Goal: Task Accomplishment & Management: Use online tool/utility

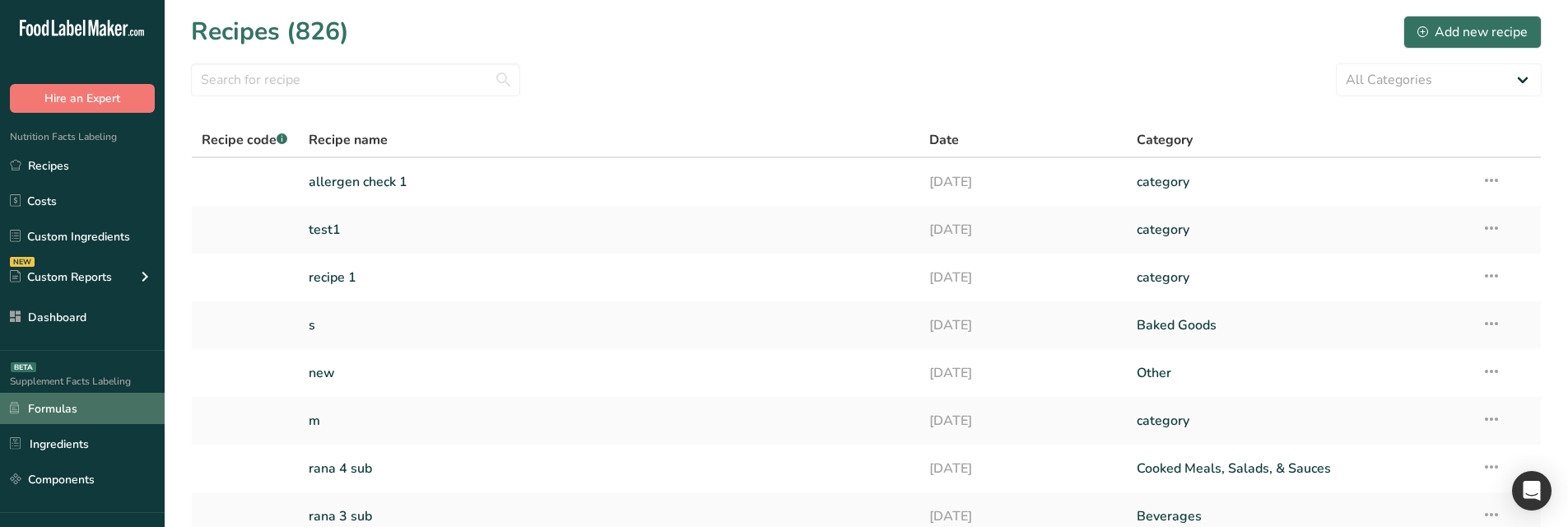
click at [90, 412] on link "Formulas" at bounding box center [82, 408] width 164 height 31
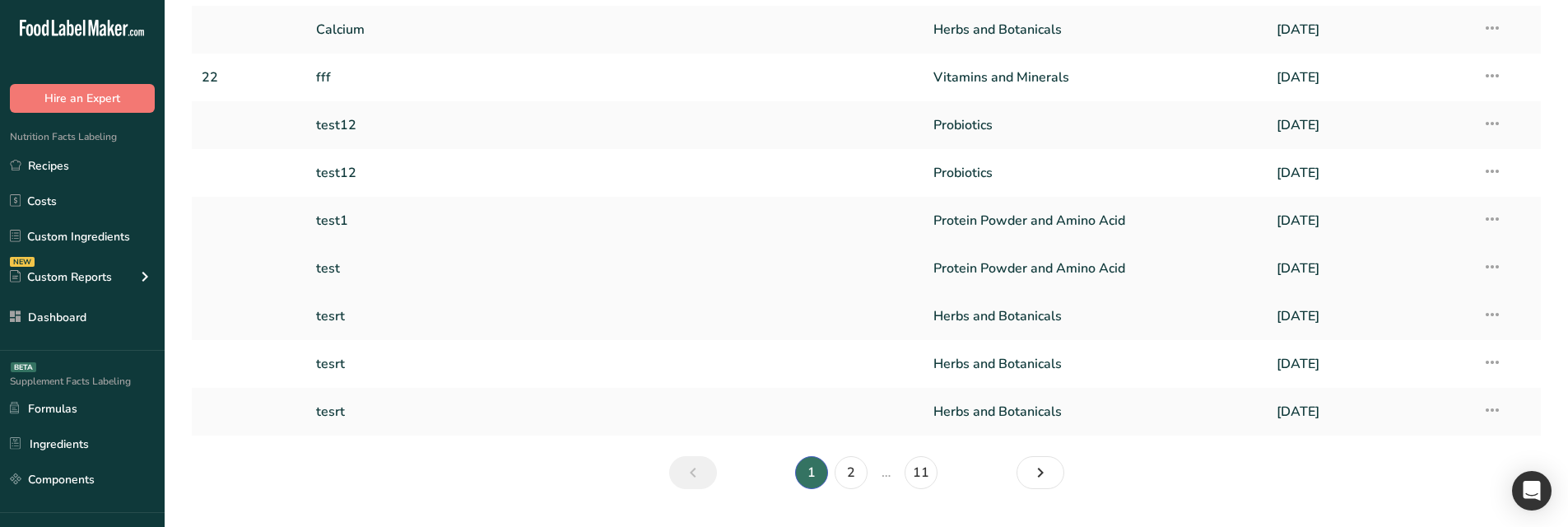
scroll to position [241, 0]
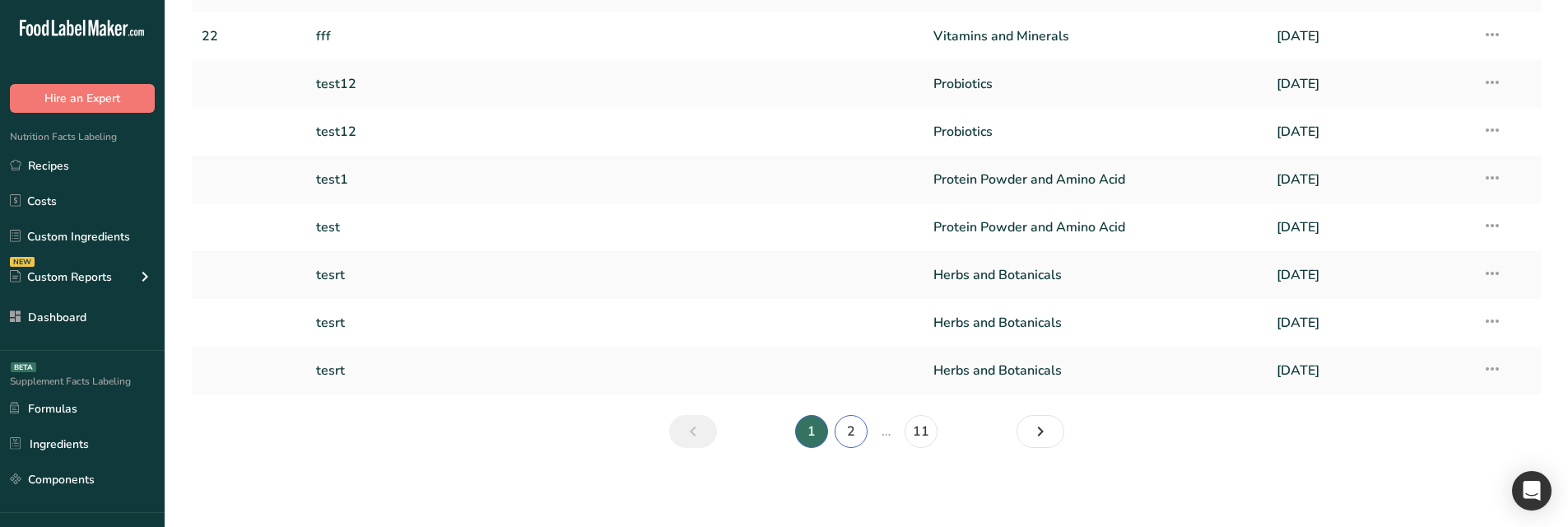
click at [852, 431] on link "2" at bounding box center [851, 431] width 33 height 33
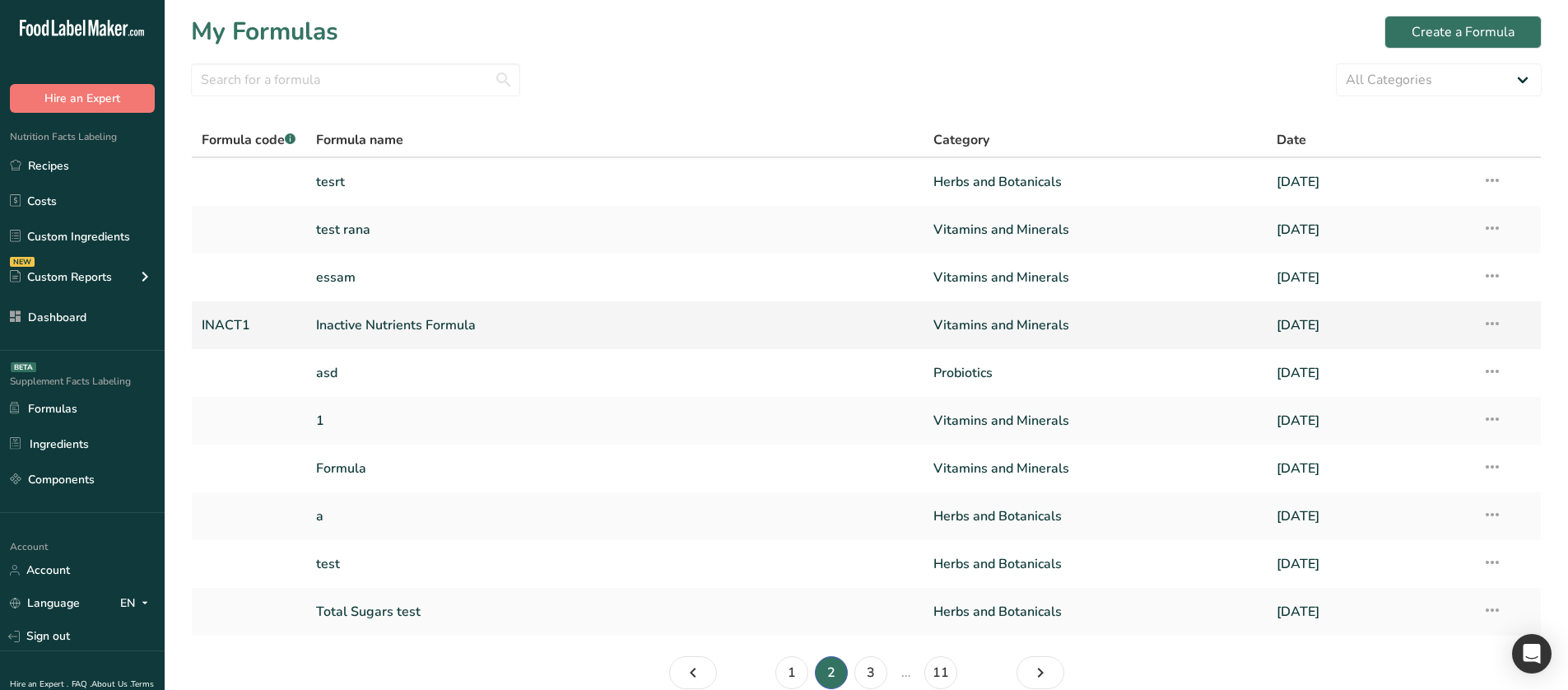
click at [463, 325] on link "Inactive Nutrients Formula" at bounding box center [615, 325] width 597 height 35
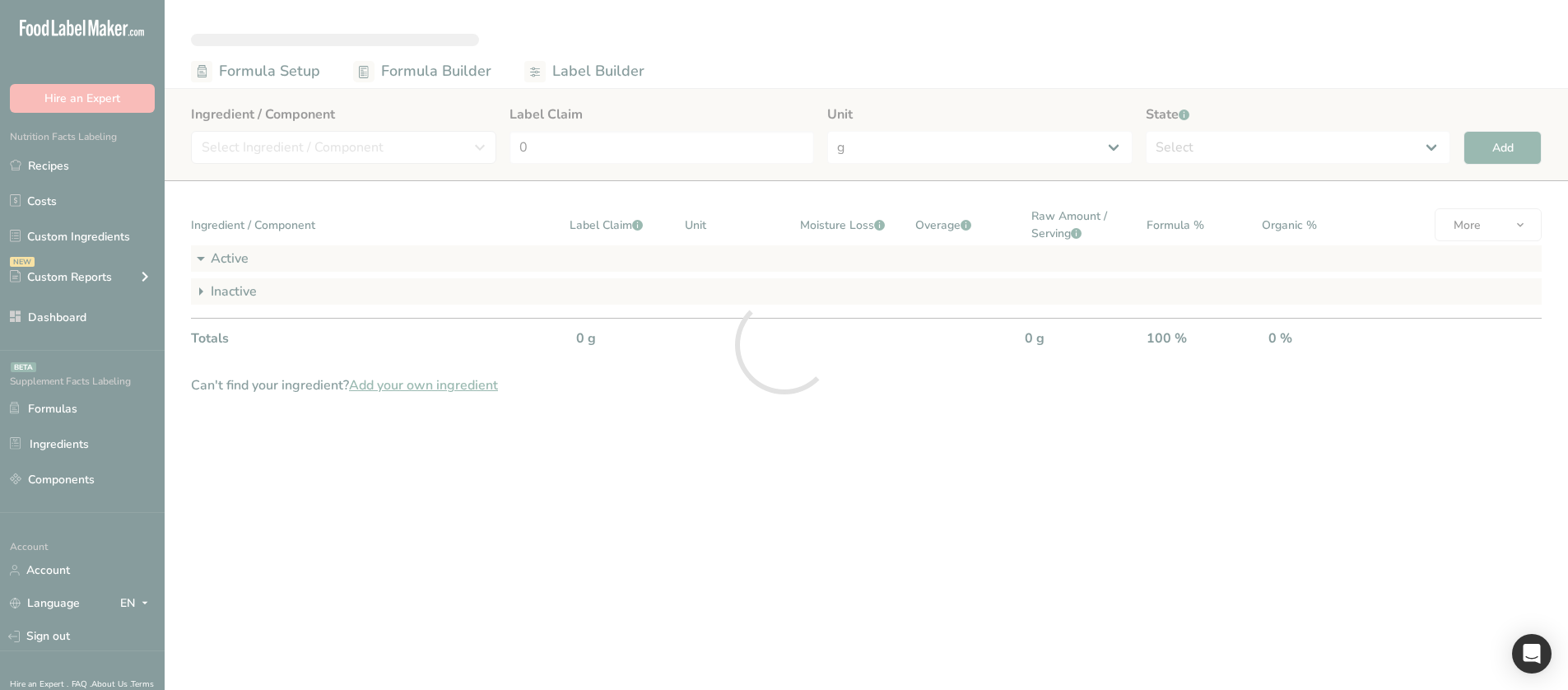
select select "6"
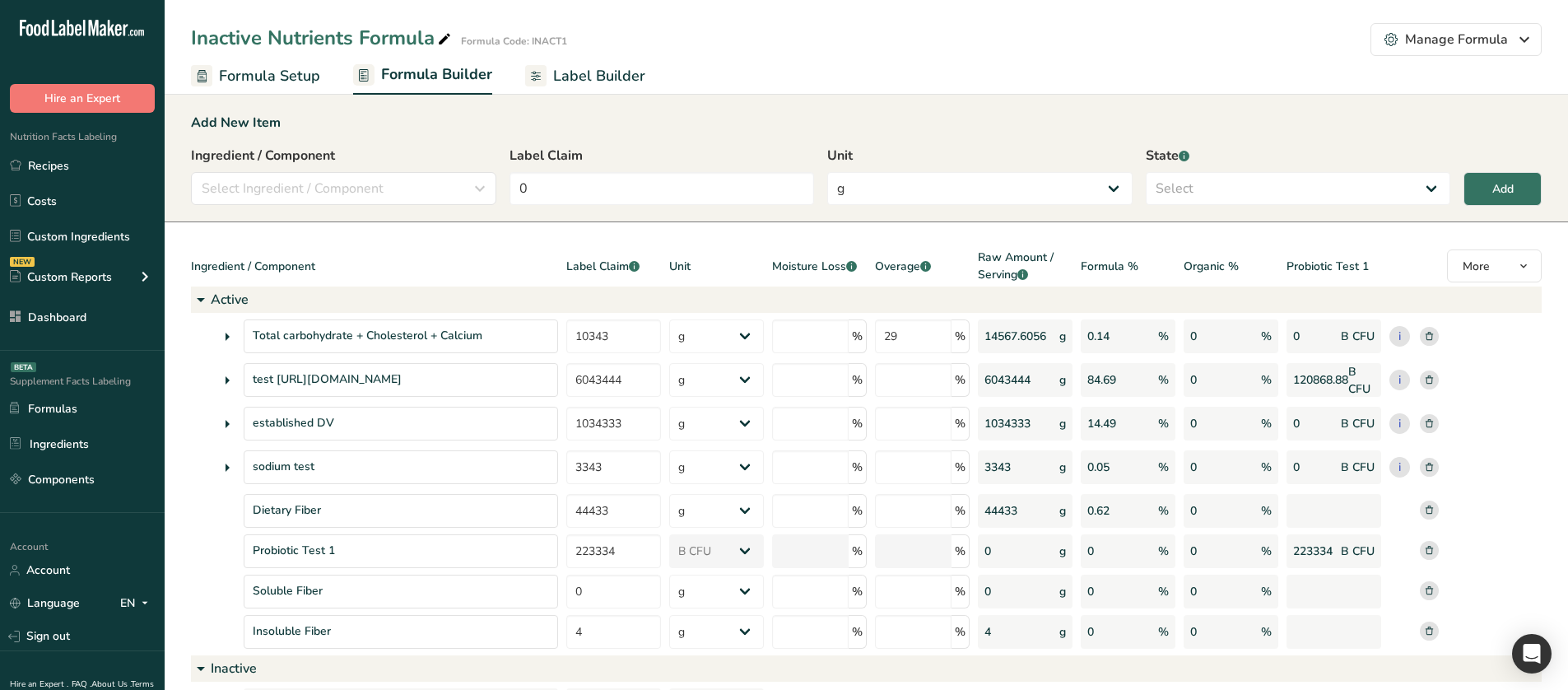
click at [577, 78] on span "Label Builder" at bounding box center [599, 76] width 92 height 22
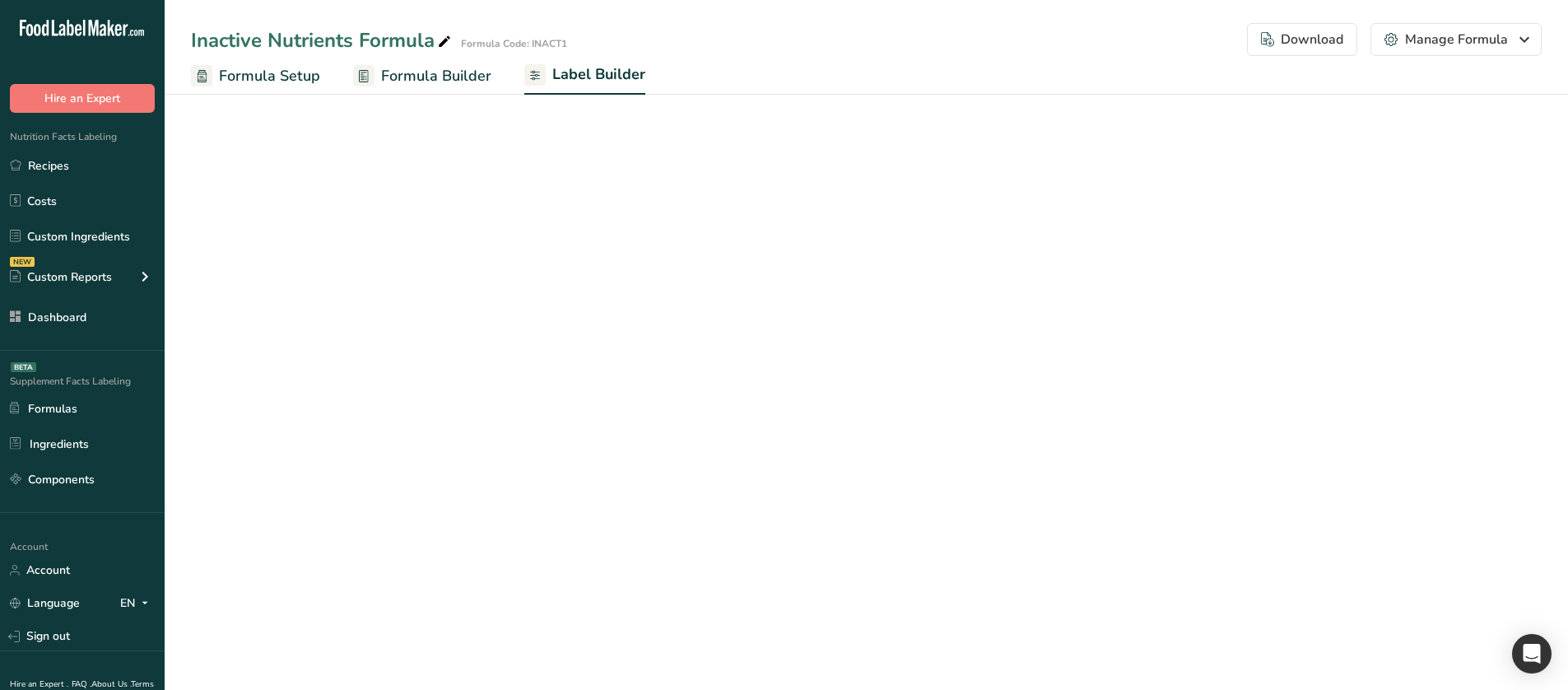
select select "Roboto"
select select "bold"
select select "center"
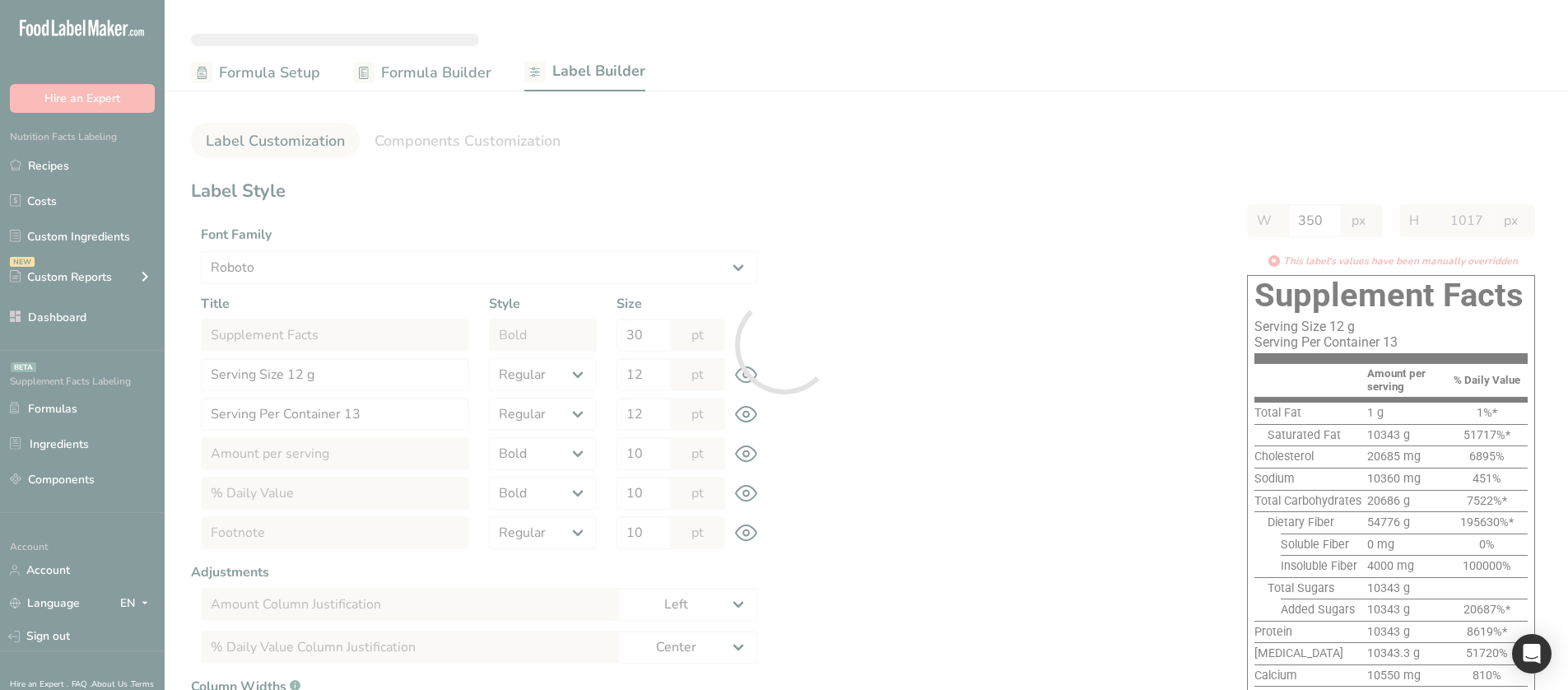
type input "969"
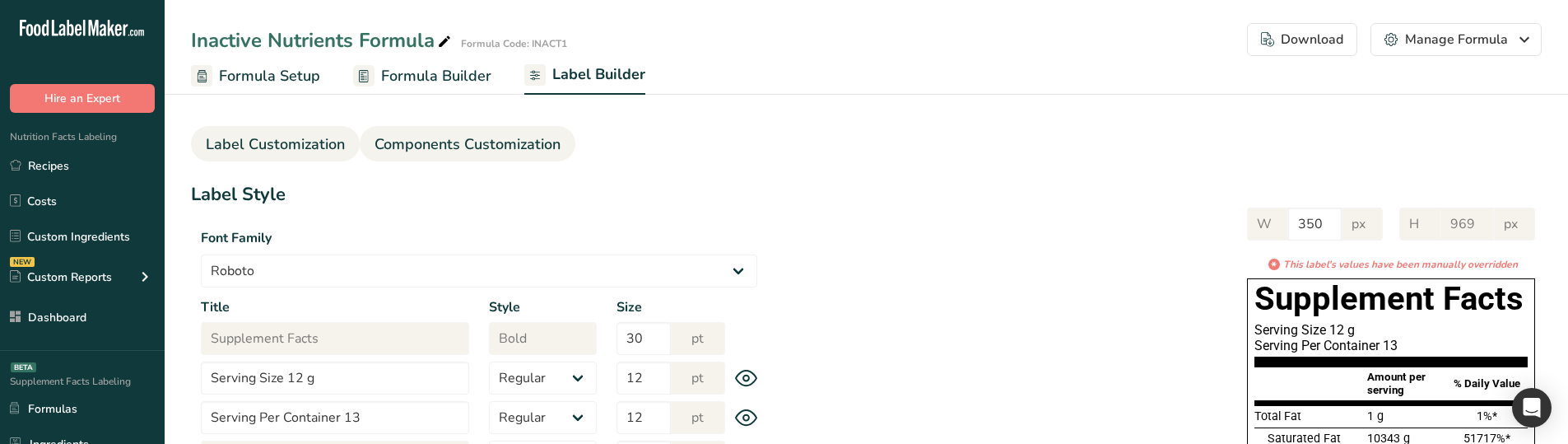
click at [447, 141] on span "Components Customization" at bounding box center [467, 144] width 186 height 22
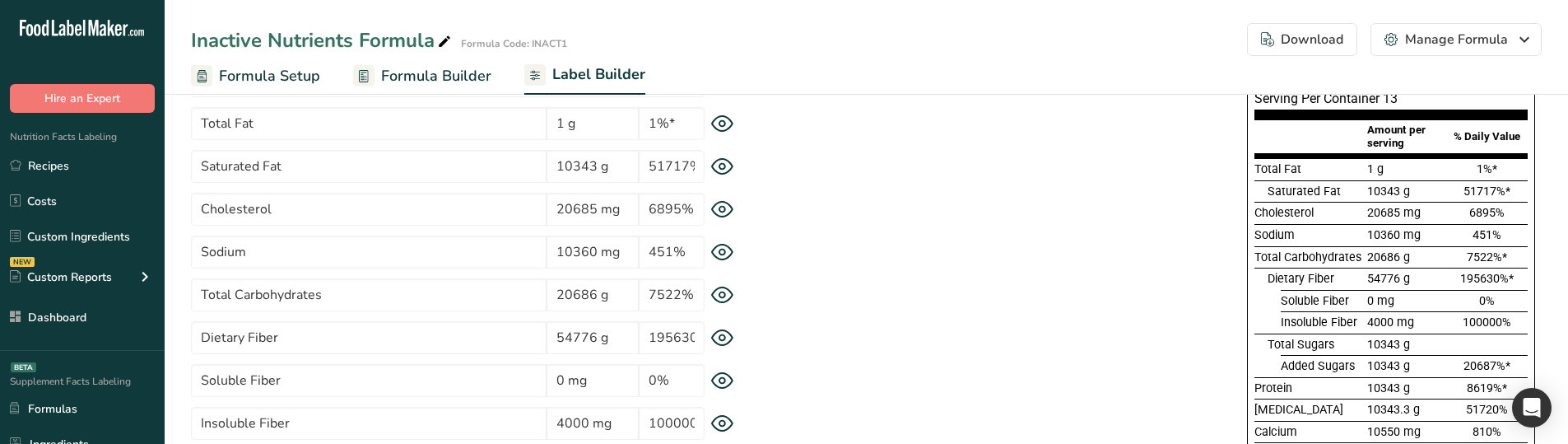
scroll to position [247, 0]
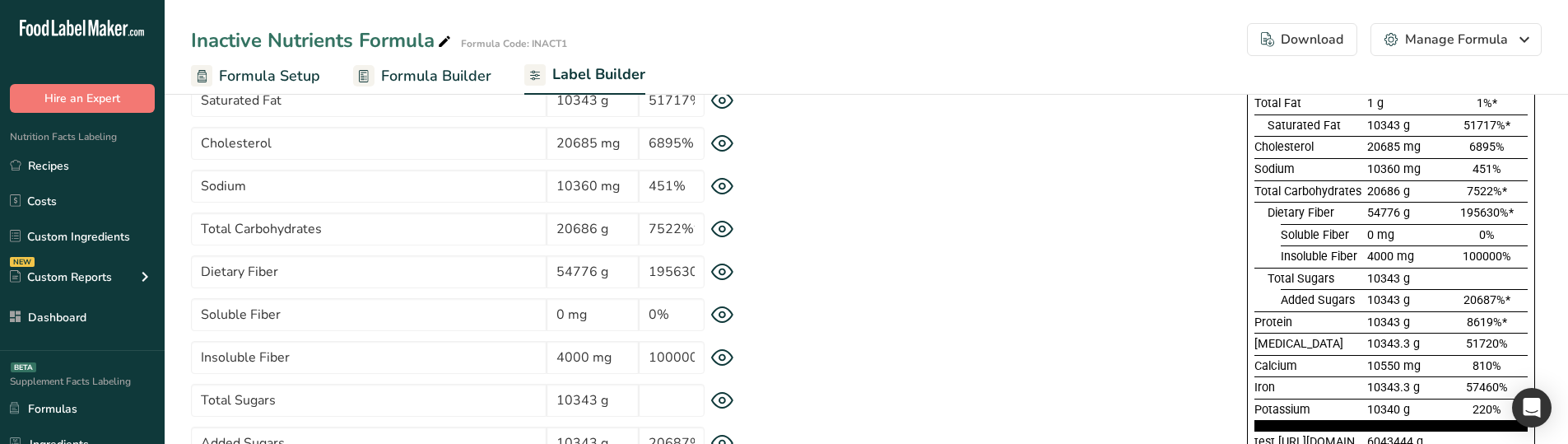
click at [723, 235] on icon at bounding box center [723, 229] width 23 height 17
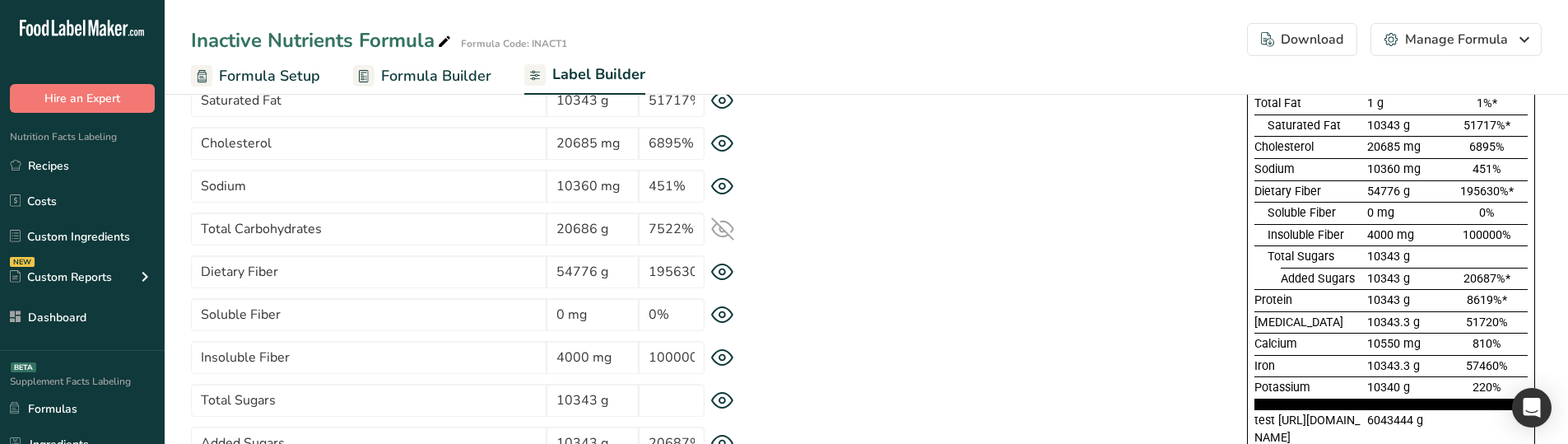
click at [723, 235] on icon at bounding box center [723, 230] width 23 height 23
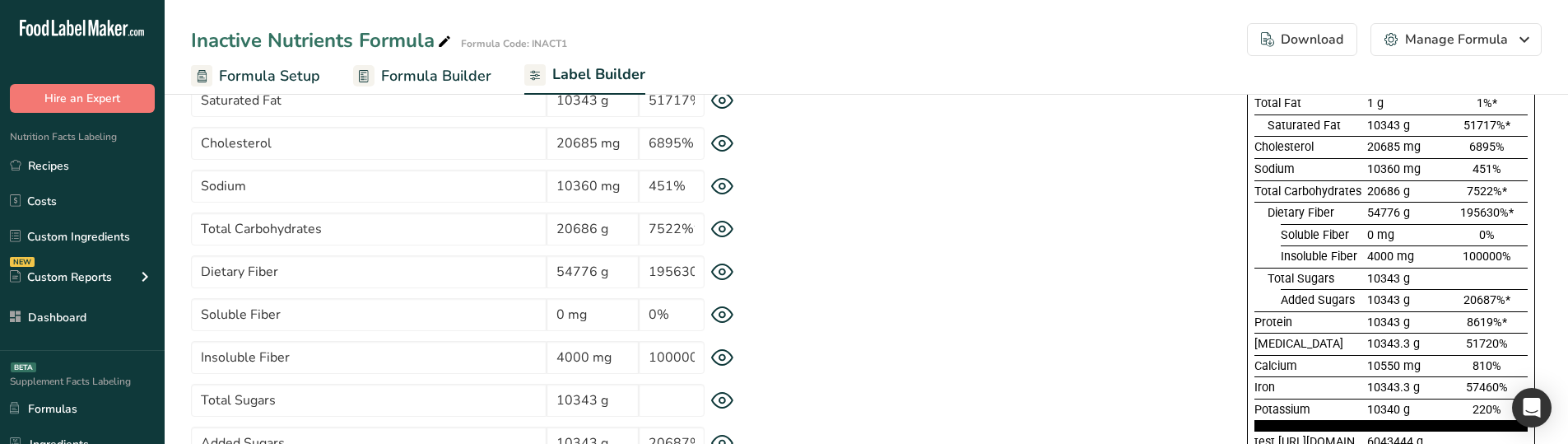
click at [872, 332] on div "* This label's values have been manually overridden Supplement Facts Serving Si…" at bounding box center [1155, 341] width 775 height 795
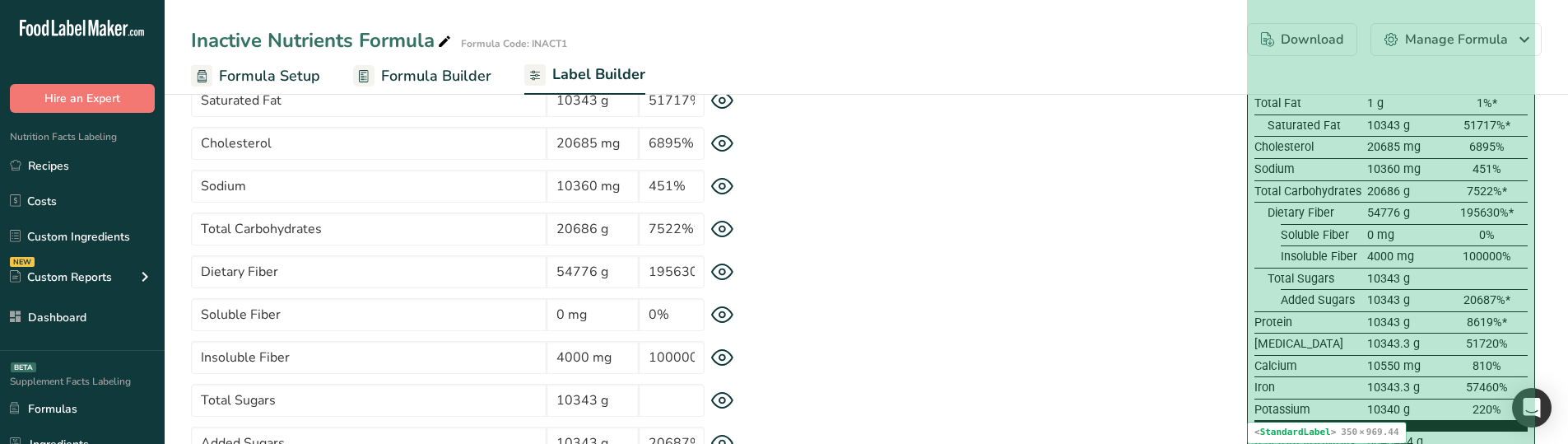
click at [1269, 259] on div at bounding box center [1274, 256] width 13 height 22
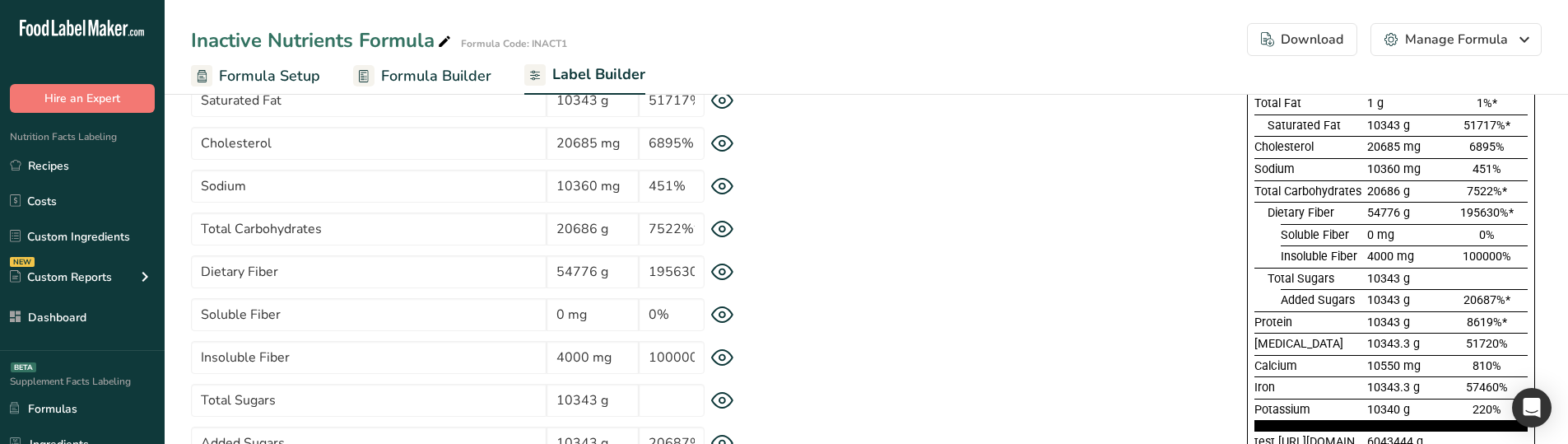
click at [727, 235] on icon at bounding box center [723, 230] width 21 height 16
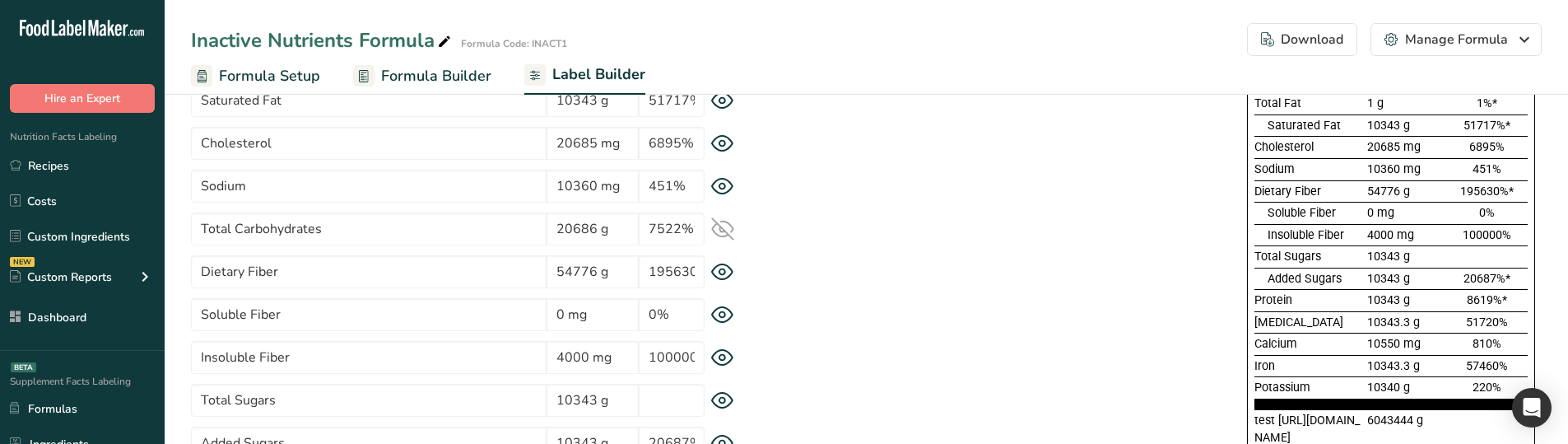
click at [727, 235] on icon at bounding box center [723, 230] width 23 height 23
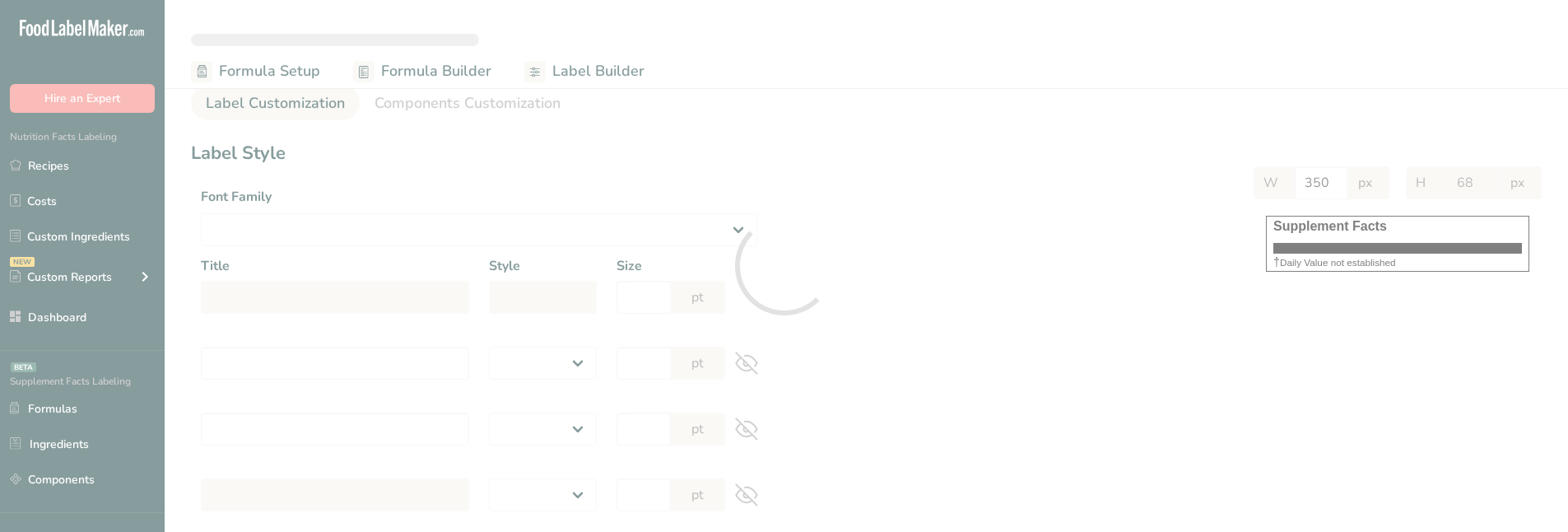
select select
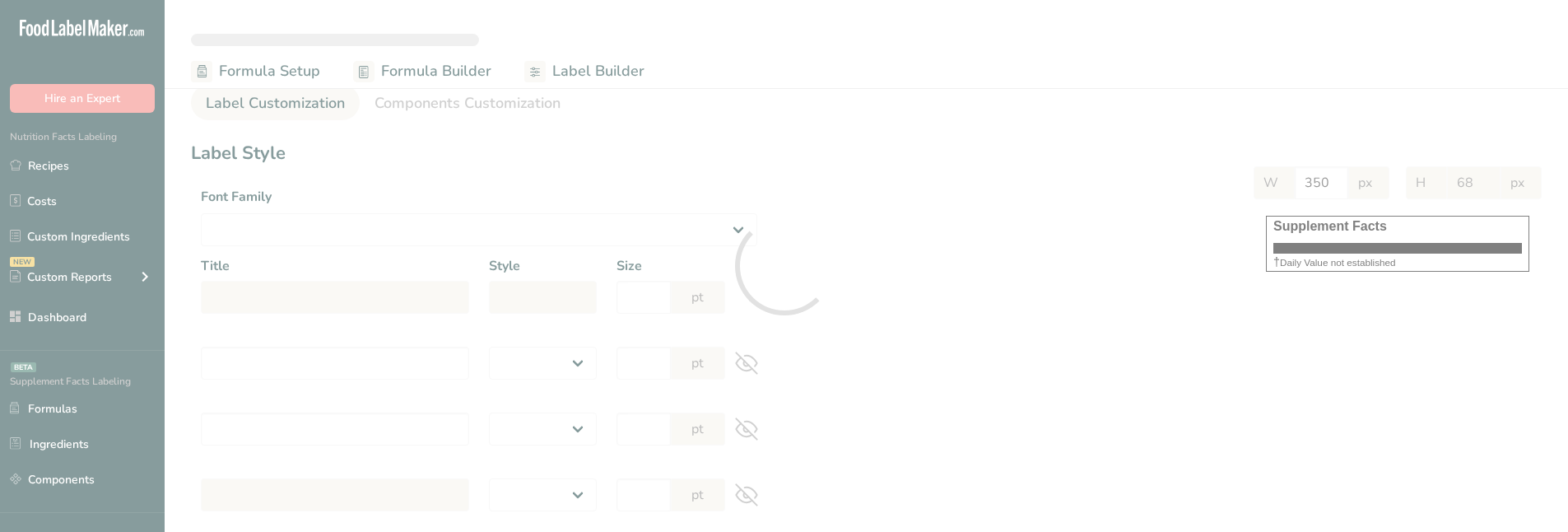
select select
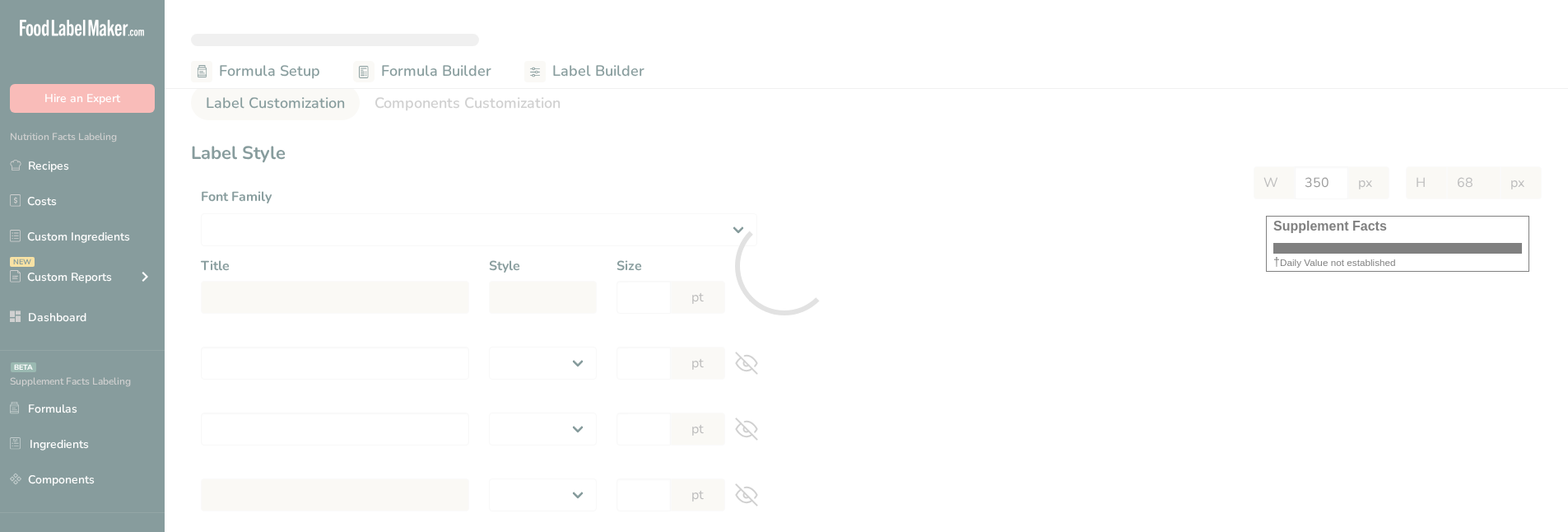
select select "Roboto"
type input "Supplement Facts"
select select "bold"
type input "30"
type input "Serving Size 12 g"
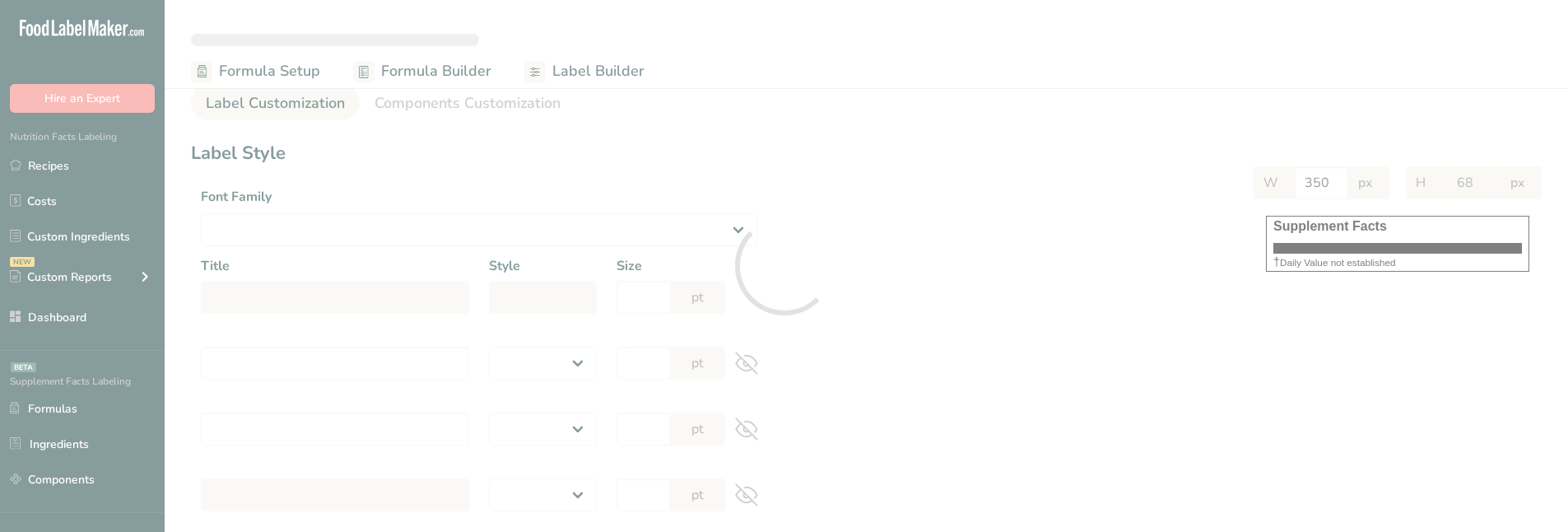
select select "regular"
type input "12"
type input "Serving Per Container 13"
select select "regular"
type input "12"
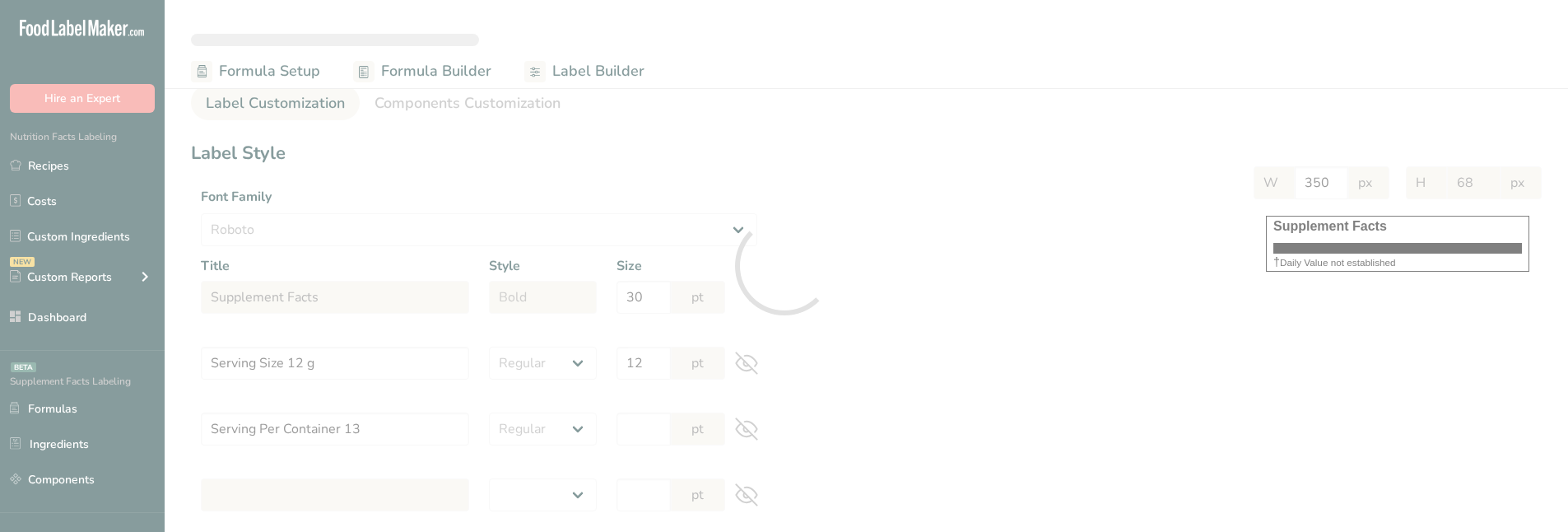
type input "Amount per serving"
select select "bold"
type input "10"
type input "% Daily Value"
select select "bold"
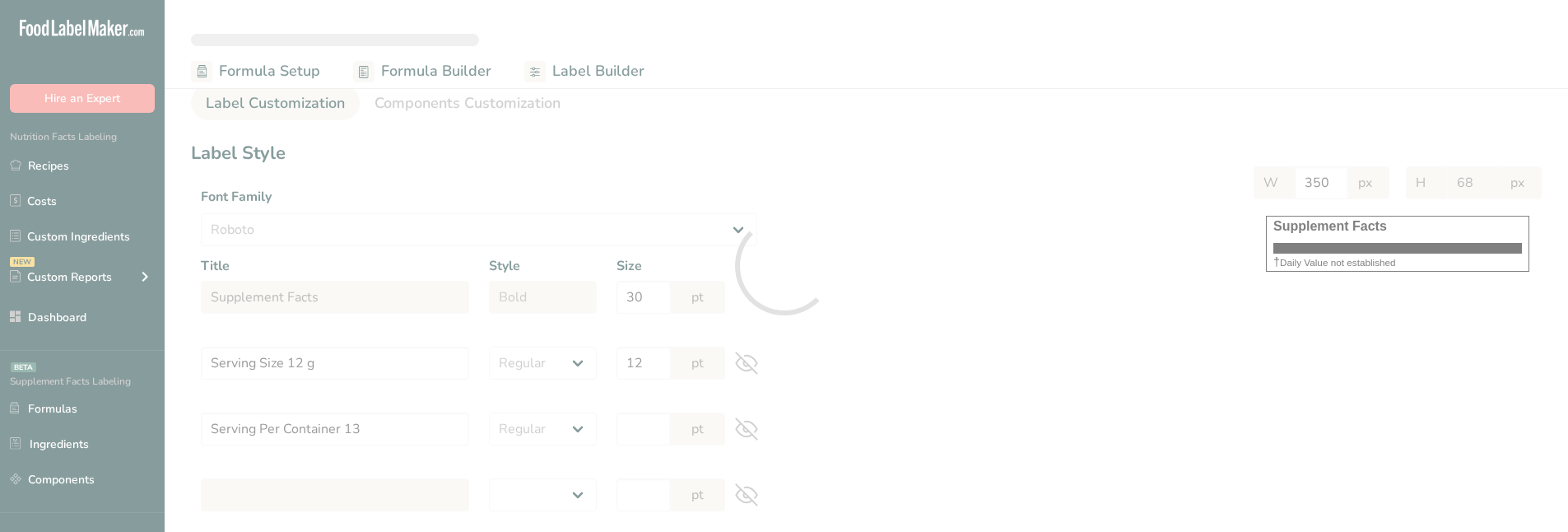
type input "10"
select select "regular"
type input "10"
select select "left"
type input "% Daily Value Column Justification"
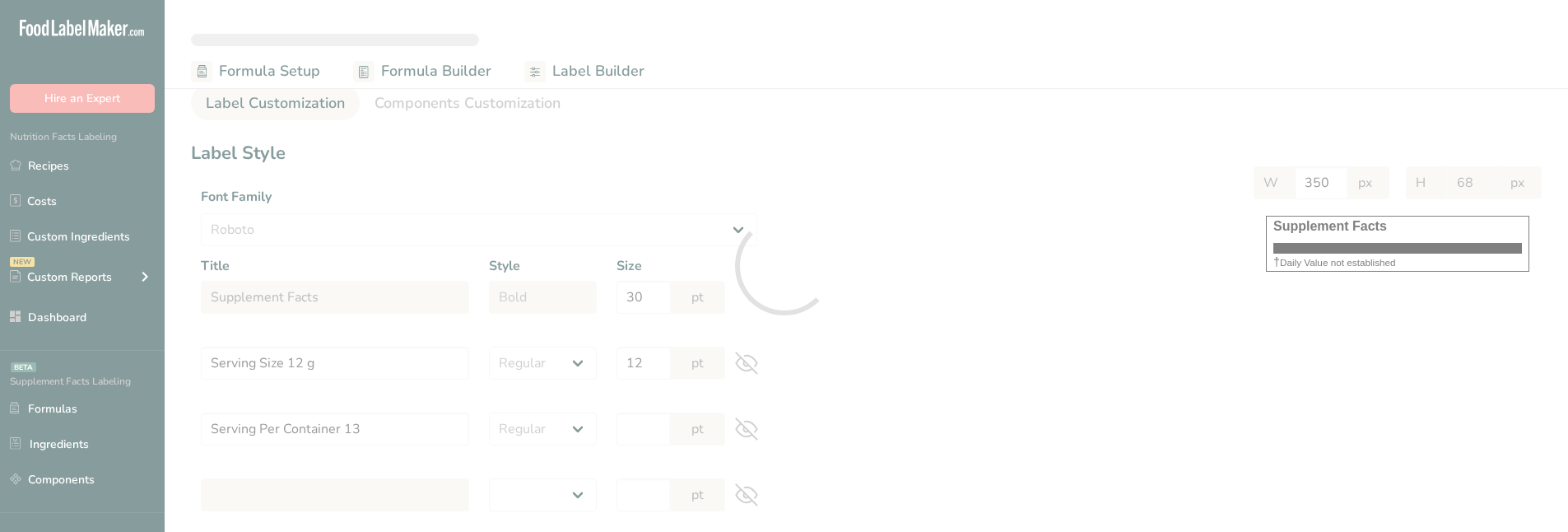
select select "center"
type input "40"
type input "30"
select select "% Daily Value"
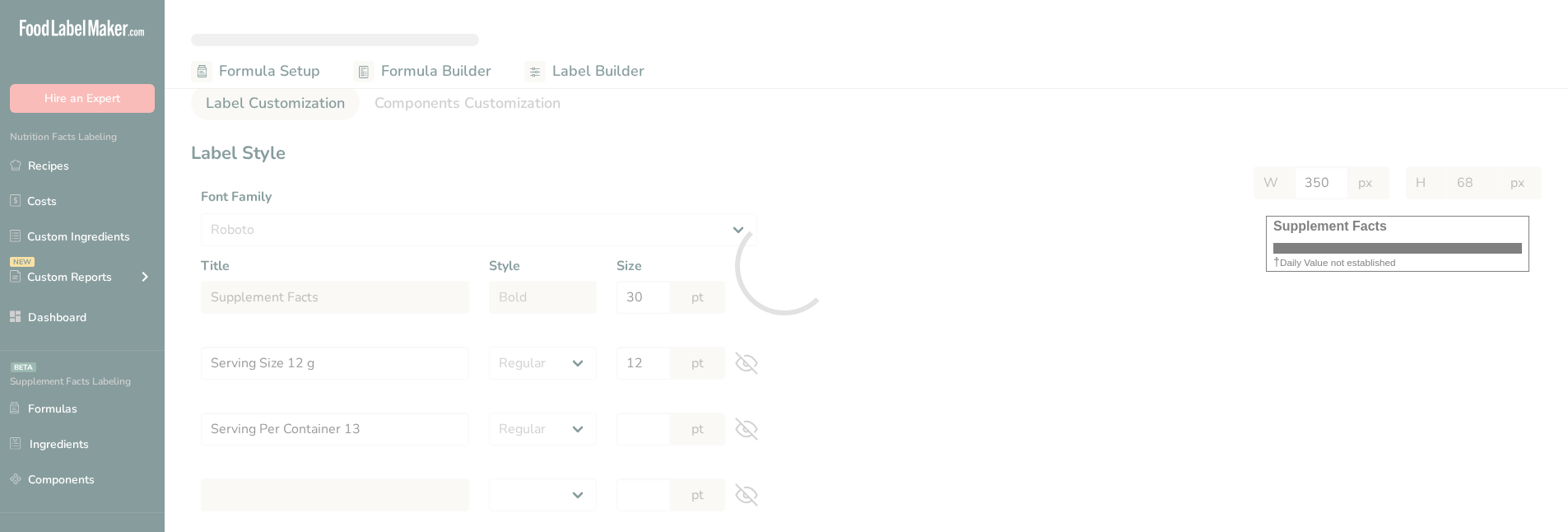
type input "1017"
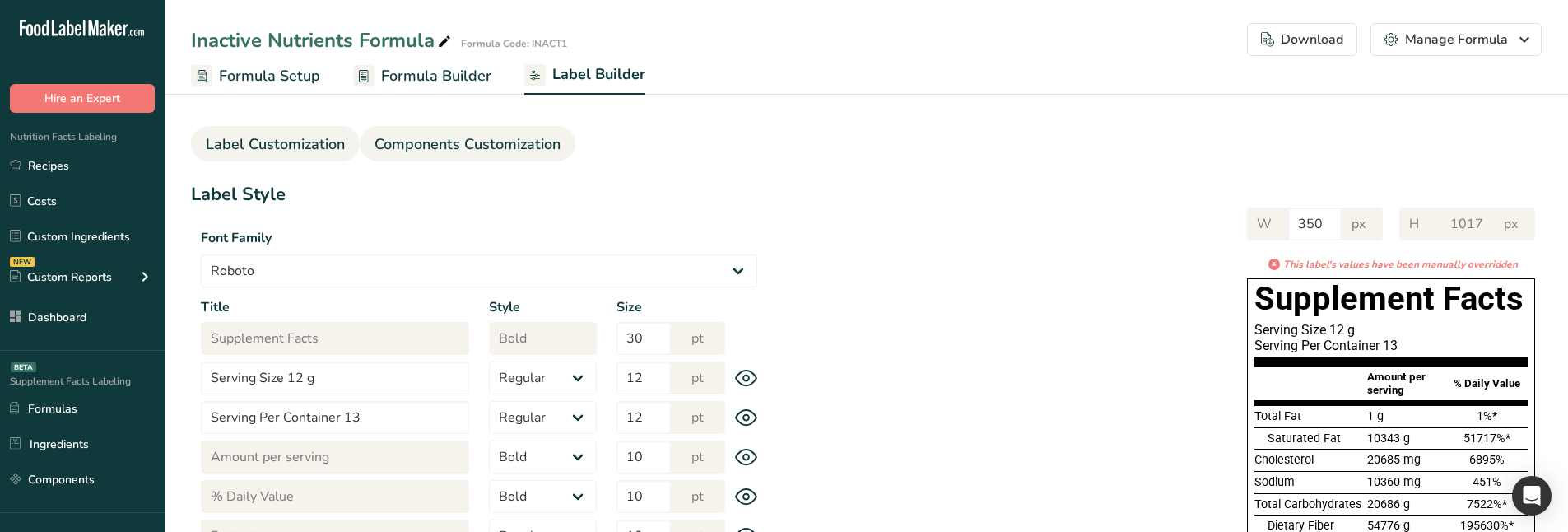
click at [511, 155] on span "Components Customization" at bounding box center [467, 144] width 186 height 22
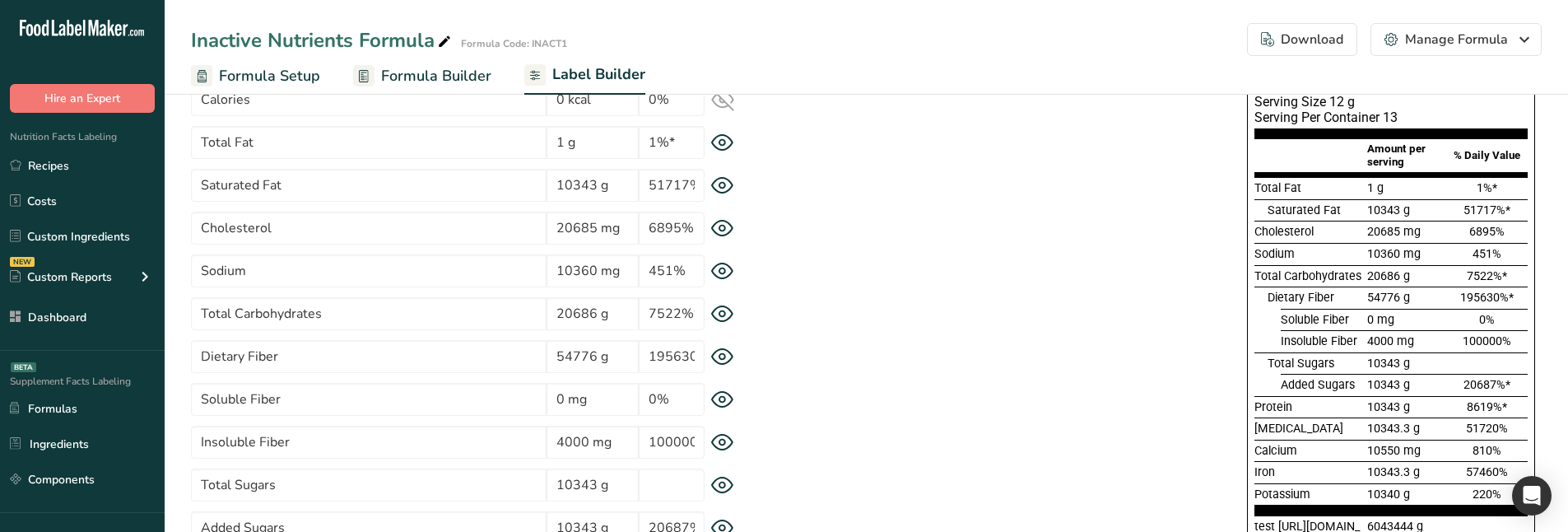
scroll to position [165, 0]
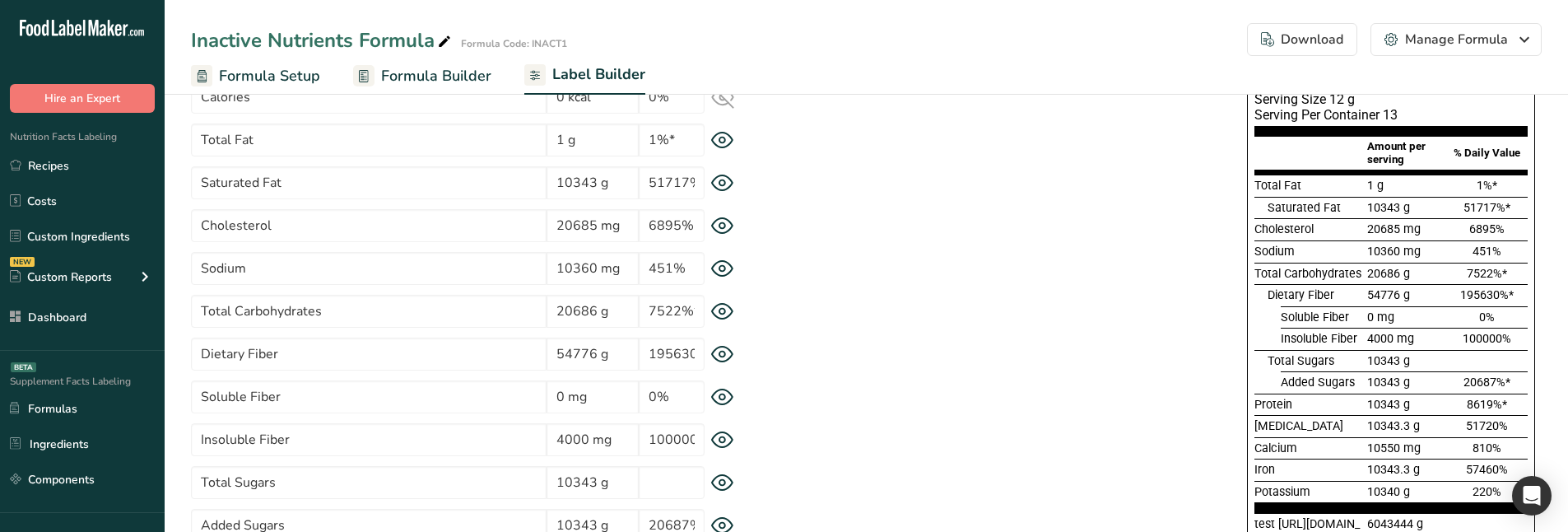
click at [716, 313] on icon at bounding box center [723, 311] width 23 height 17
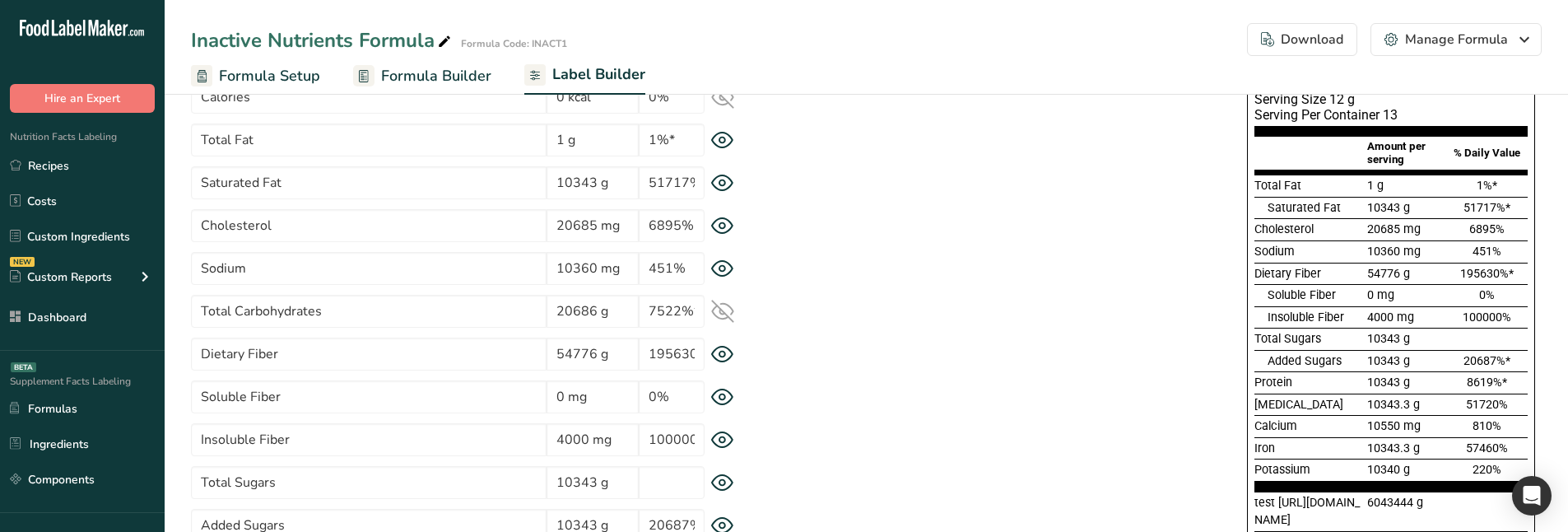
click at [716, 313] on icon at bounding box center [723, 311] width 23 height 23
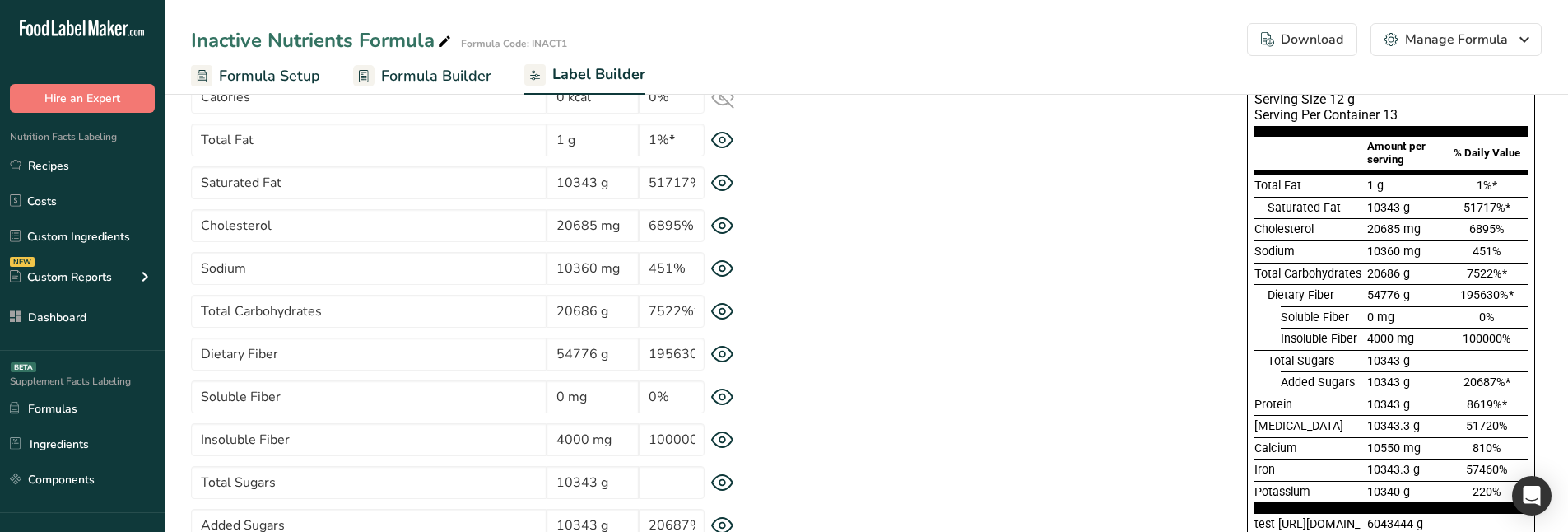
click at [716, 313] on icon at bounding box center [723, 311] width 23 height 17
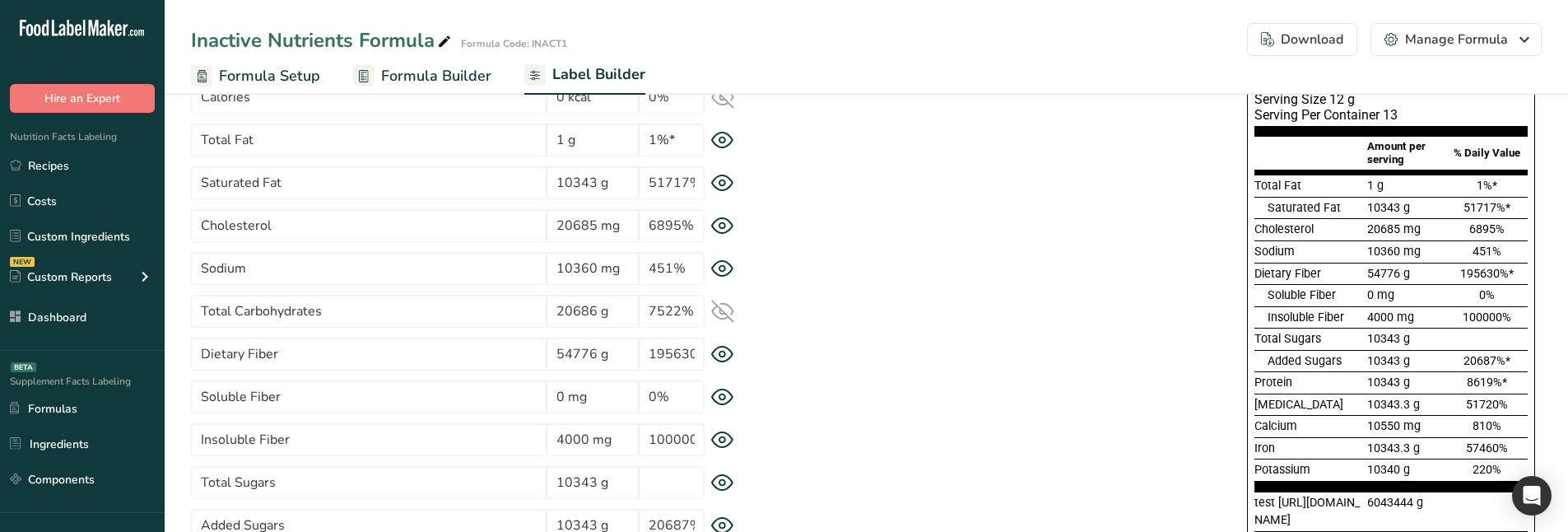
click at [721, 485] on icon at bounding box center [723, 483] width 5 height 5
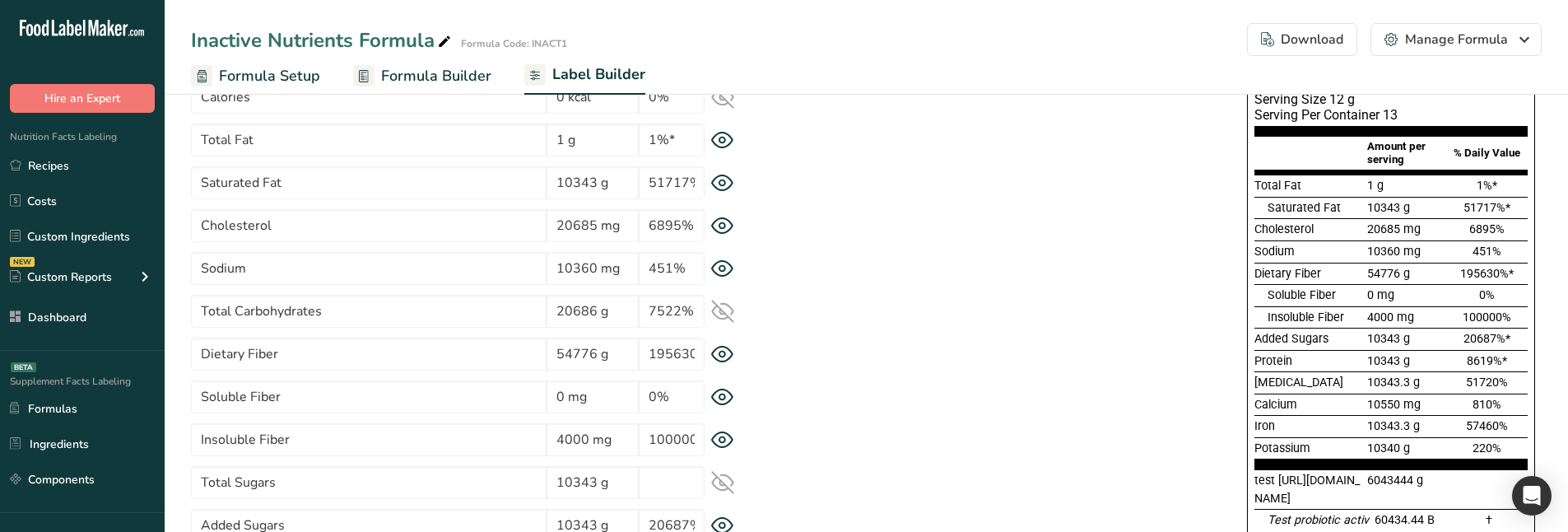
click at [721, 485] on icon at bounding box center [723, 483] width 21 height 16
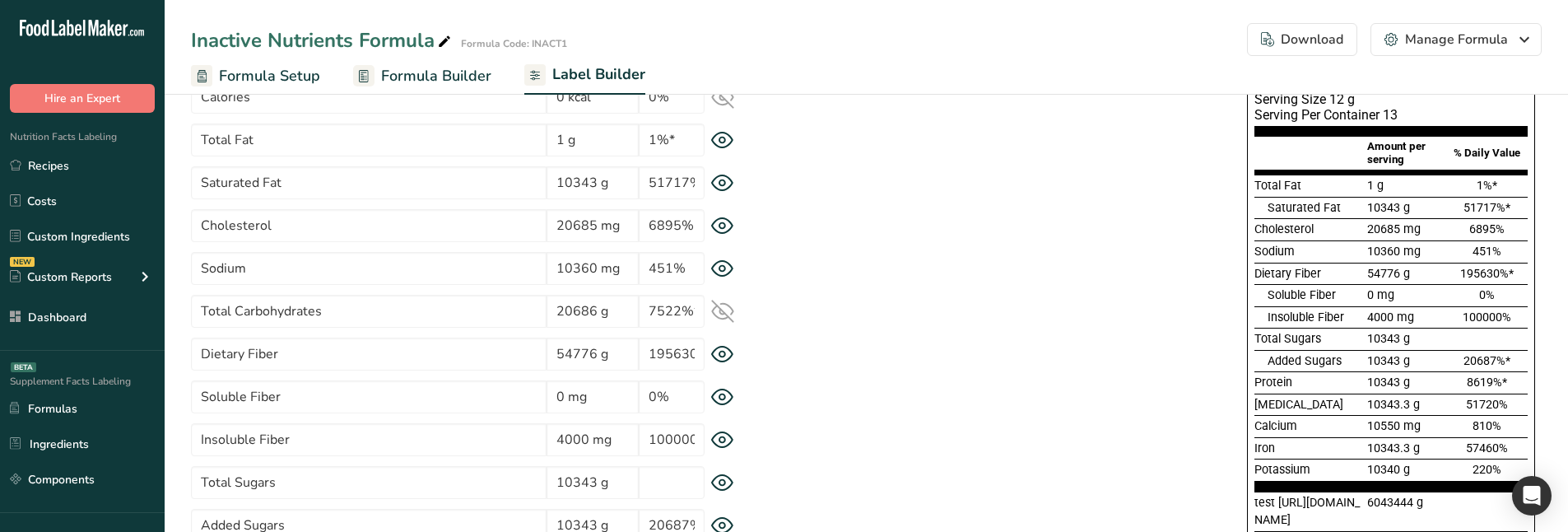
click at [727, 361] on icon at bounding box center [723, 355] width 21 height 16
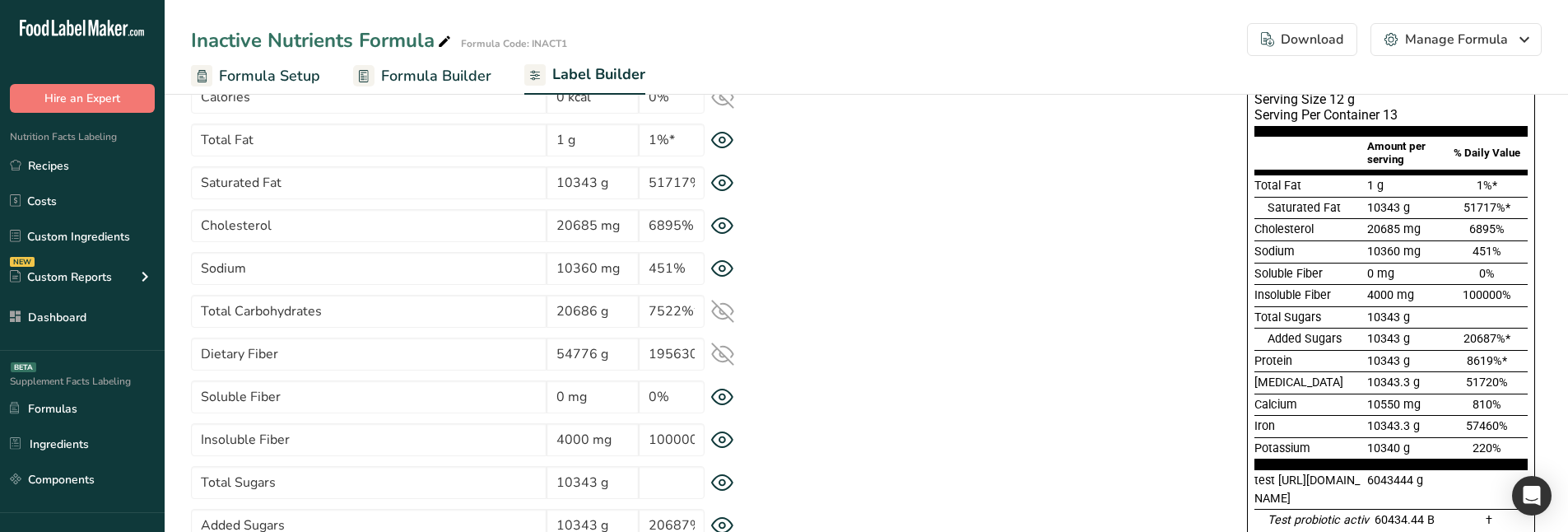
click at [727, 361] on icon at bounding box center [723, 355] width 21 height 16
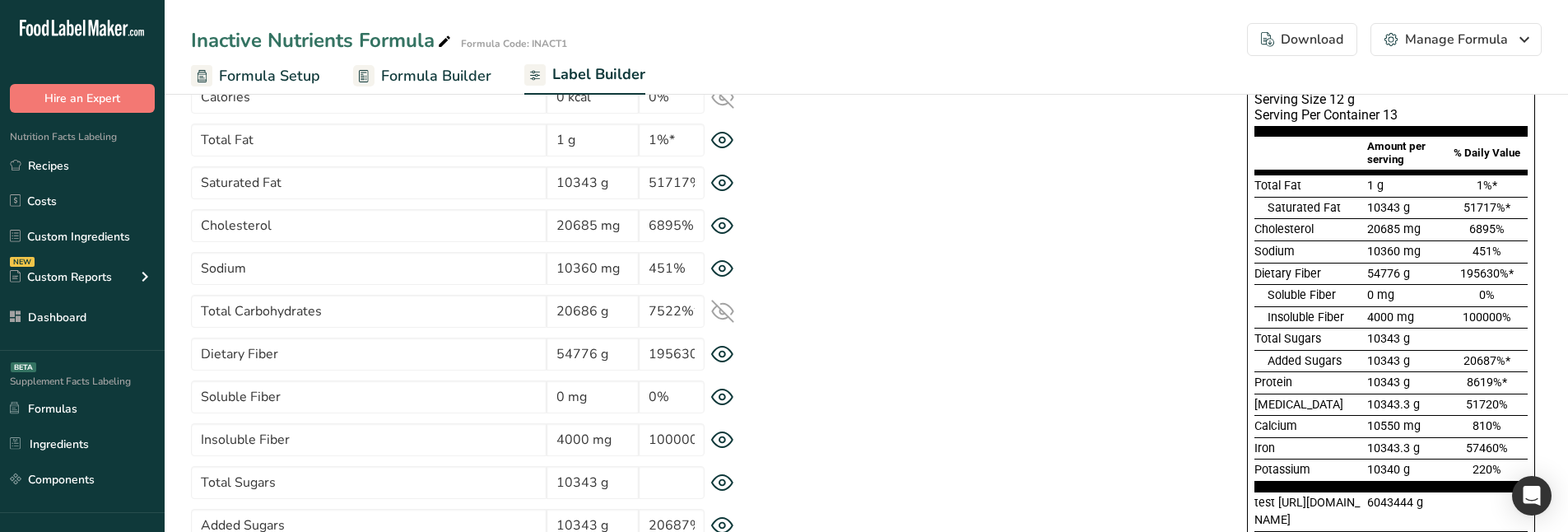
click at [723, 313] on icon at bounding box center [723, 311] width 23 height 23
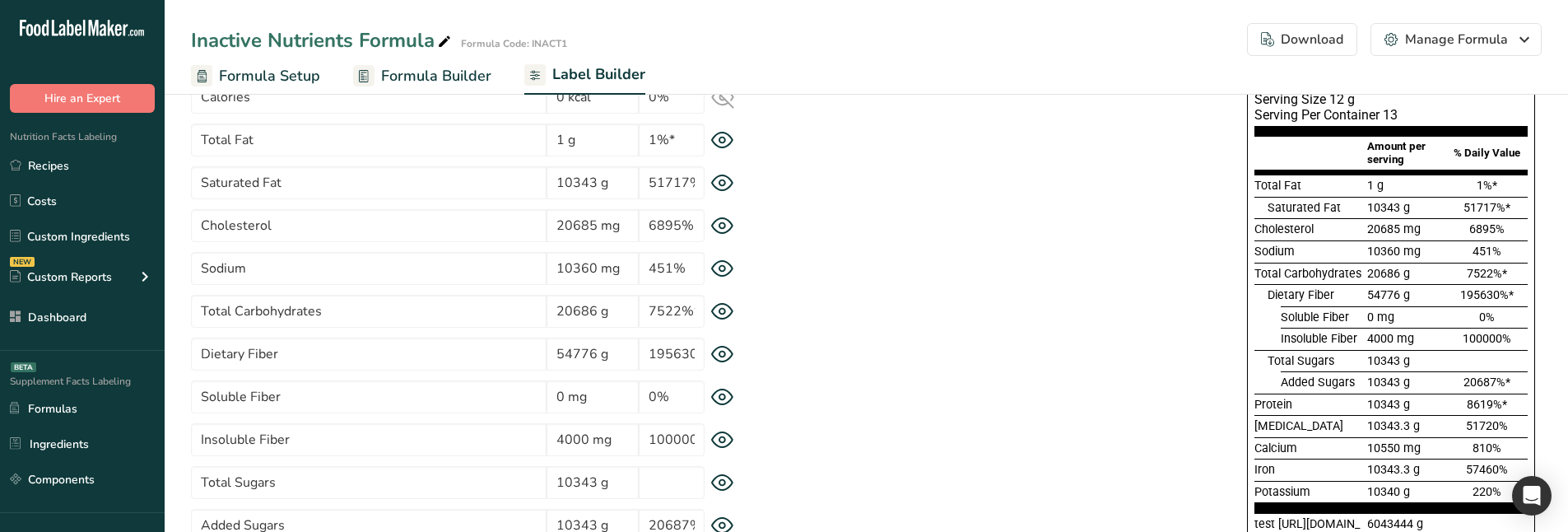
click at [726, 356] on icon at bounding box center [723, 354] width 23 height 17
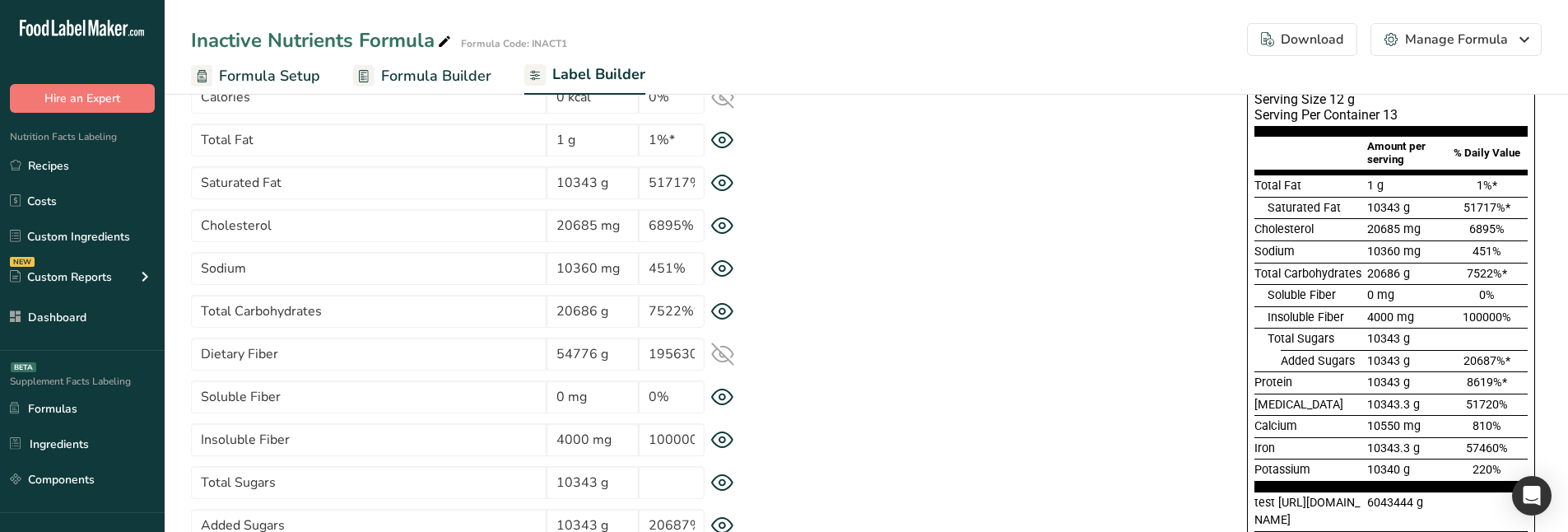
click at [726, 356] on icon at bounding box center [723, 354] width 23 height 23
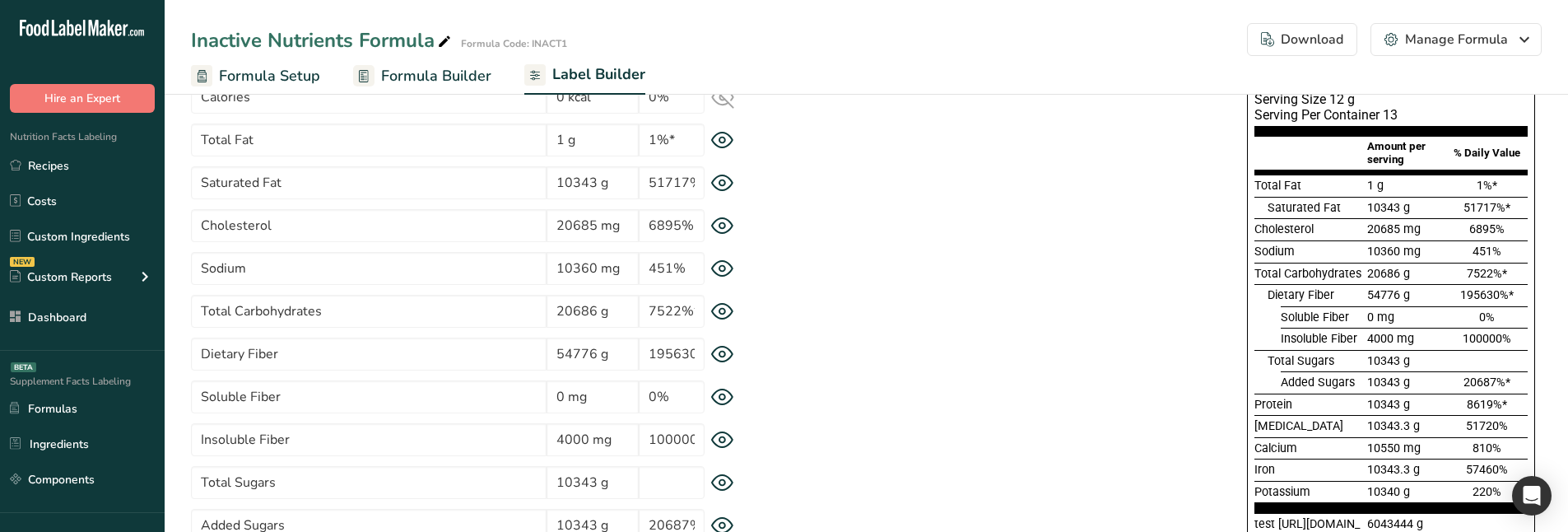
click at [726, 356] on icon at bounding box center [723, 354] width 23 height 17
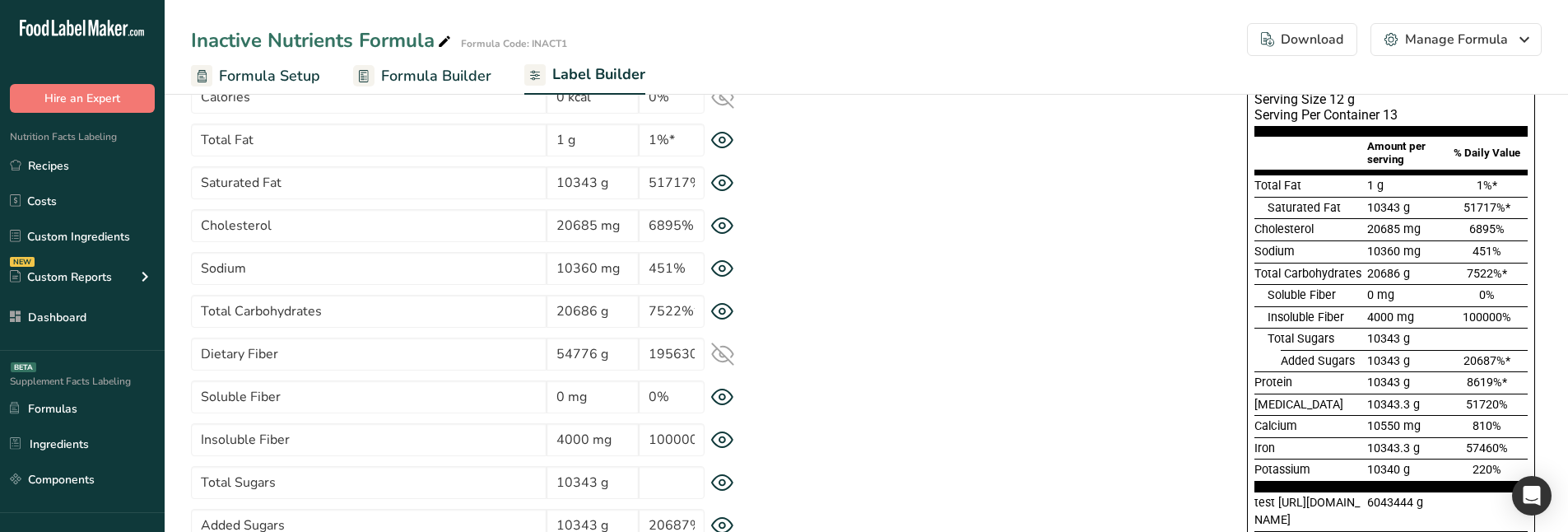
click at [724, 476] on icon at bounding box center [723, 483] width 23 height 17
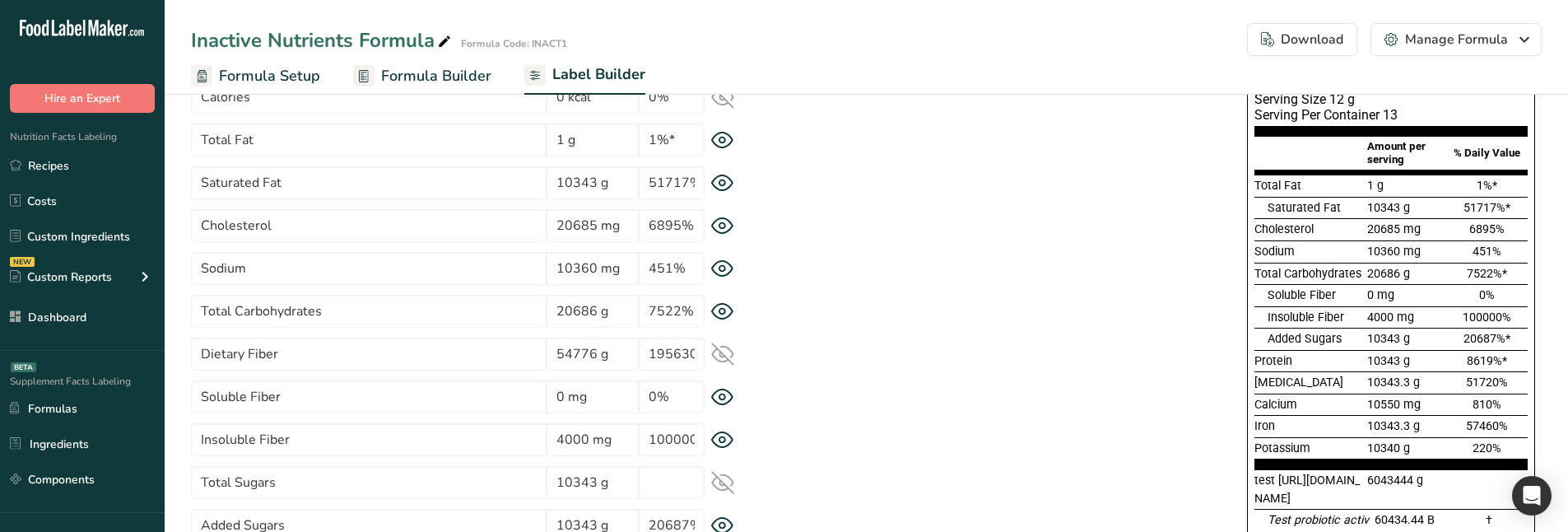
click at [724, 316] on icon at bounding box center [723, 311] width 23 height 17
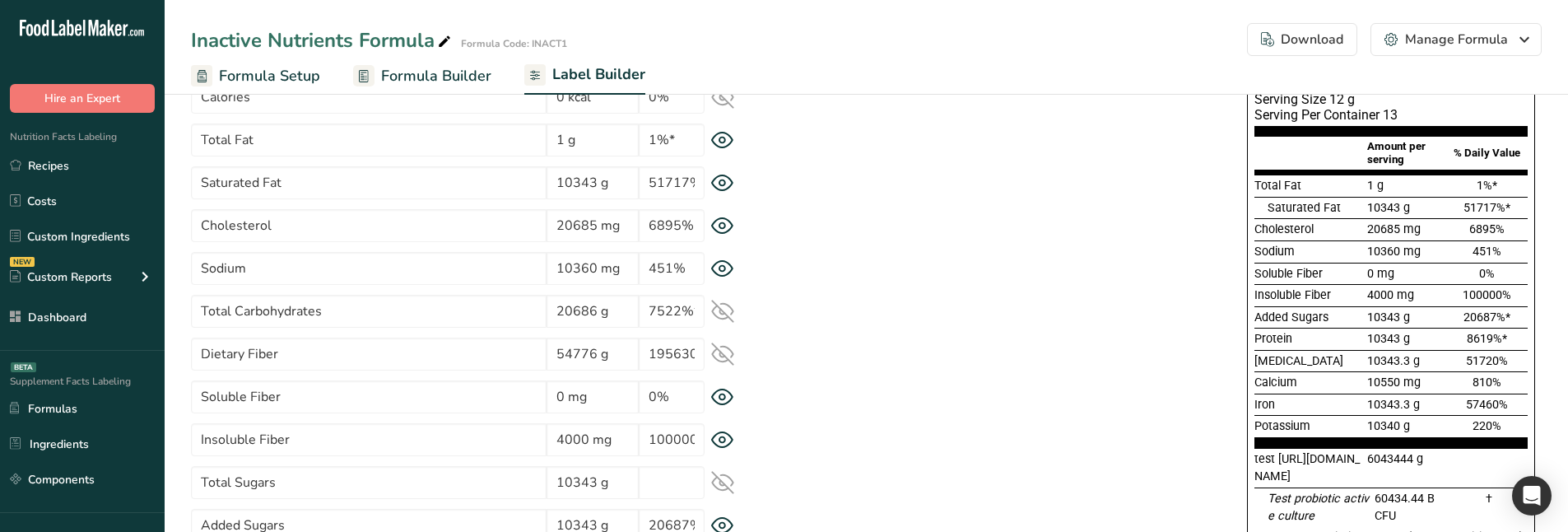
click at [724, 316] on icon at bounding box center [723, 311] width 23 height 23
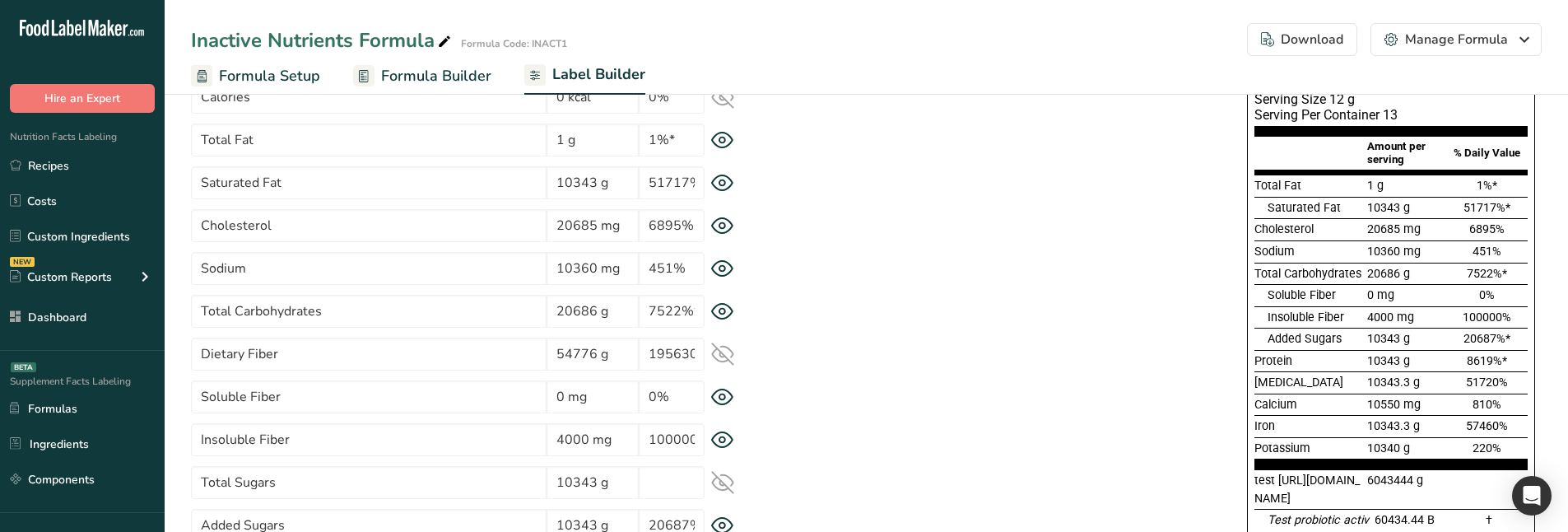
click at [725, 350] on icon at bounding box center [723, 354] width 23 height 23
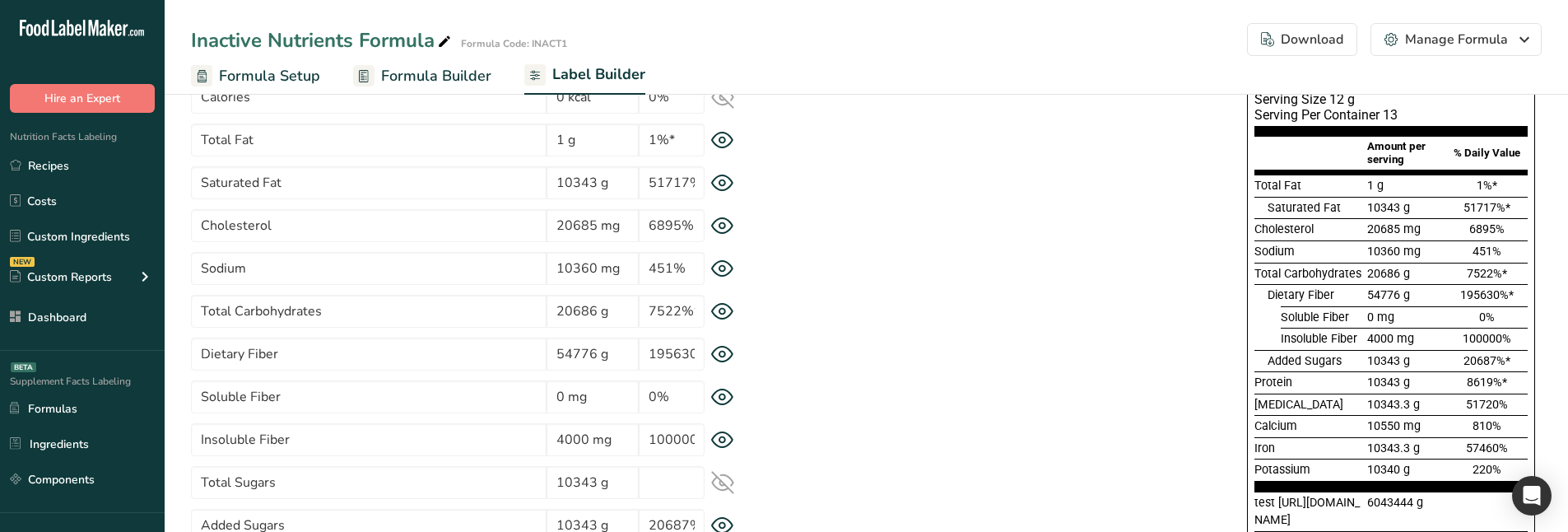
click at [728, 477] on icon at bounding box center [723, 483] width 21 height 16
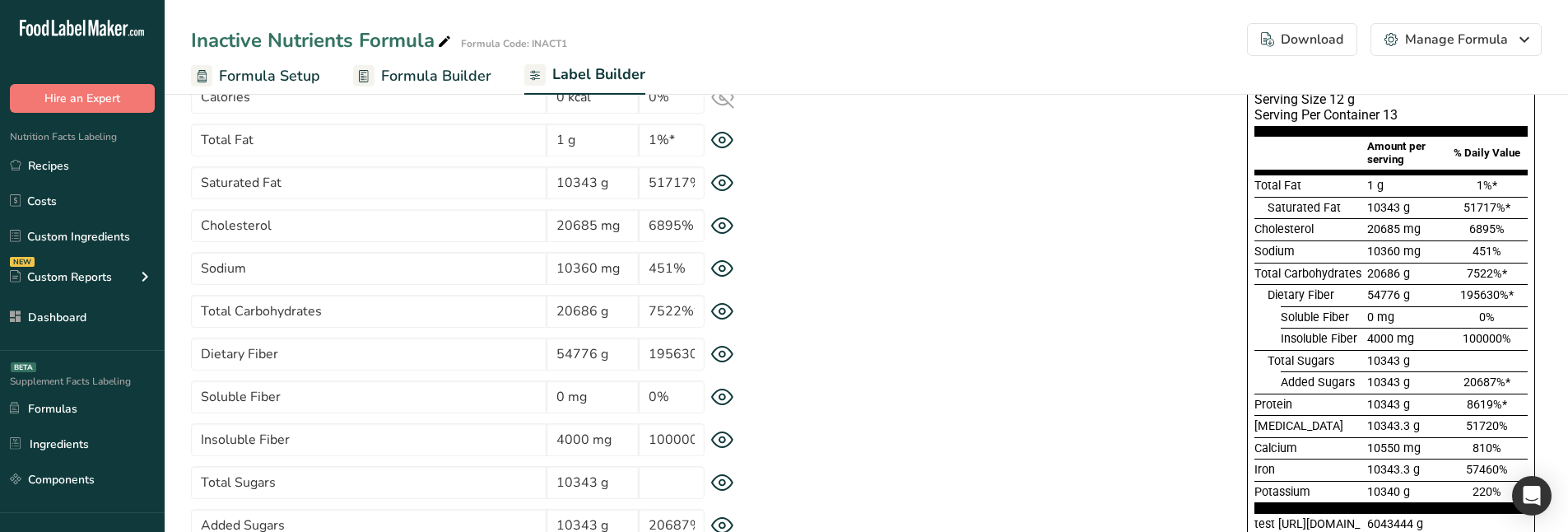
click at [730, 357] on icon at bounding box center [723, 354] width 23 height 17
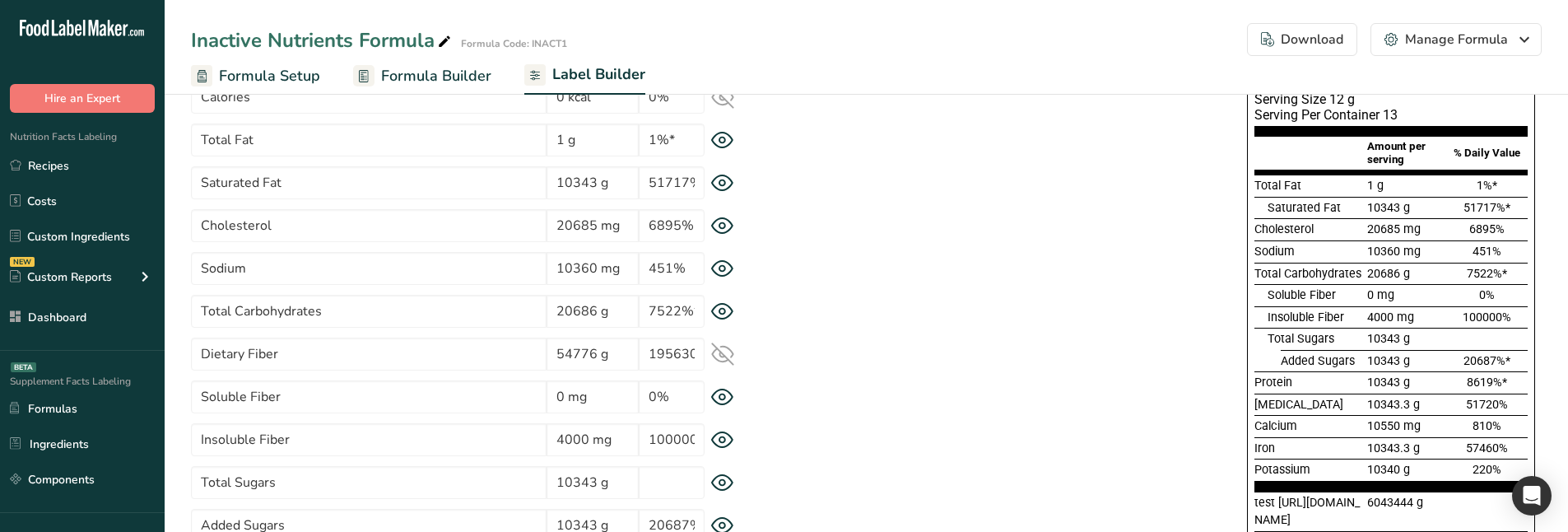
click at [730, 357] on icon at bounding box center [723, 354] width 23 height 23
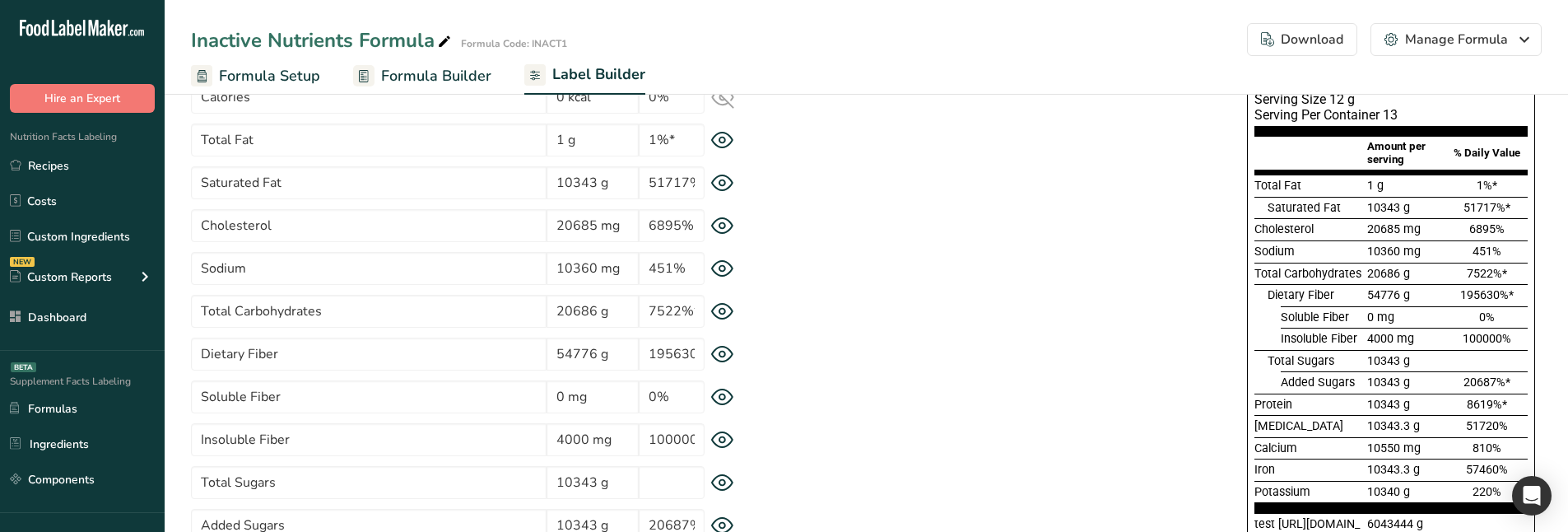
click at [720, 310] on icon at bounding box center [723, 311] width 5 height 5
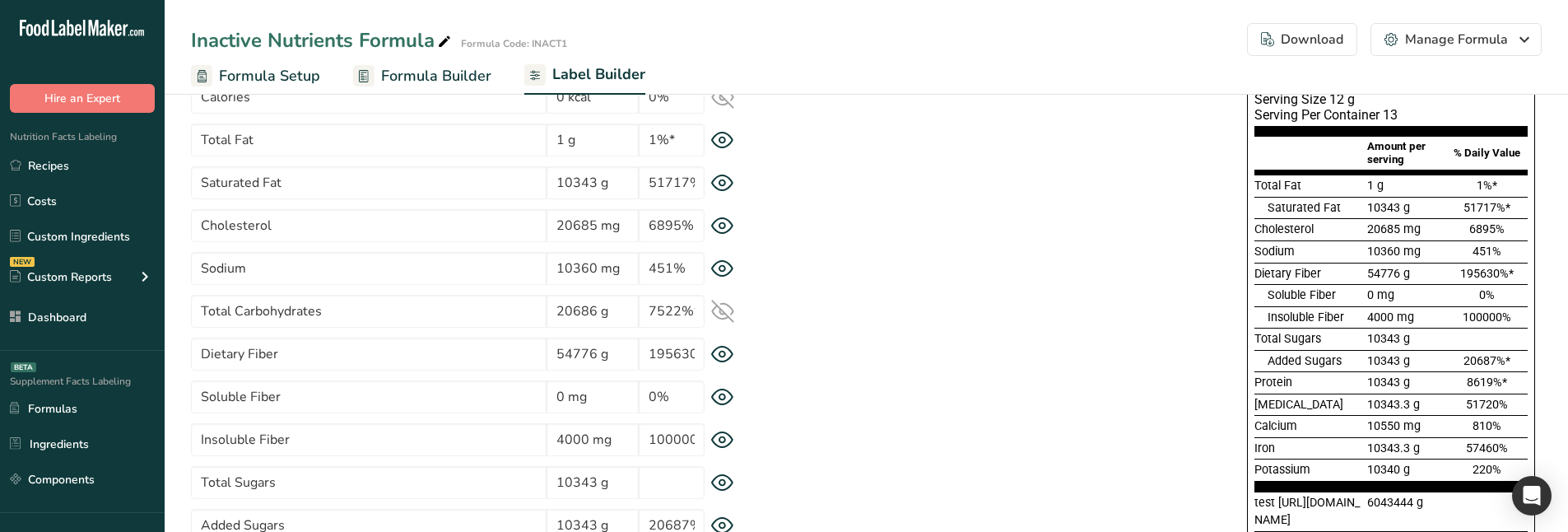
click at [720, 310] on icon at bounding box center [723, 312] width 21 height 16
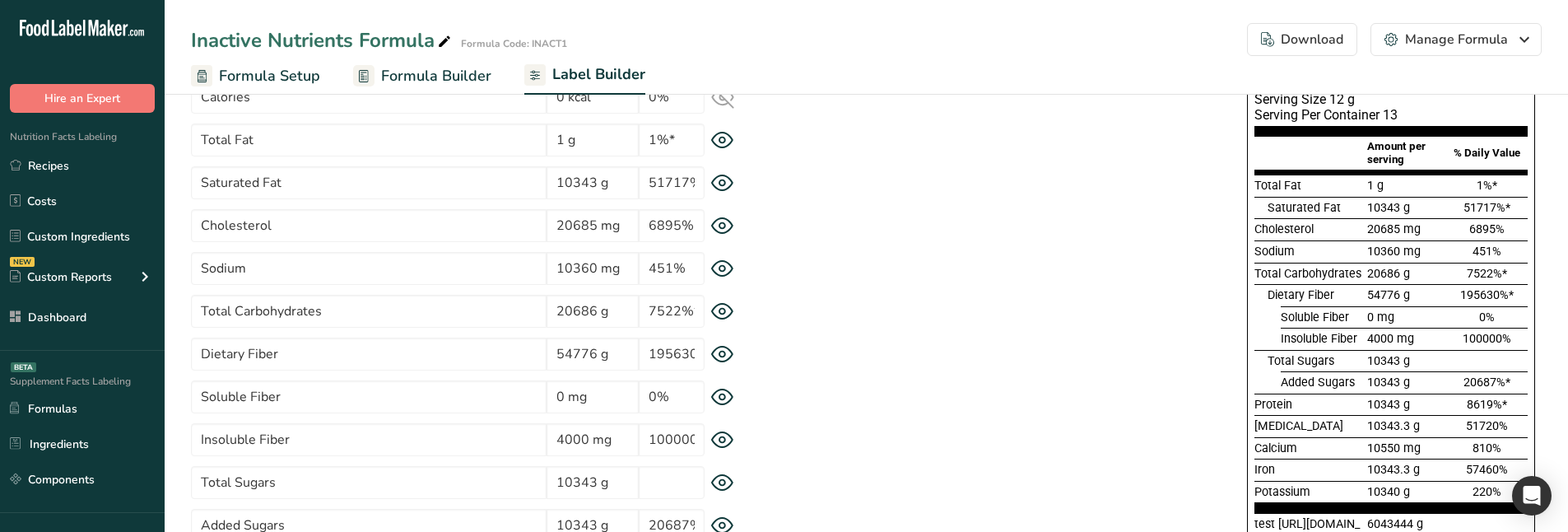
click at [720, 310] on icon at bounding box center [723, 311] width 5 height 5
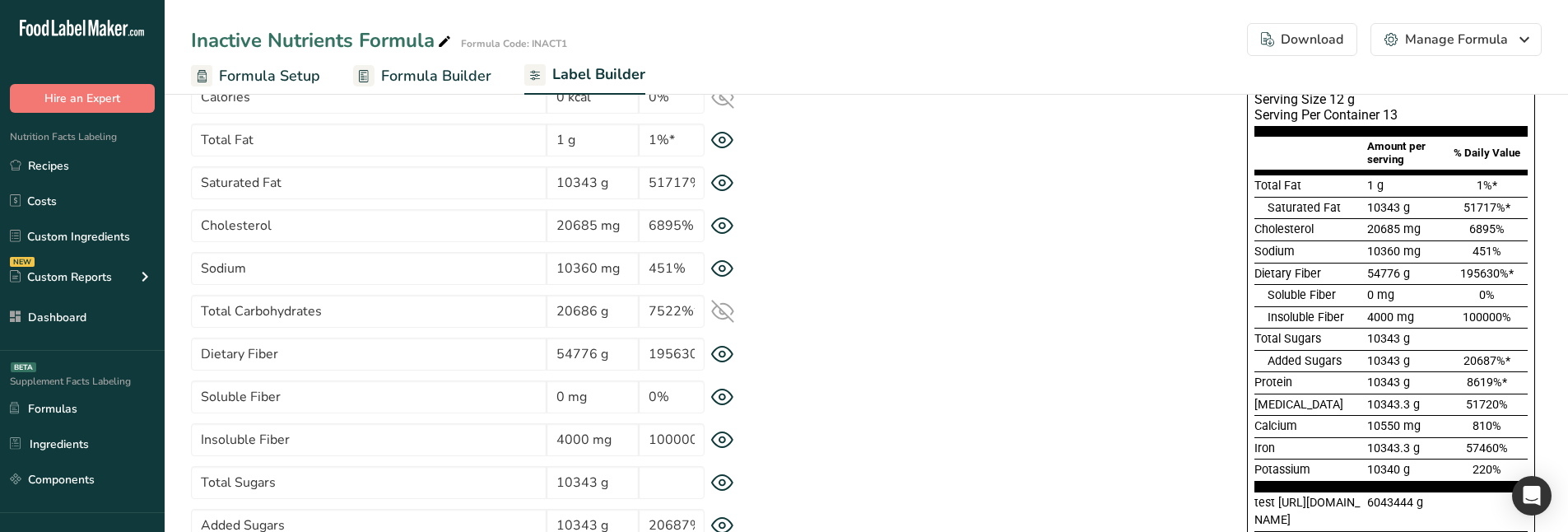
click at [720, 310] on icon at bounding box center [723, 312] width 21 height 16
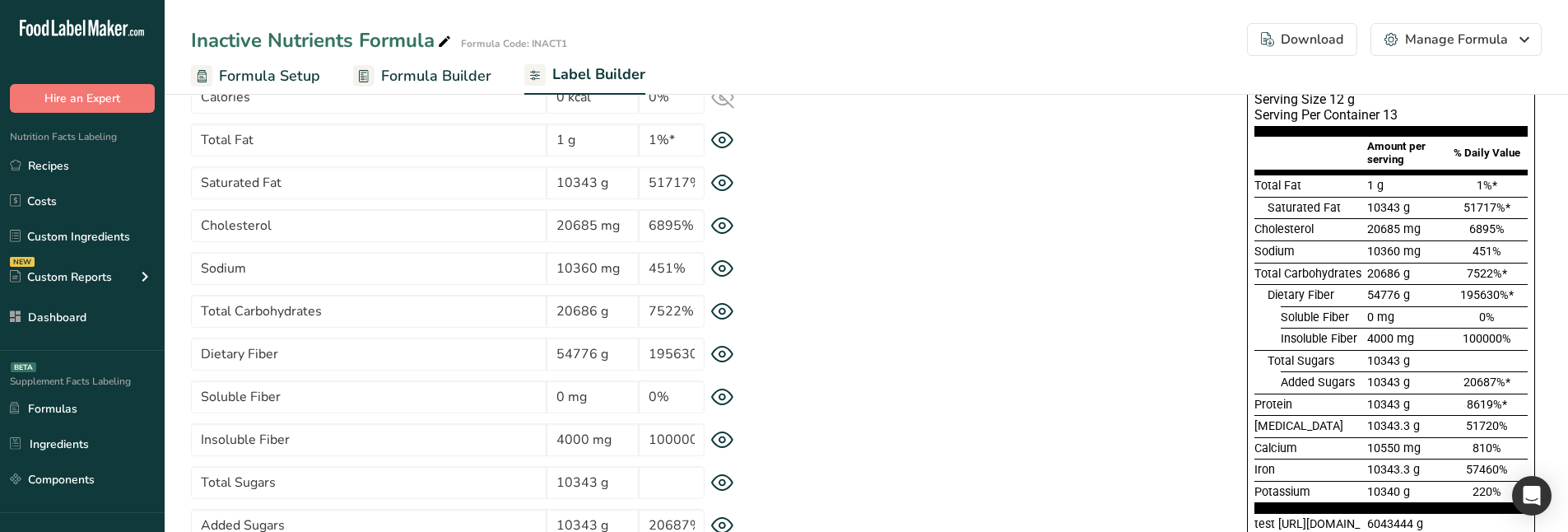
click at [732, 318] on icon at bounding box center [723, 311] width 23 height 17
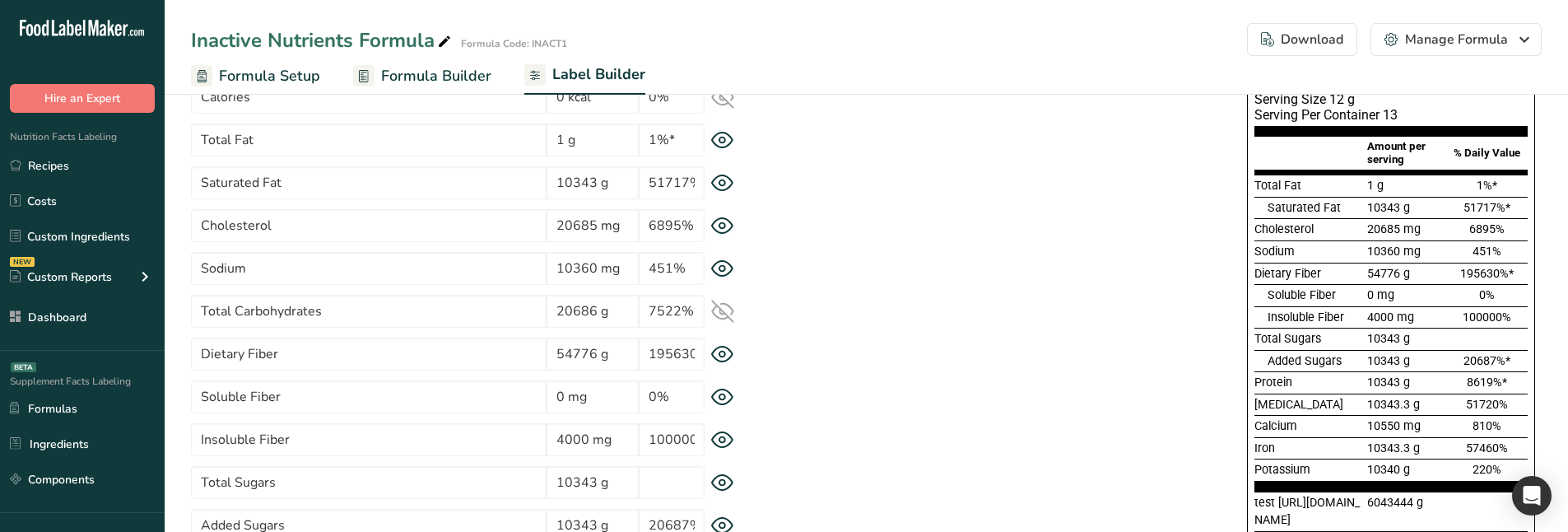
click at [732, 318] on icon at bounding box center [723, 311] width 23 height 23
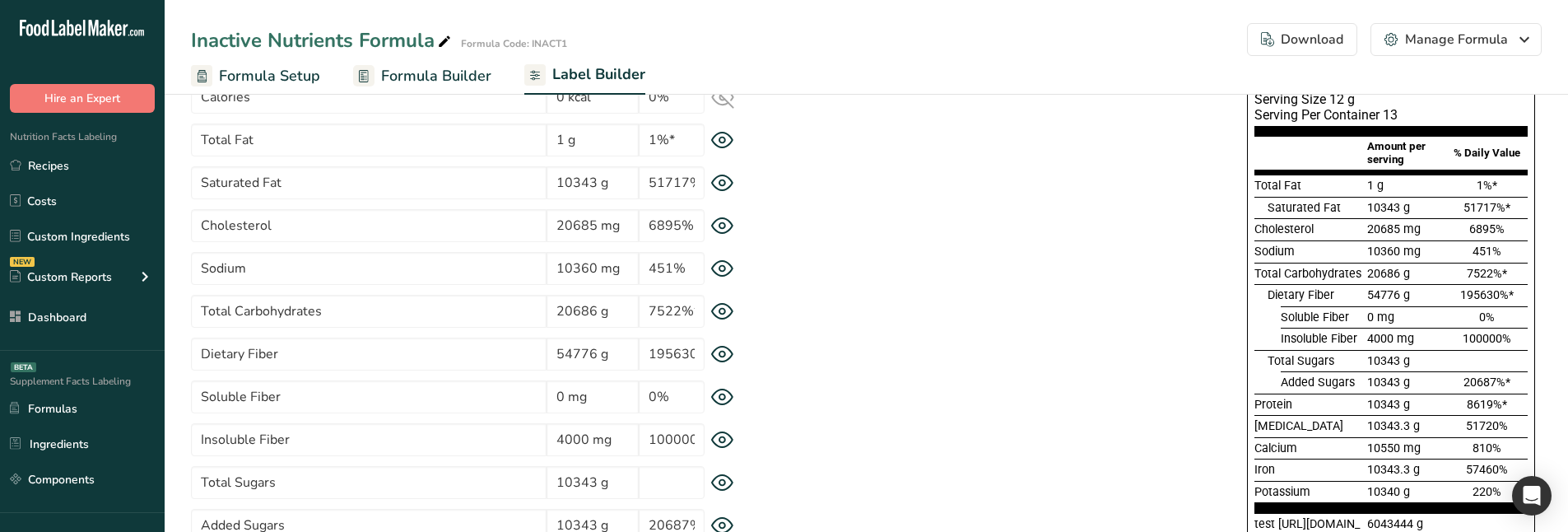
click at [732, 318] on icon at bounding box center [723, 311] width 23 height 17
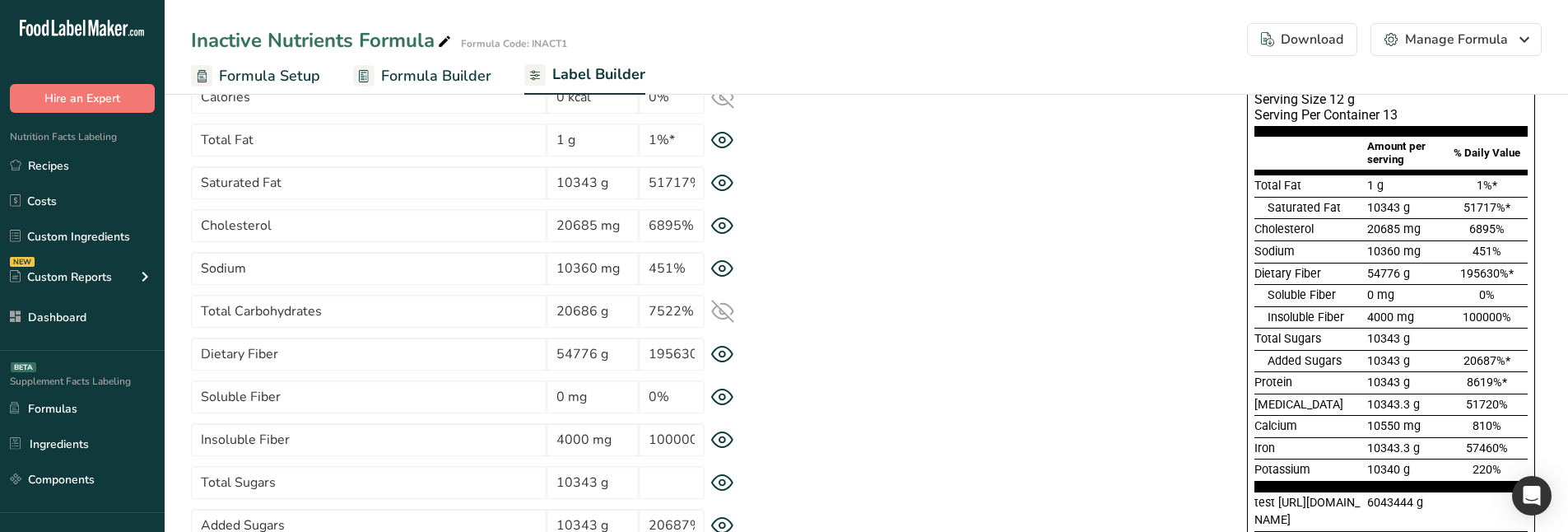
click at [732, 318] on icon at bounding box center [723, 311] width 23 height 23
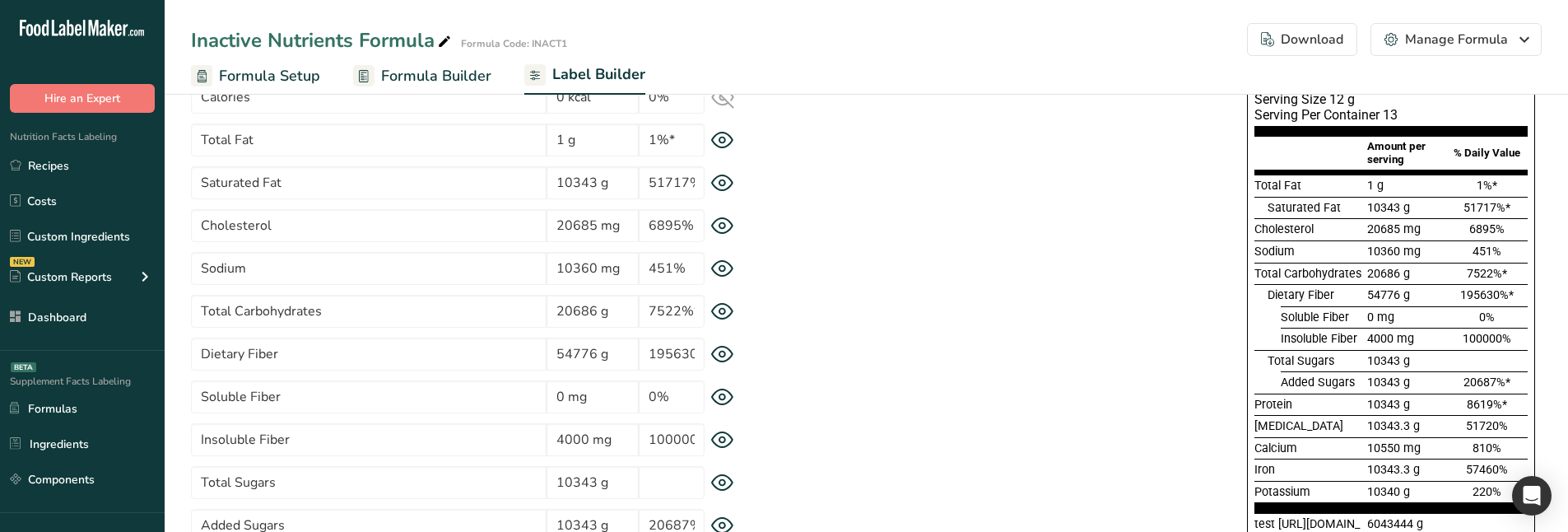
click at [724, 480] on icon at bounding box center [723, 483] width 5 height 5
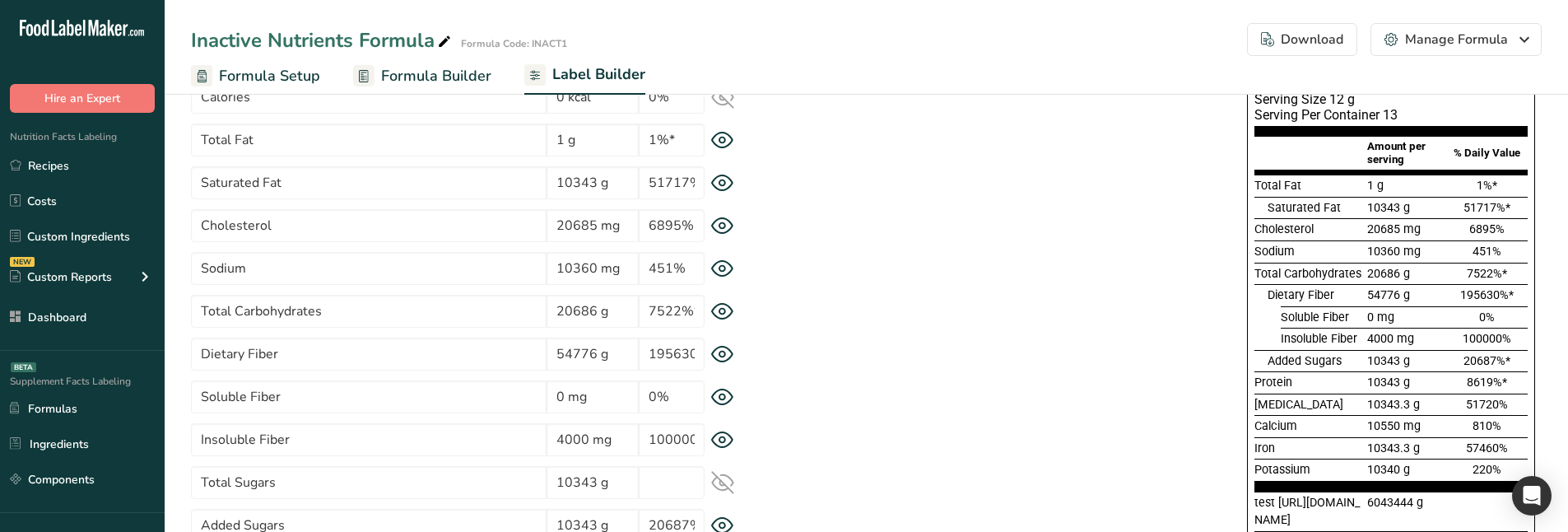
click at [724, 480] on icon at bounding box center [723, 483] width 23 height 23
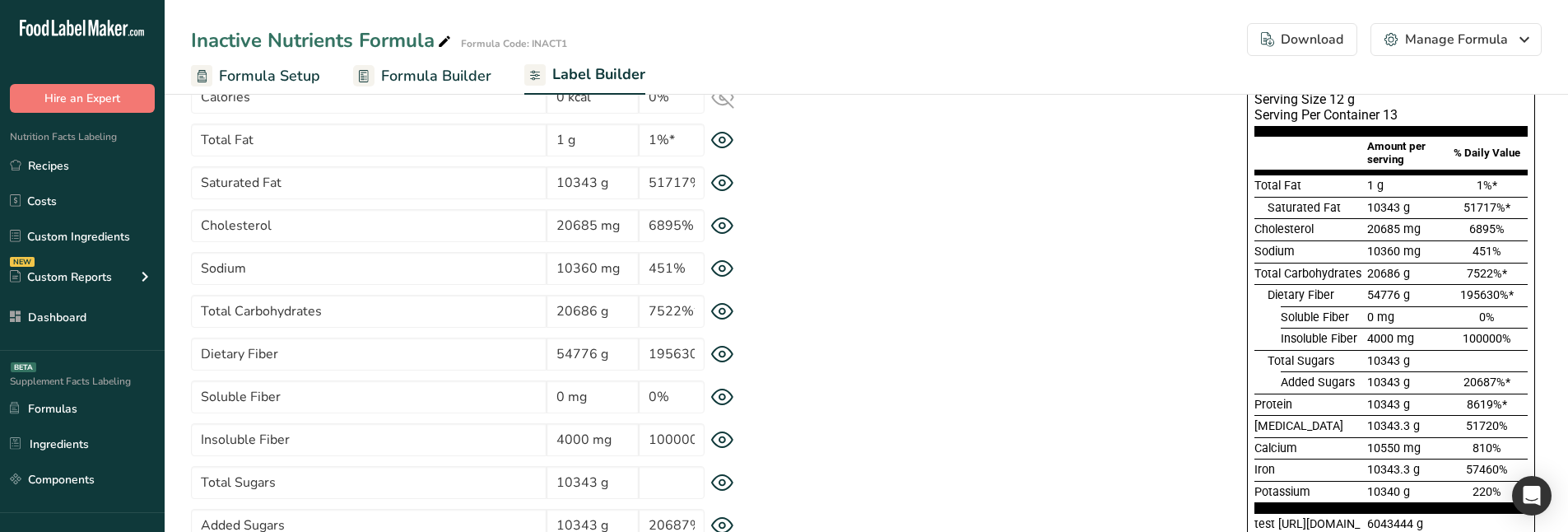
click at [724, 480] on icon at bounding box center [723, 483] width 5 height 5
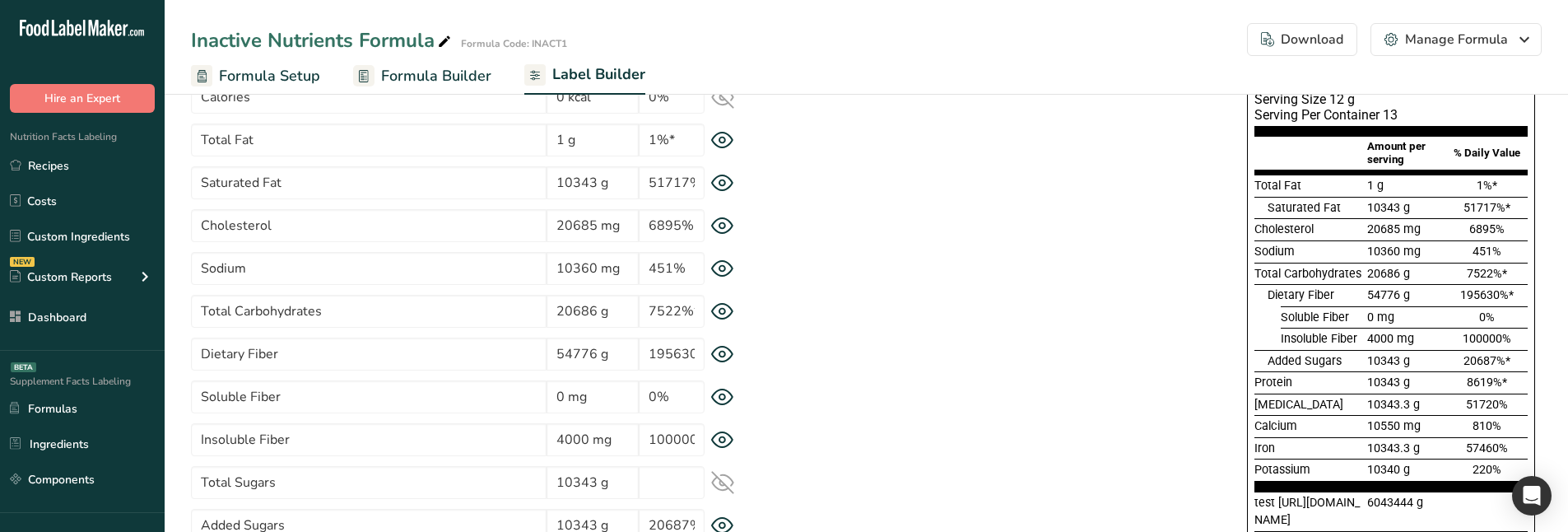
click at [729, 305] on icon at bounding box center [723, 311] width 23 height 17
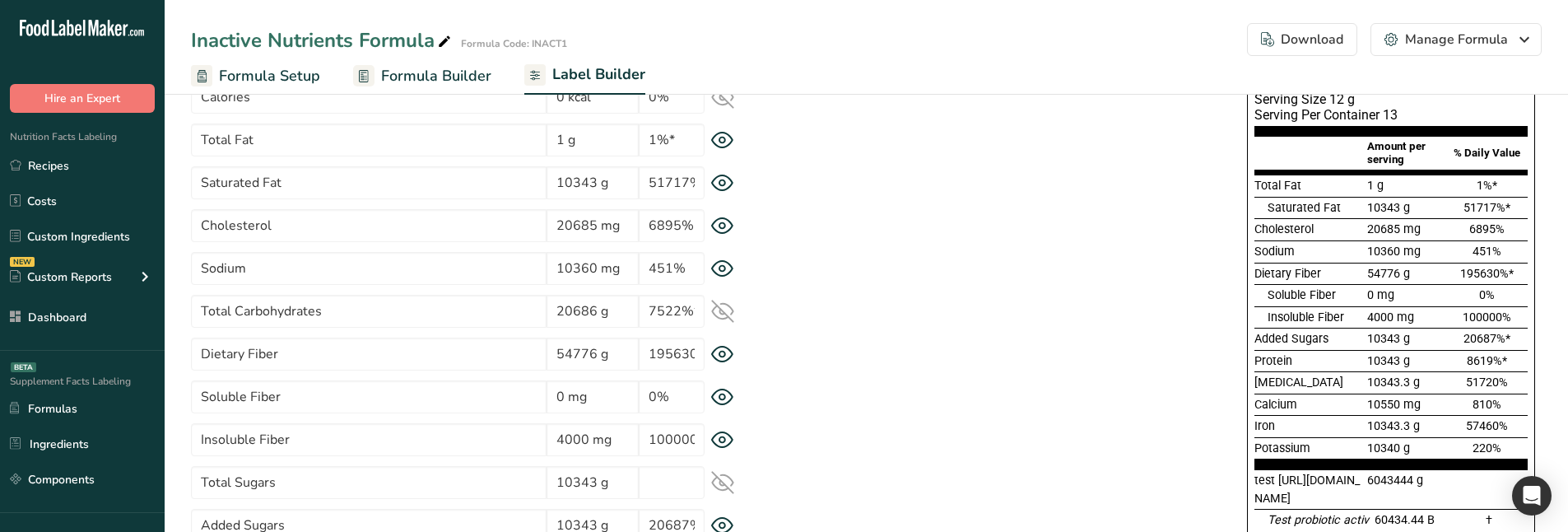
click at [729, 305] on icon at bounding box center [723, 312] width 21 height 16
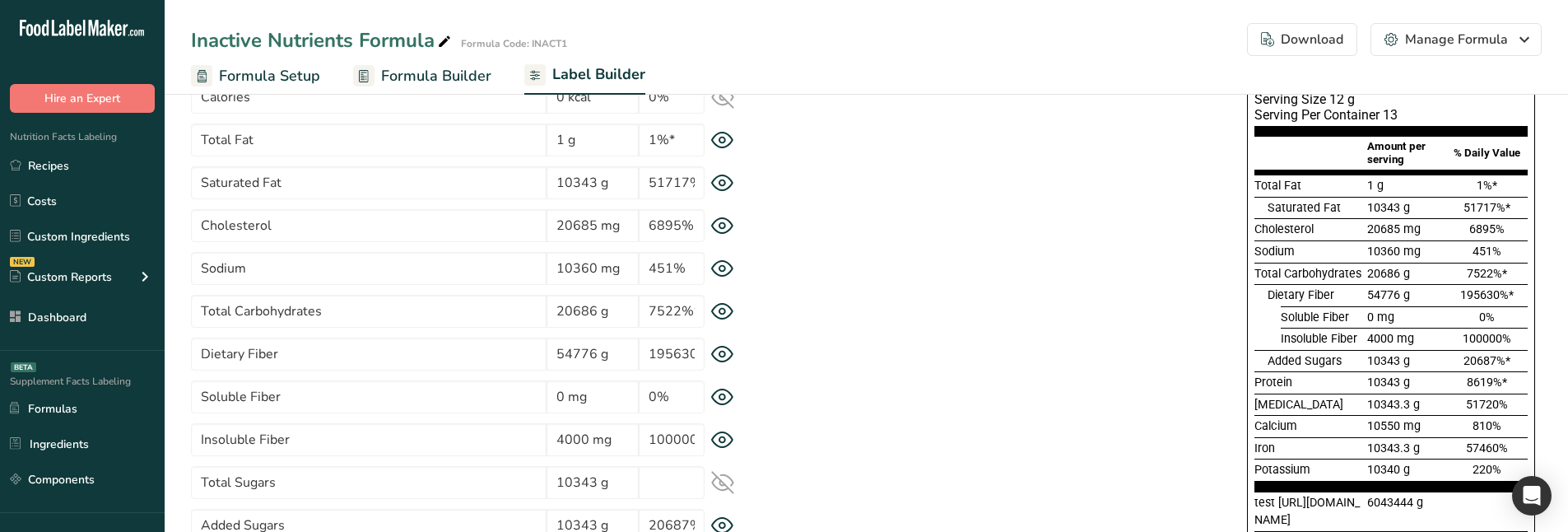
click at [729, 305] on icon at bounding box center [723, 311] width 23 height 17
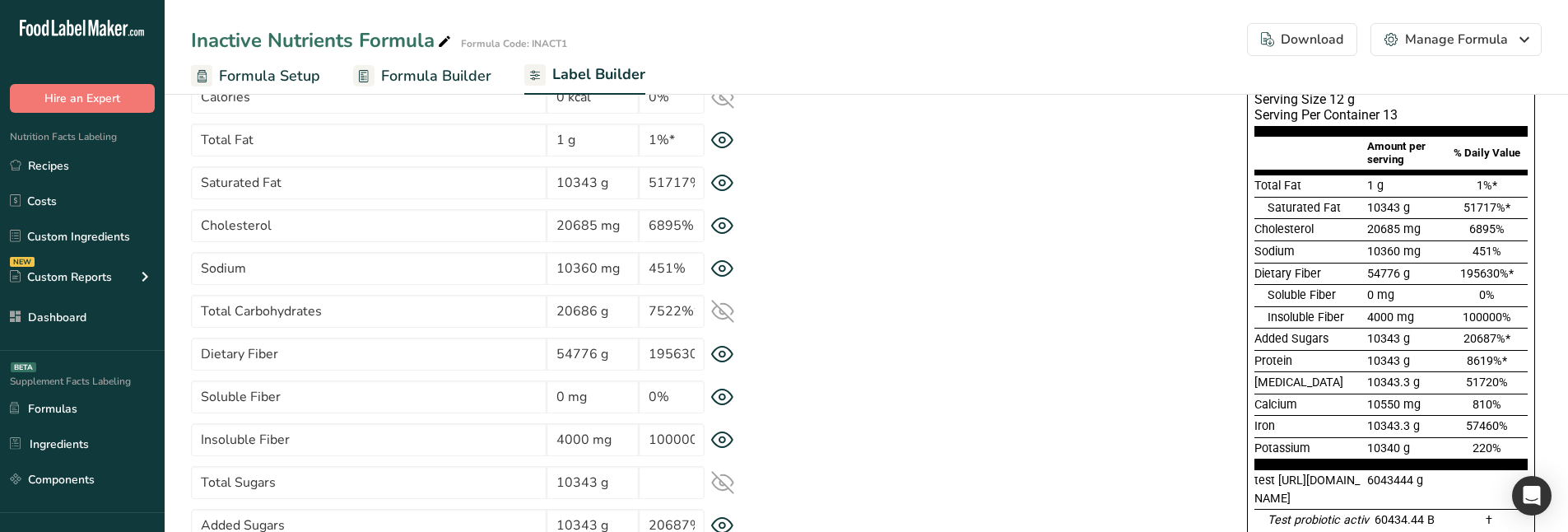
click at [729, 305] on icon at bounding box center [723, 312] width 21 height 16
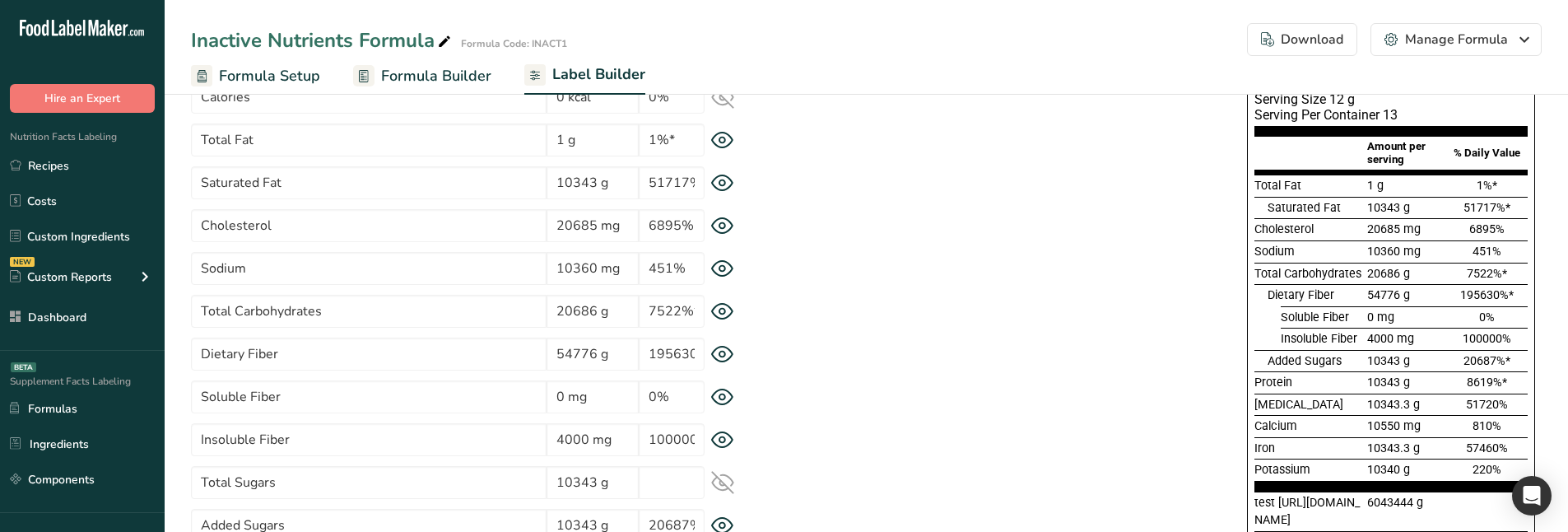
click at [729, 305] on icon at bounding box center [723, 311] width 23 height 17
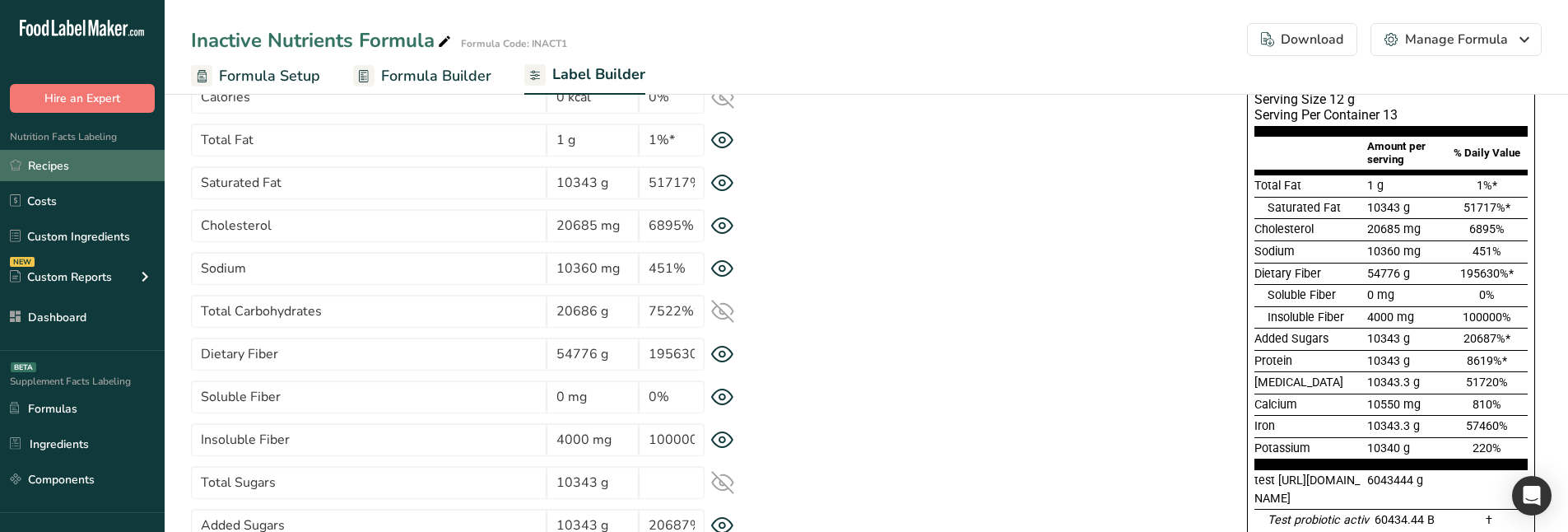
click at [76, 157] on link "Recipes" at bounding box center [82, 165] width 164 height 31
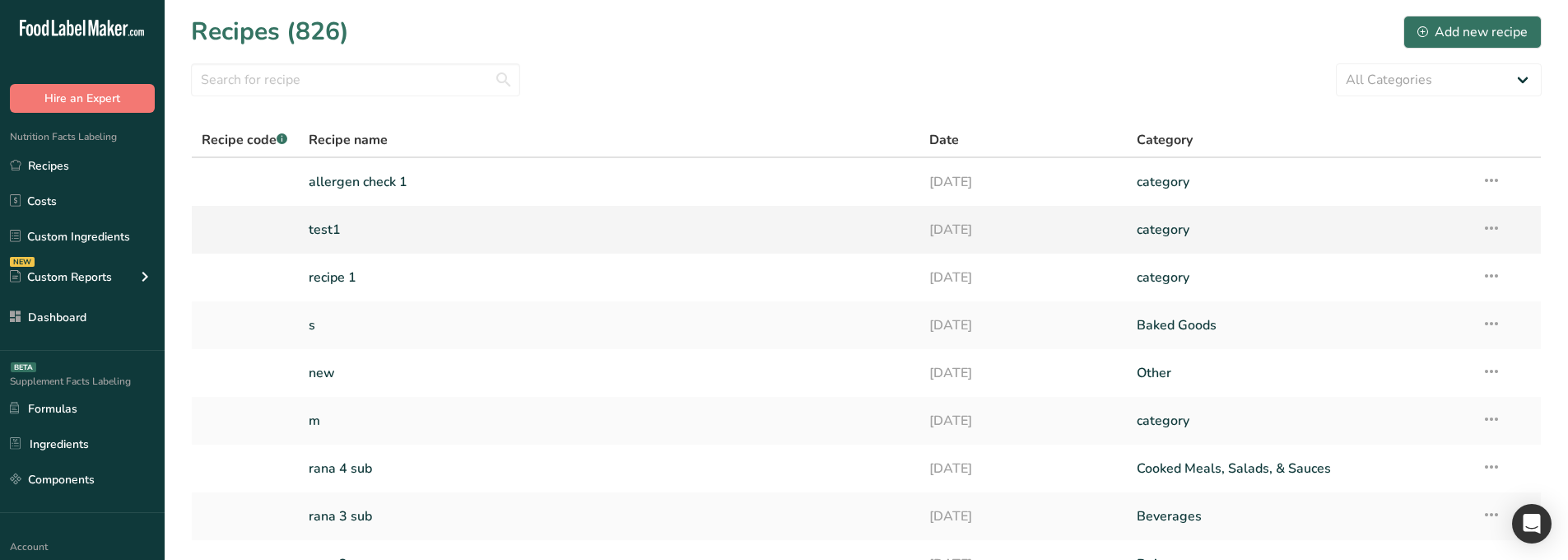
click at [407, 236] on link "test1" at bounding box center [609, 229] width 602 height 35
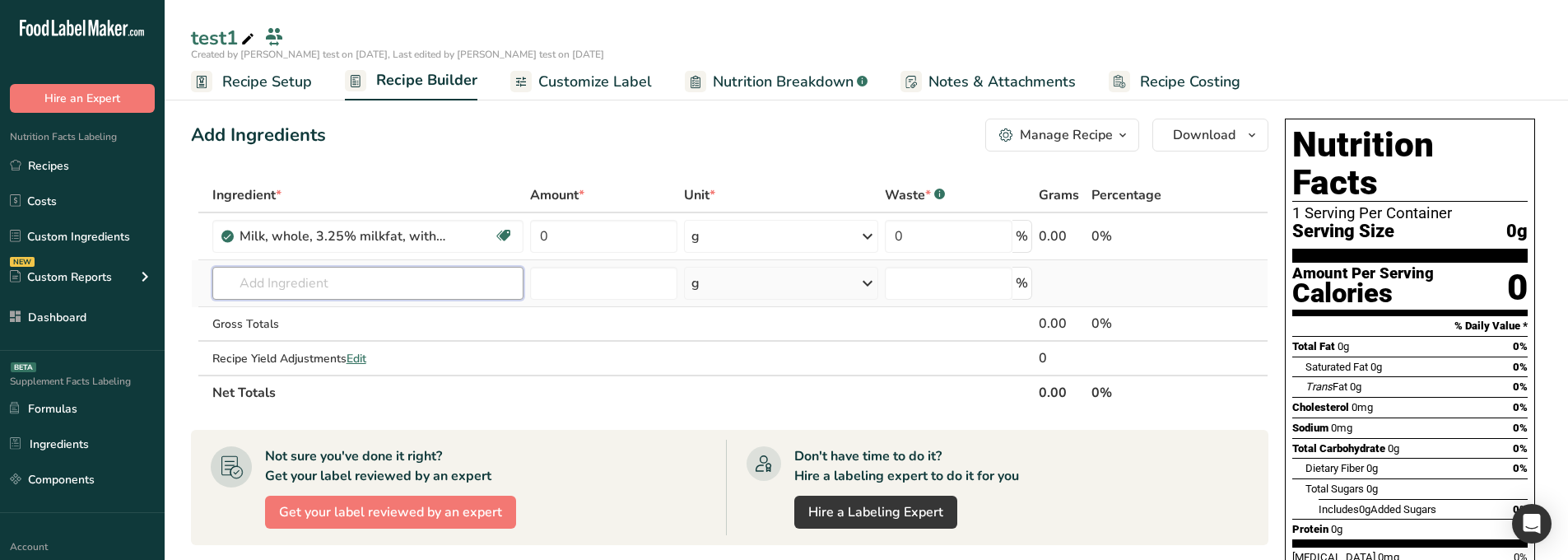
click at [436, 292] on input "text" at bounding box center [368, 283] width 312 height 33
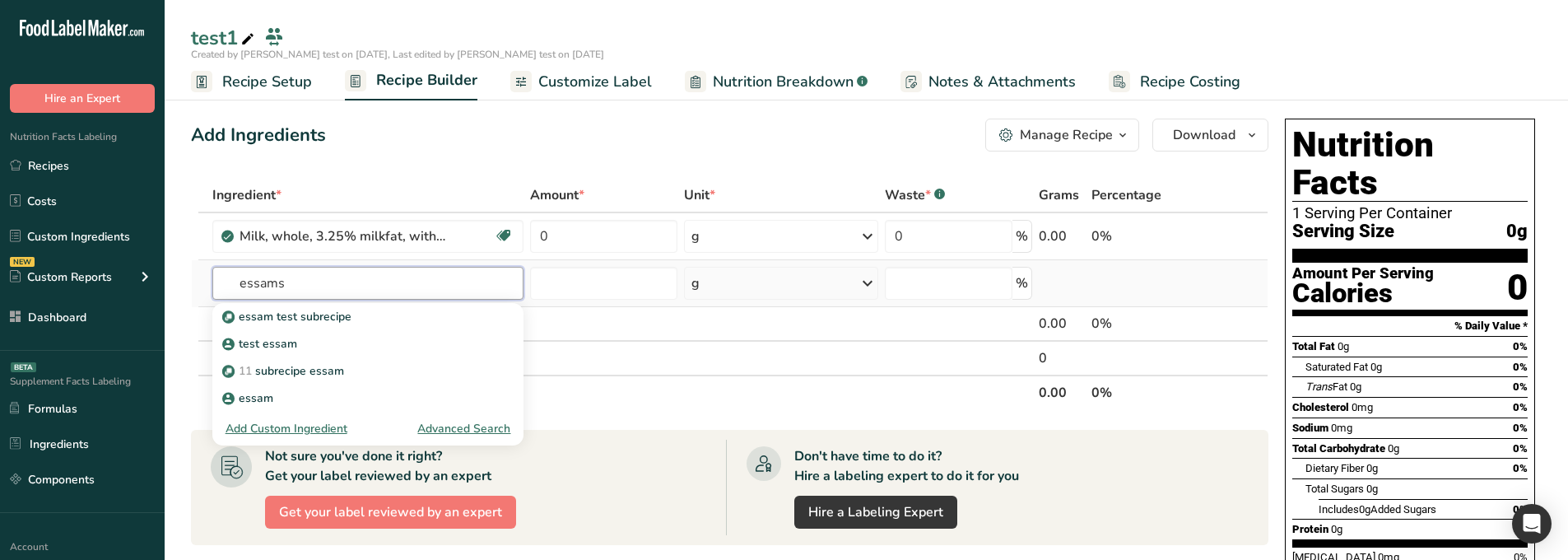
type input "essams"
click at [474, 432] on div "Advanced Search" at bounding box center [464, 428] width 93 height 17
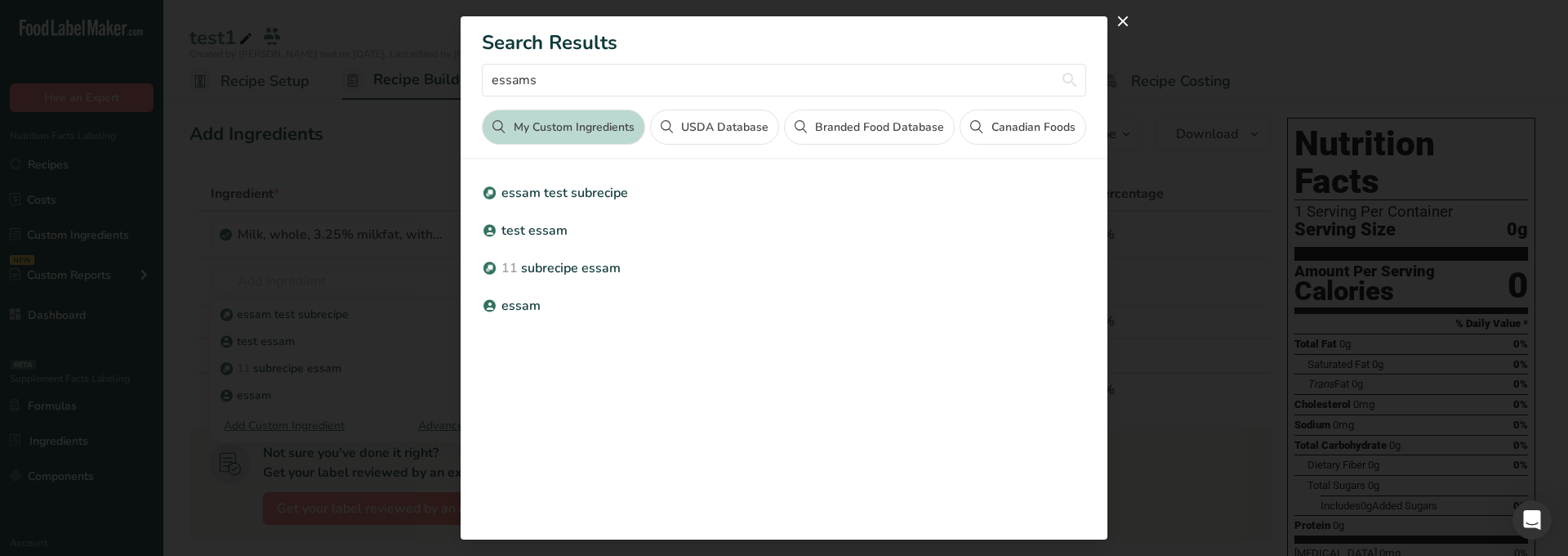
click at [693, 127] on button "USDA Database" at bounding box center [714, 127] width 129 height 35
click at [898, 129] on button "Branded Food Database" at bounding box center [870, 127] width 171 height 35
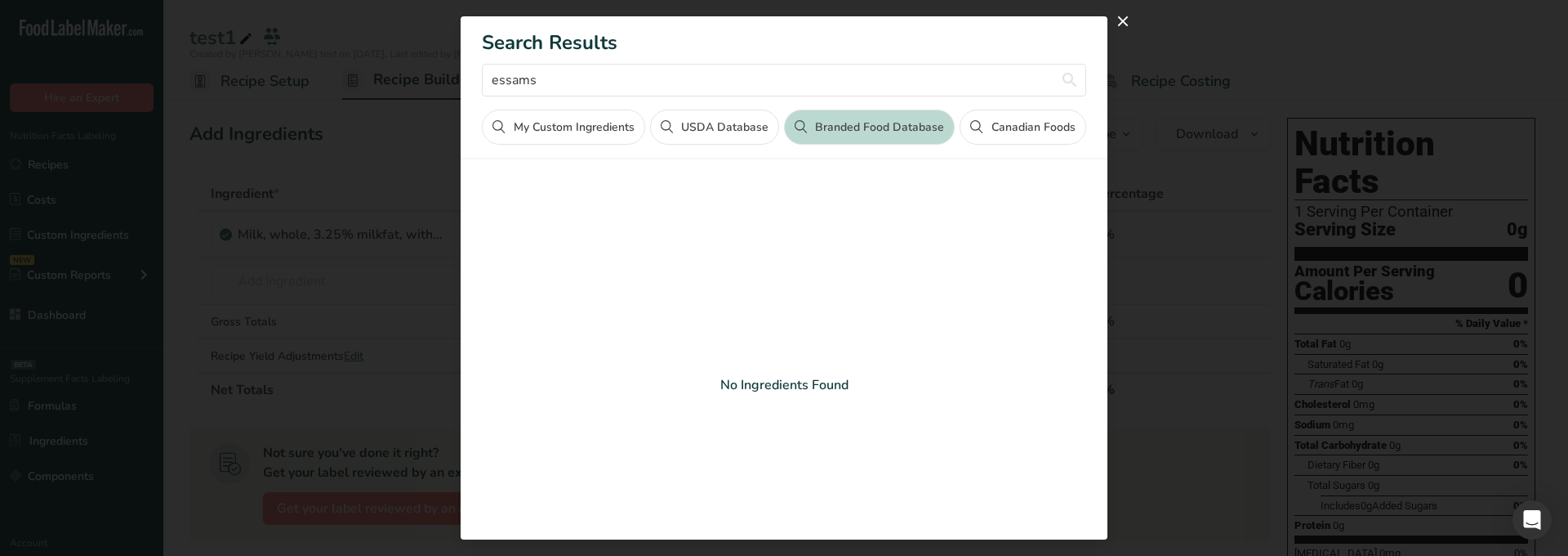
click at [621, 125] on button "My Custom Ingredients" at bounding box center [563, 127] width 162 height 35
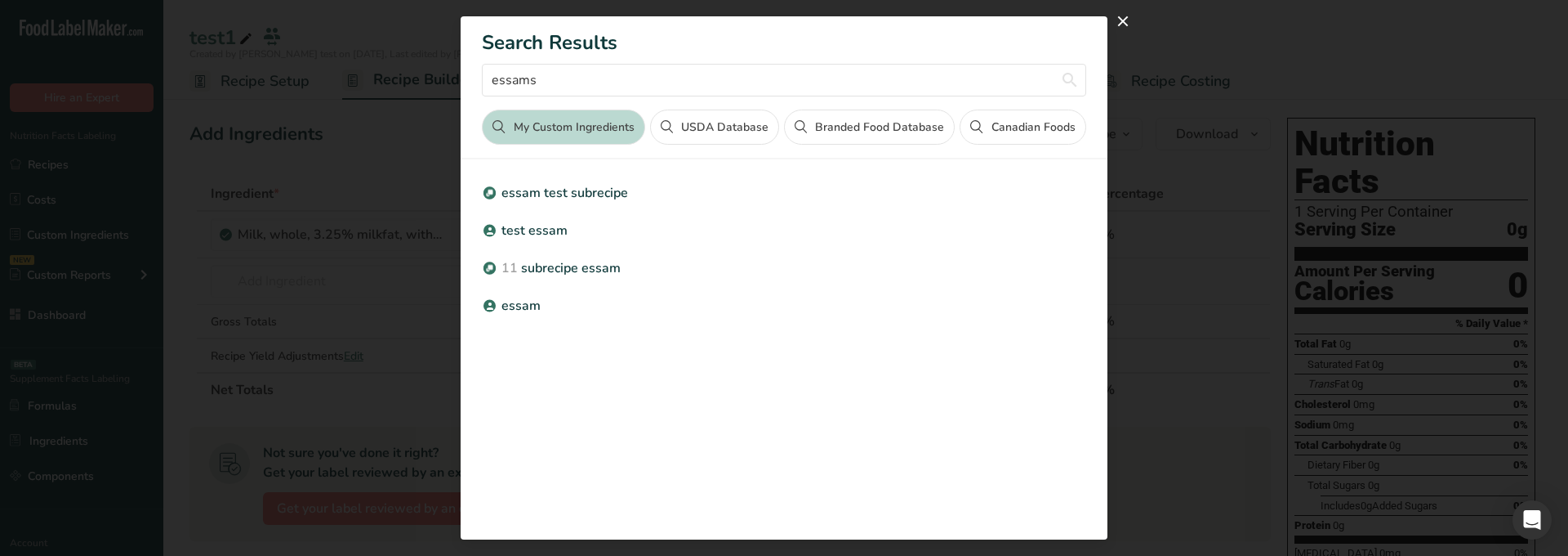
click at [664, 140] on button "USDA Database" at bounding box center [714, 127] width 129 height 35
click at [664, 140] on section "Search Results essams My Custom Ingredients USDA Database Branded Food Database…" at bounding box center [783, 278] width 646 height 523
click at [664, 140] on button "USDA Database" at bounding box center [714, 127] width 129 height 35
click at [664, 140] on div "Search results modal" at bounding box center [783, 278] width 646 height 523
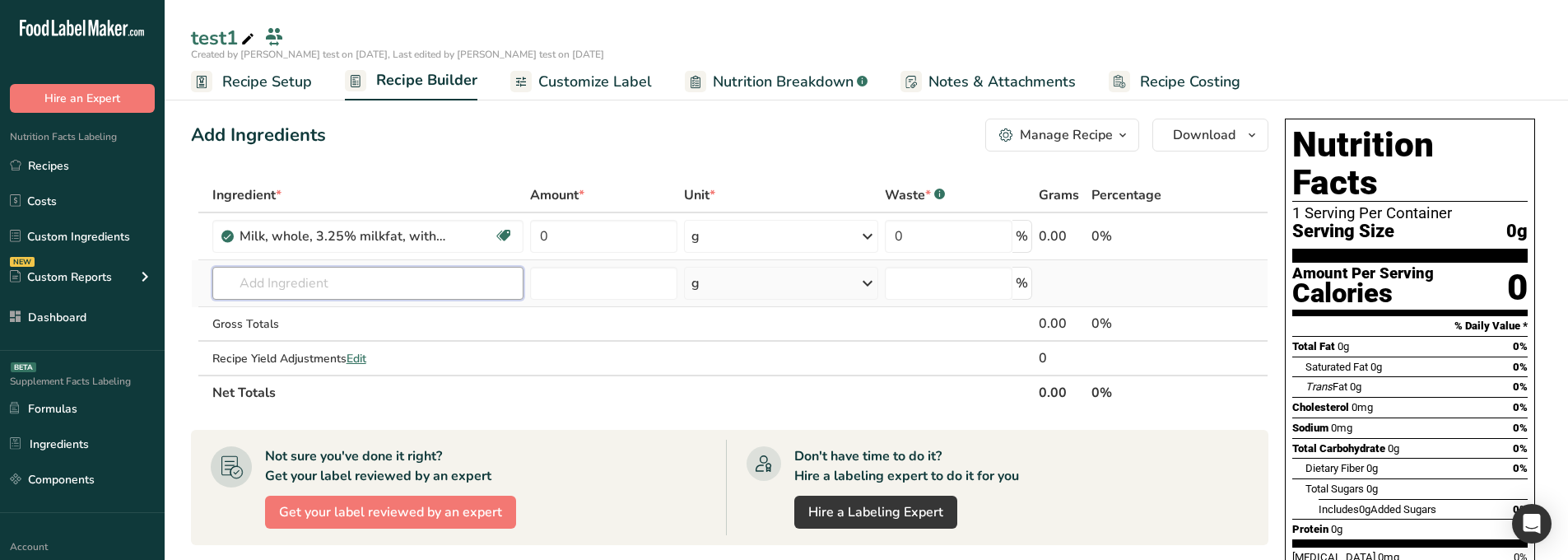
click at [292, 295] on input "text" at bounding box center [368, 283] width 312 height 33
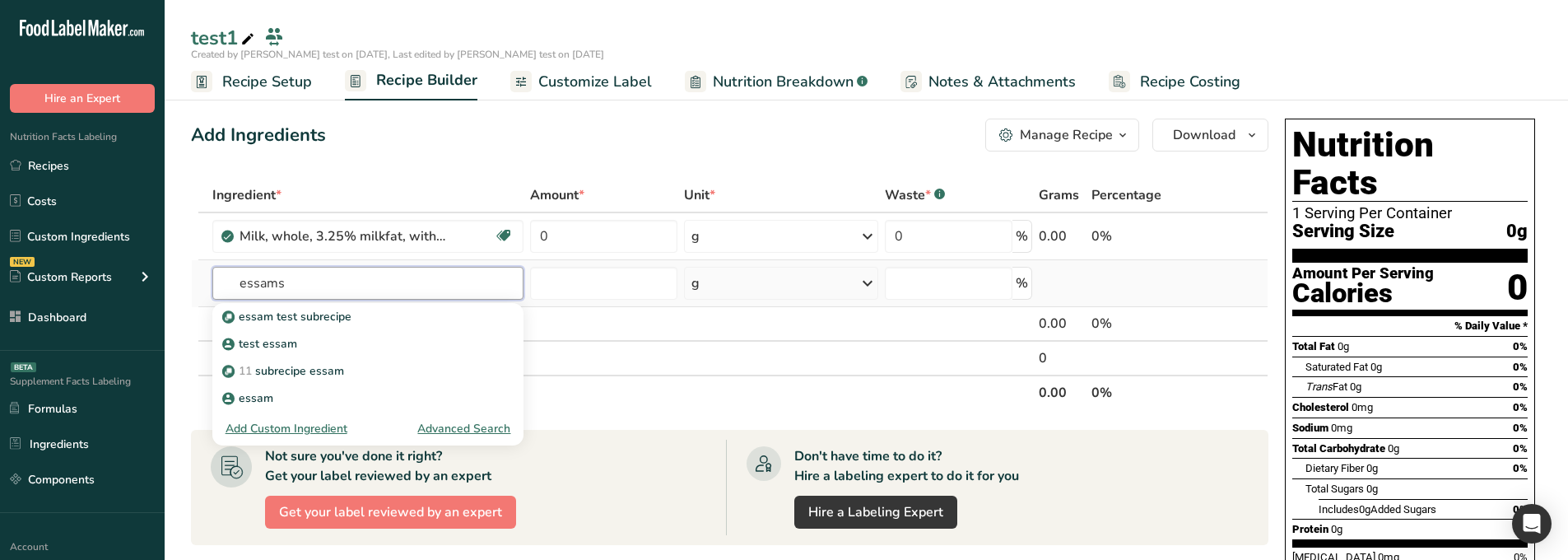
type input "essams"
click at [465, 429] on div "Advanced Search" at bounding box center [464, 428] width 93 height 17
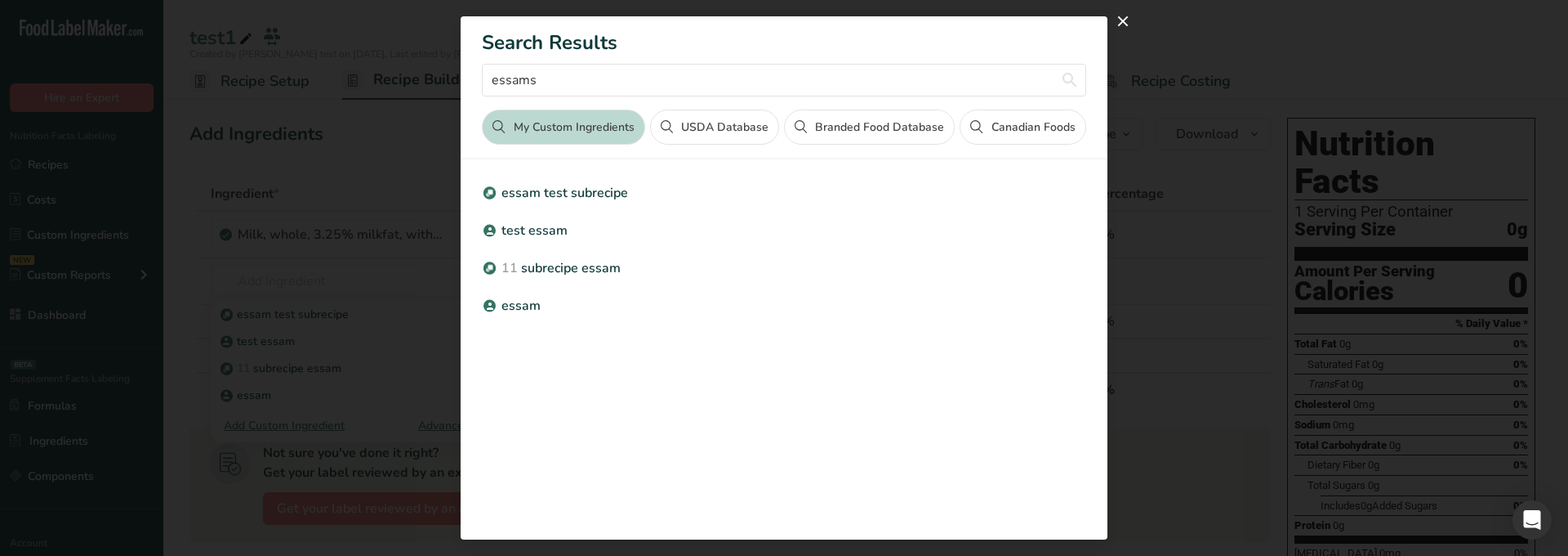
click at [706, 130] on button "USDA Database" at bounding box center [714, 127] width 129 height 35
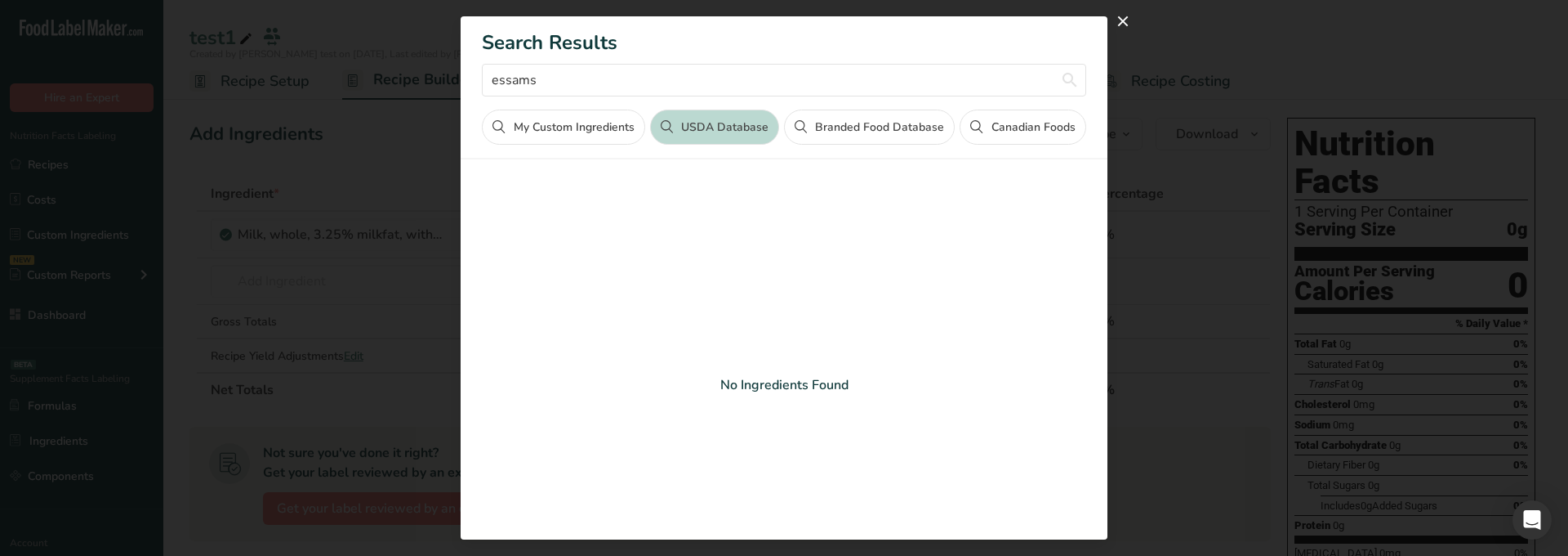
click at [617, 130] on button "My Custom Ingredients" at bounding box center [563, 127] width 162 height 35
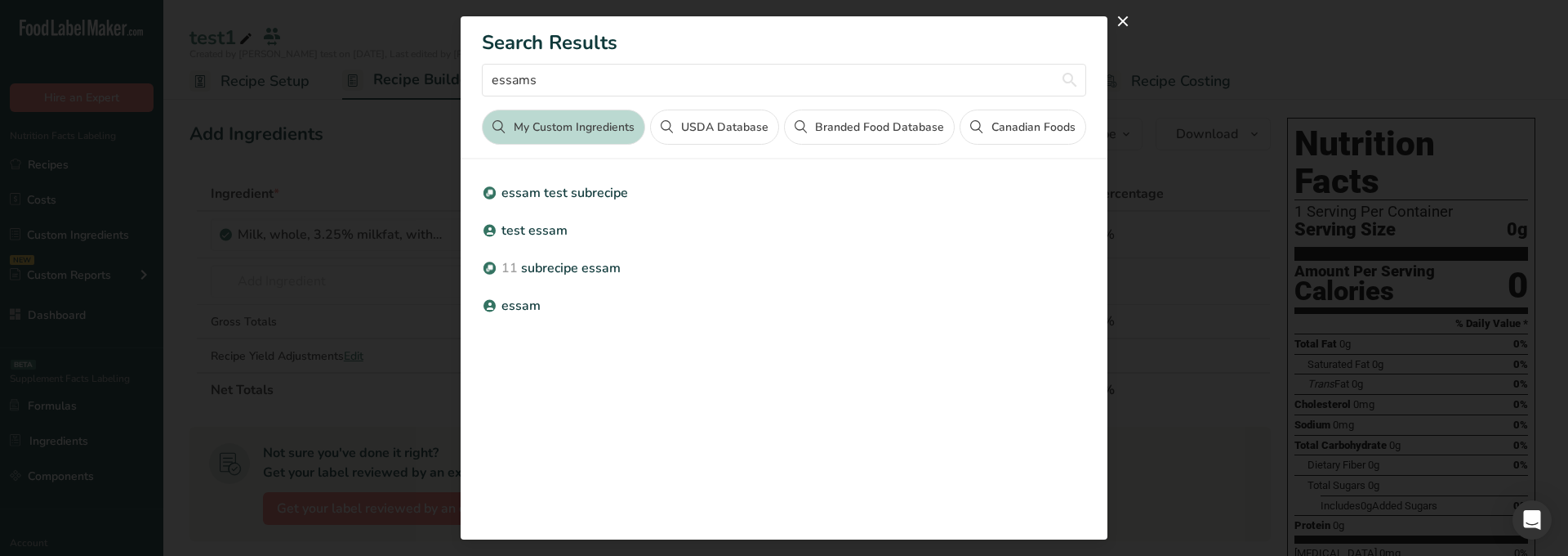
click at [836, 132] on button "Branded Food Database" at bounding box center [870, 127] width 171 height 35
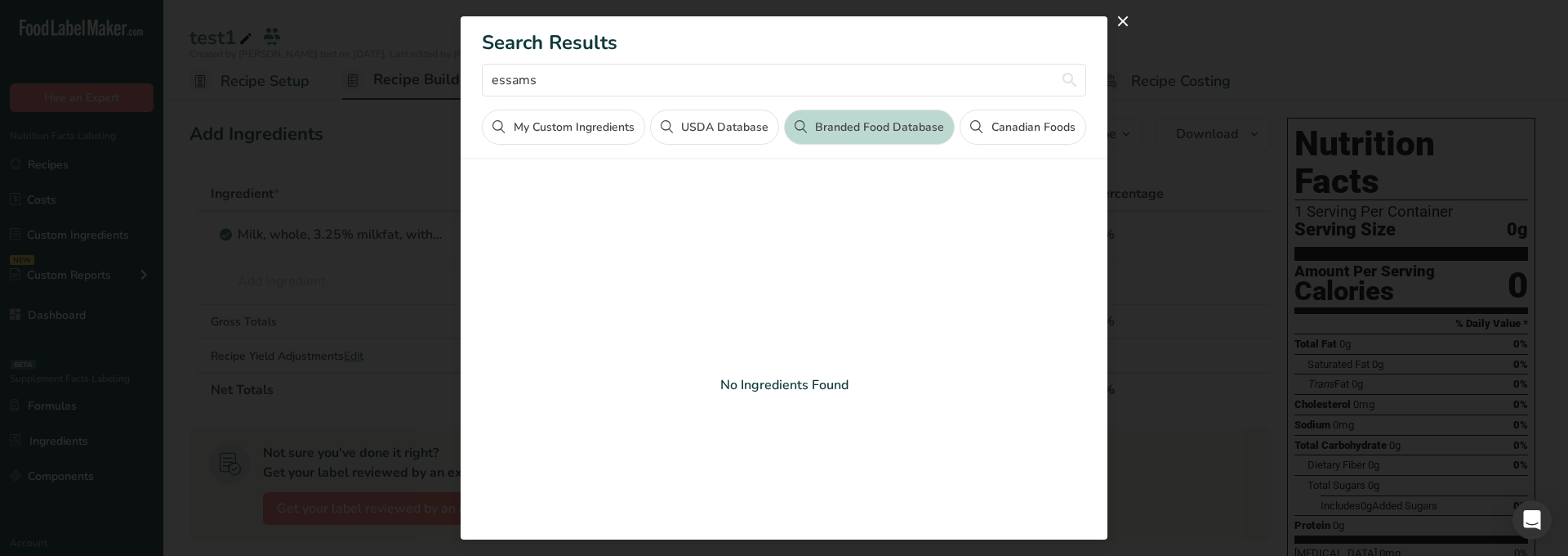
click at [1057, 134] on button "Canadian Foods" at bounding box center [1022, 127] width 126 height 35
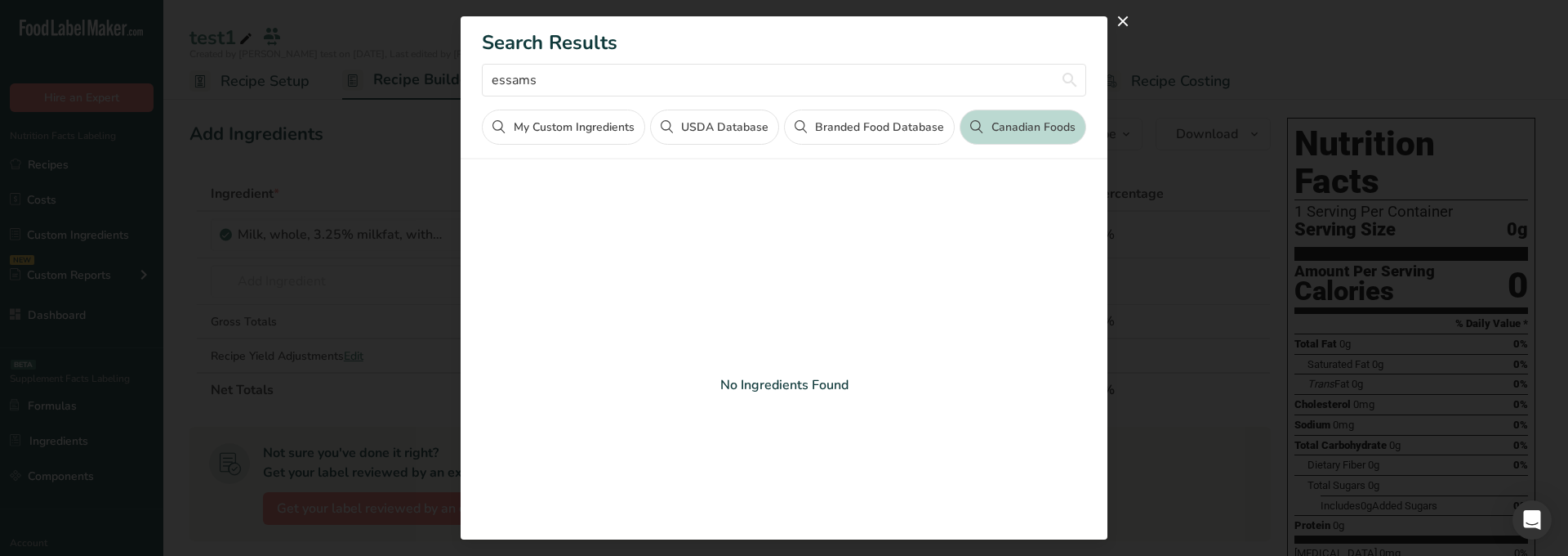
drag, startPoint x: 748, startPoint y: 116, endPoint x: 722, endPoint y: 124, distance: 27.2
click at [747, 116] on button "USDA Database" at bounding box center [714, 127] width 129 height 35
click at [571, 129] on button "My Custom Ingredients" at bounding box center [563, 127] width 162 height 35
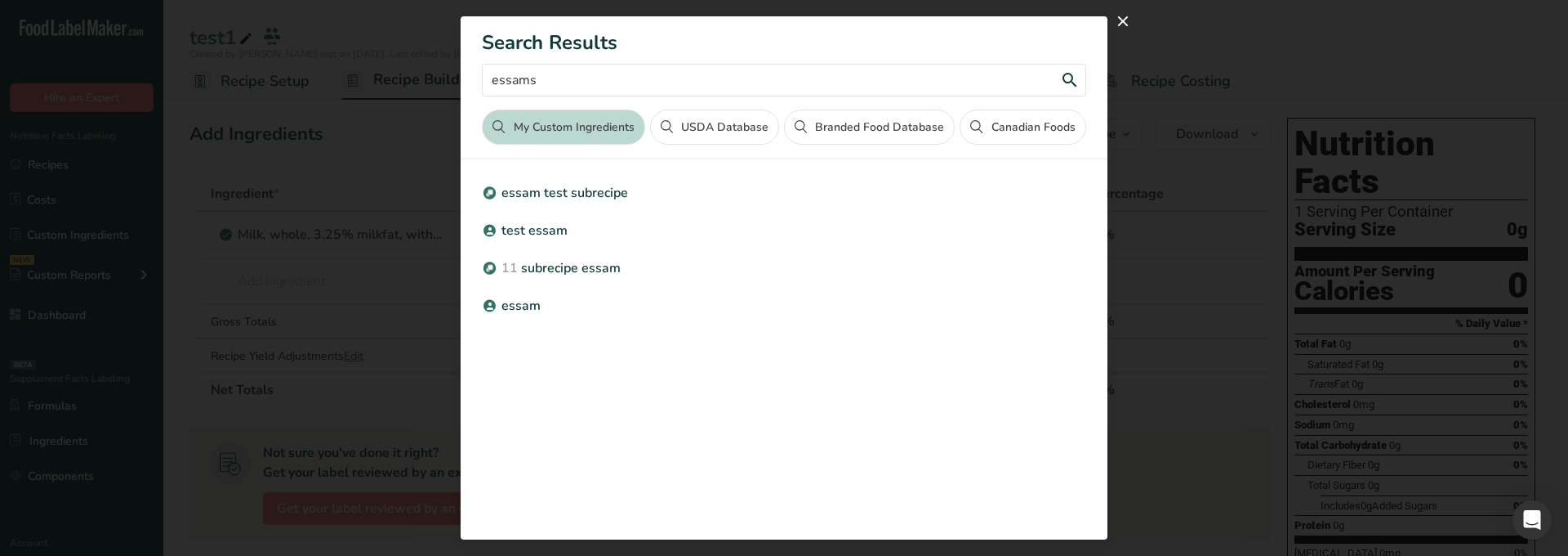
click at [562, 86] on input "essams" at bounding box center [783, 79] width 603 height 33
click at [402, 182] on div "Search results modal" at bounding box center [784, 278] width 1568 height 556
click at [1122, 32] on button "close" at bounding box center [1124, 21] width 26 height 26
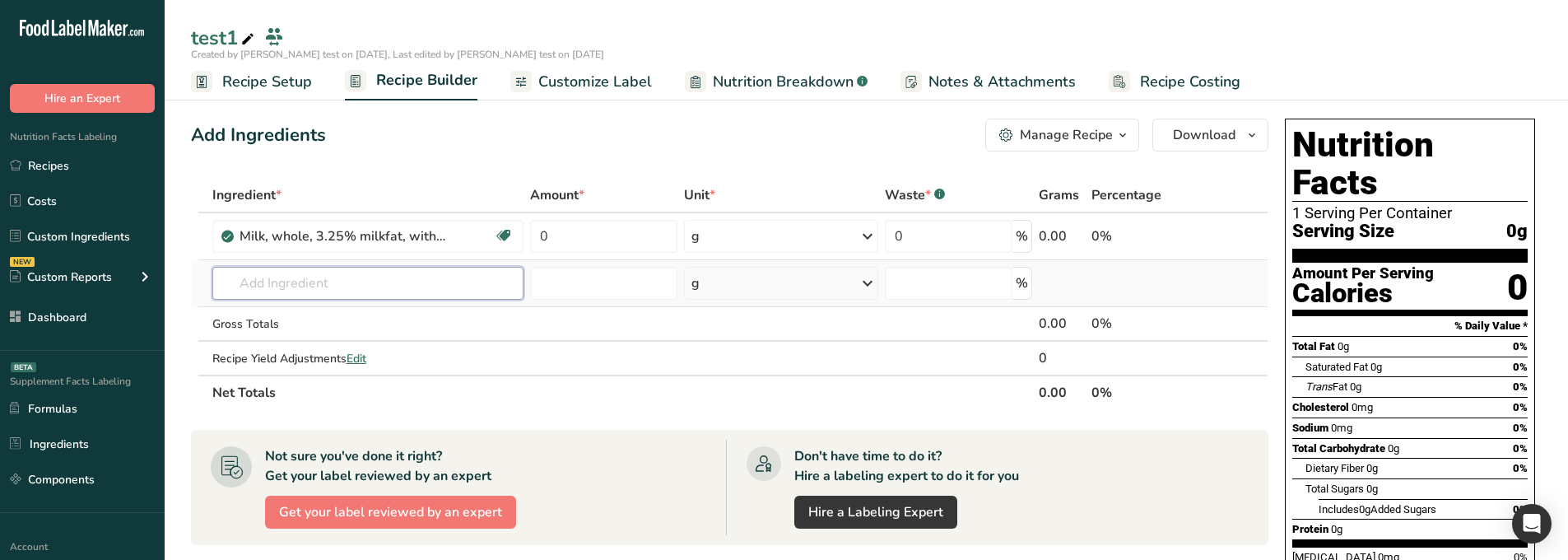
click at [404, 285] on input "text" at bounding box center [368, 283] width 312 height 33
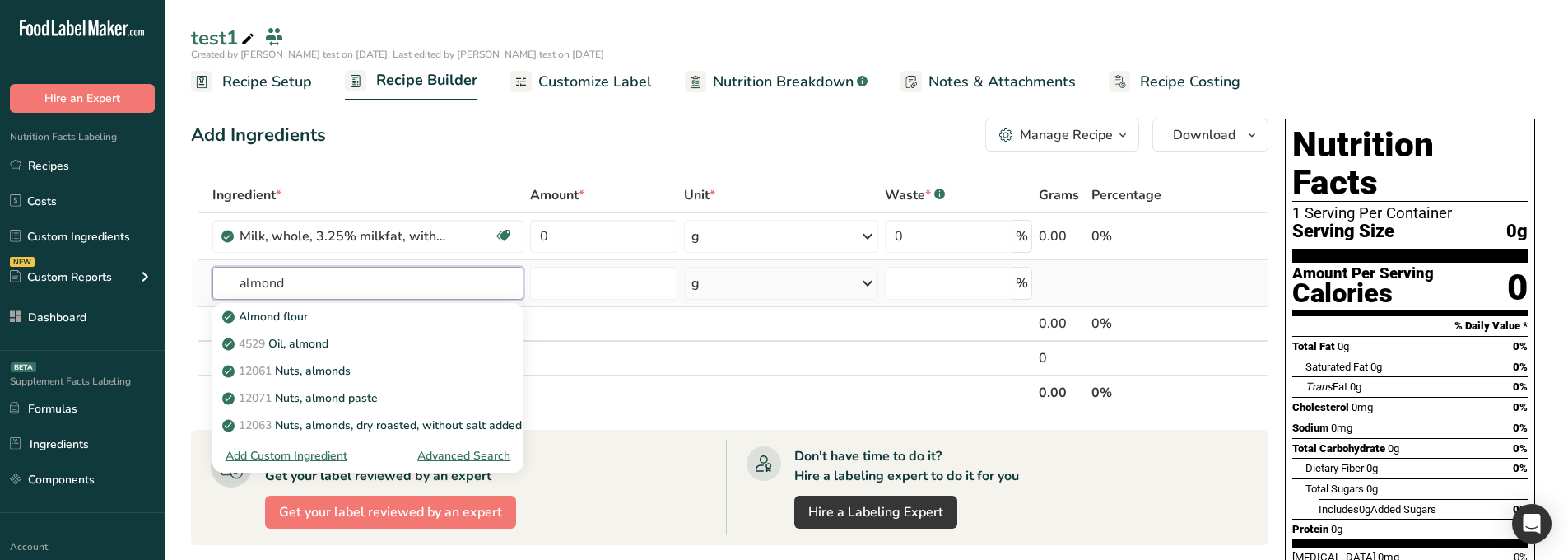
type input "almond"
click at [458, 456] on div "Advanced Search" at bounding box center [464, 455] width 93 height 17
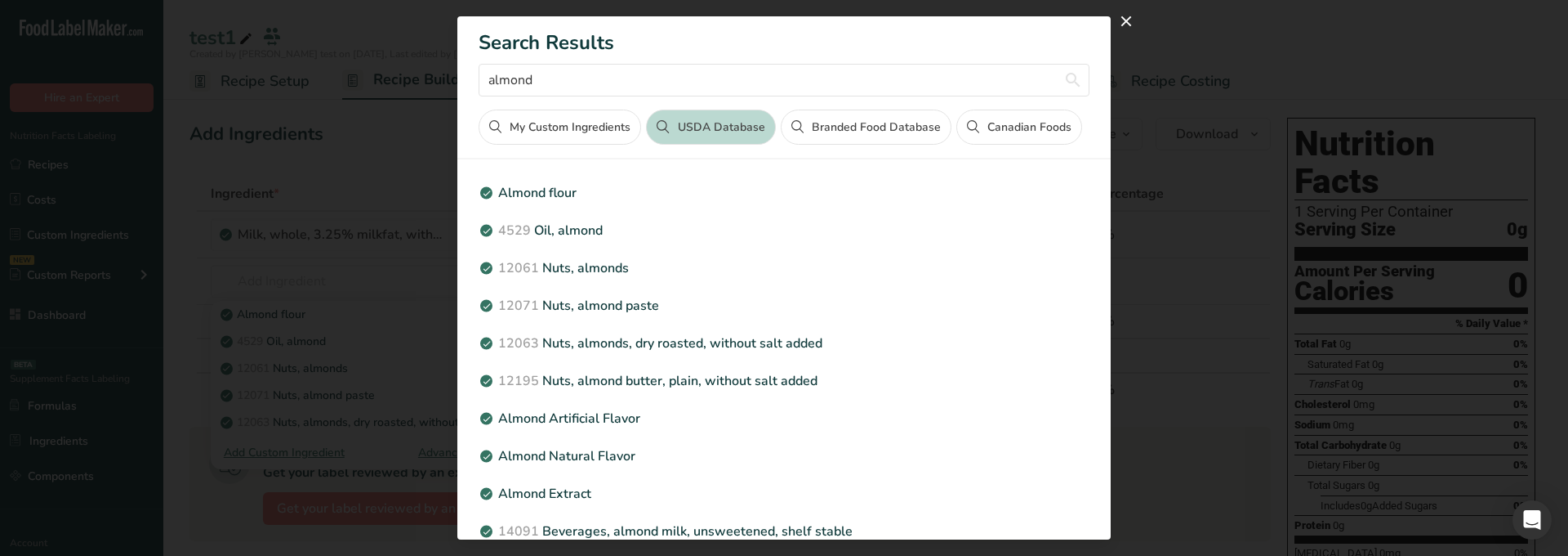
click at [618, 119] on button "My Custom Ingredients" at bounding box center [560, 127] width 162 height 35
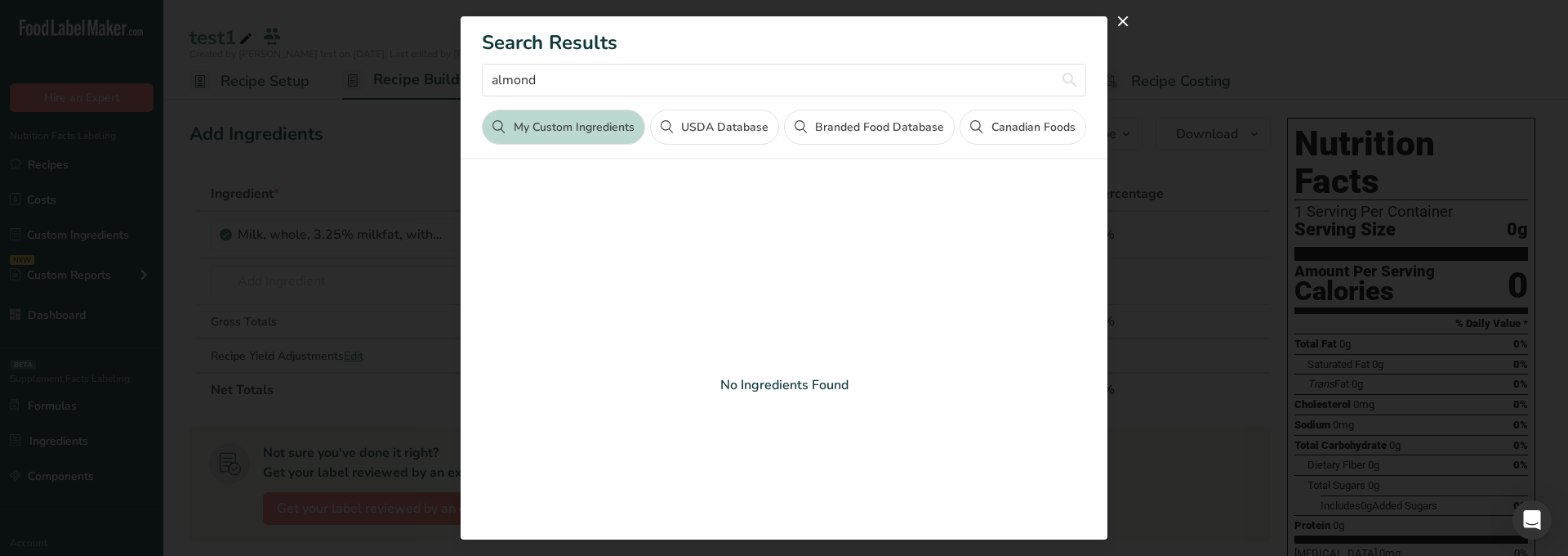
click at [682, 124] on button "USDA Database" at bounding box center [714, 127] width 129 height 35
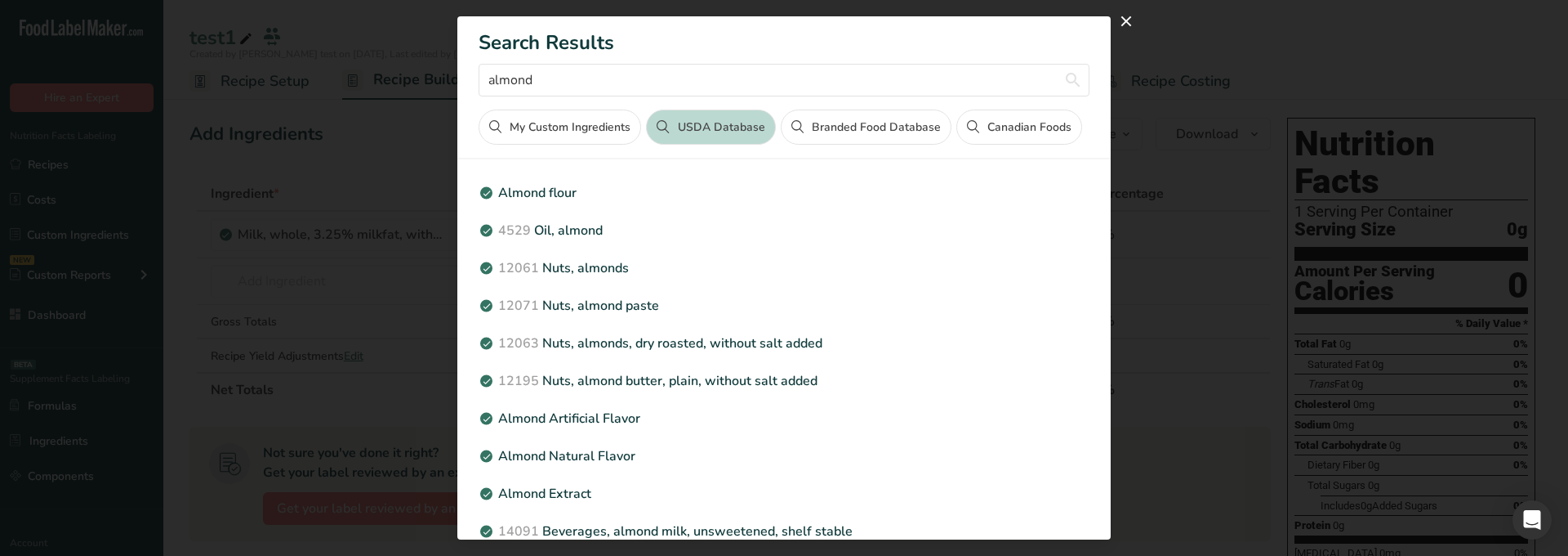
click at [295, 207] on div "Search results modal" at bounding box center [784, 278] width 1568 height 556
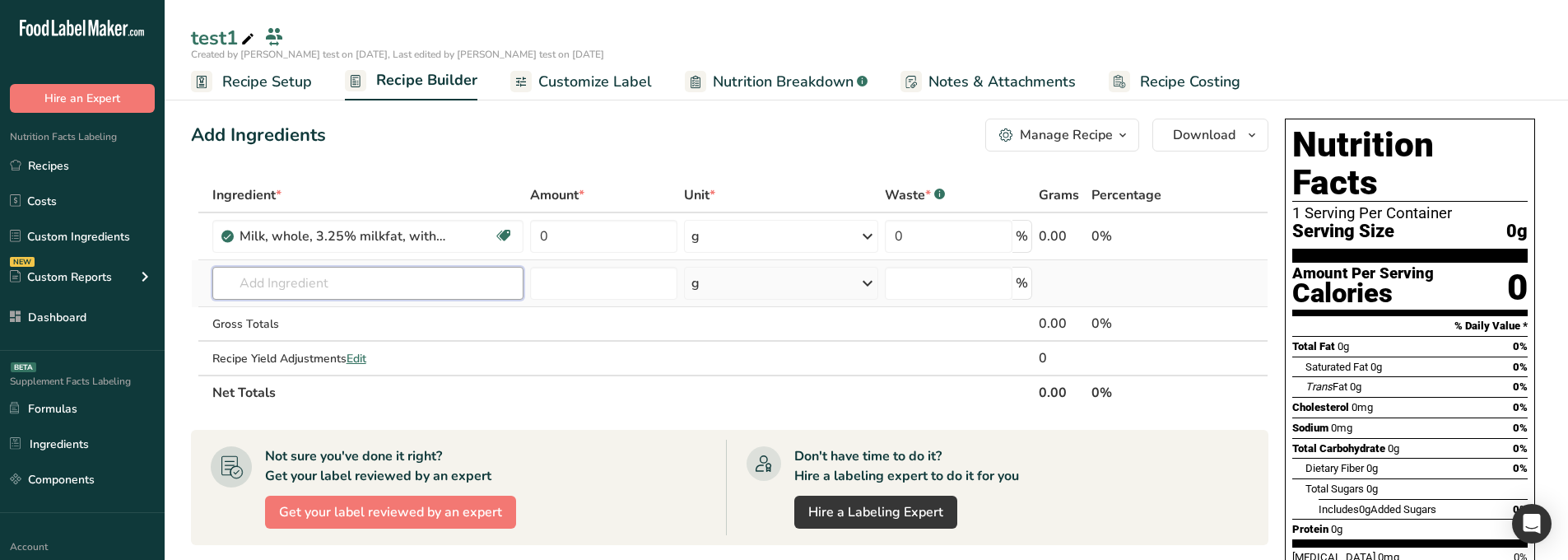
click at [396, 282] on input "text" at bounding box center [368, 283] width 312 height 33
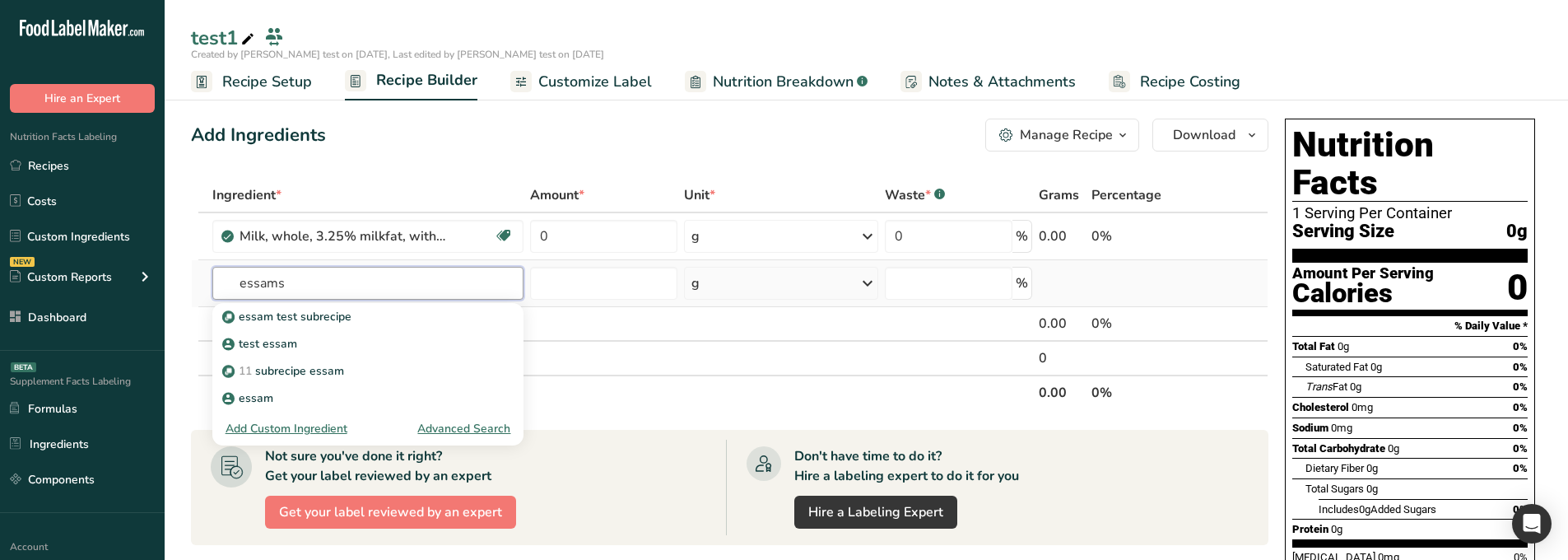
type input "essams"
click at [467, 421] on div "Advanced Search" at bounding box center [464, 428] width 93 height 17
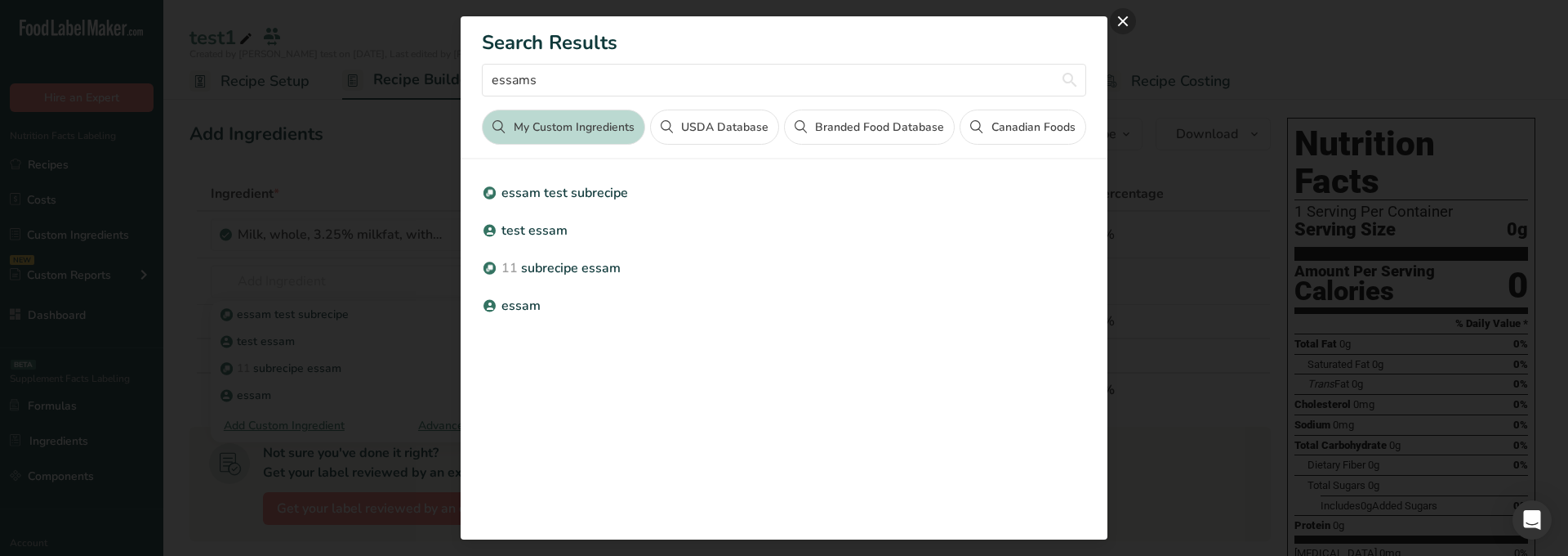
click at [1124, 20] on button "close" at bounding box center [1124, 21] width 26 height 26
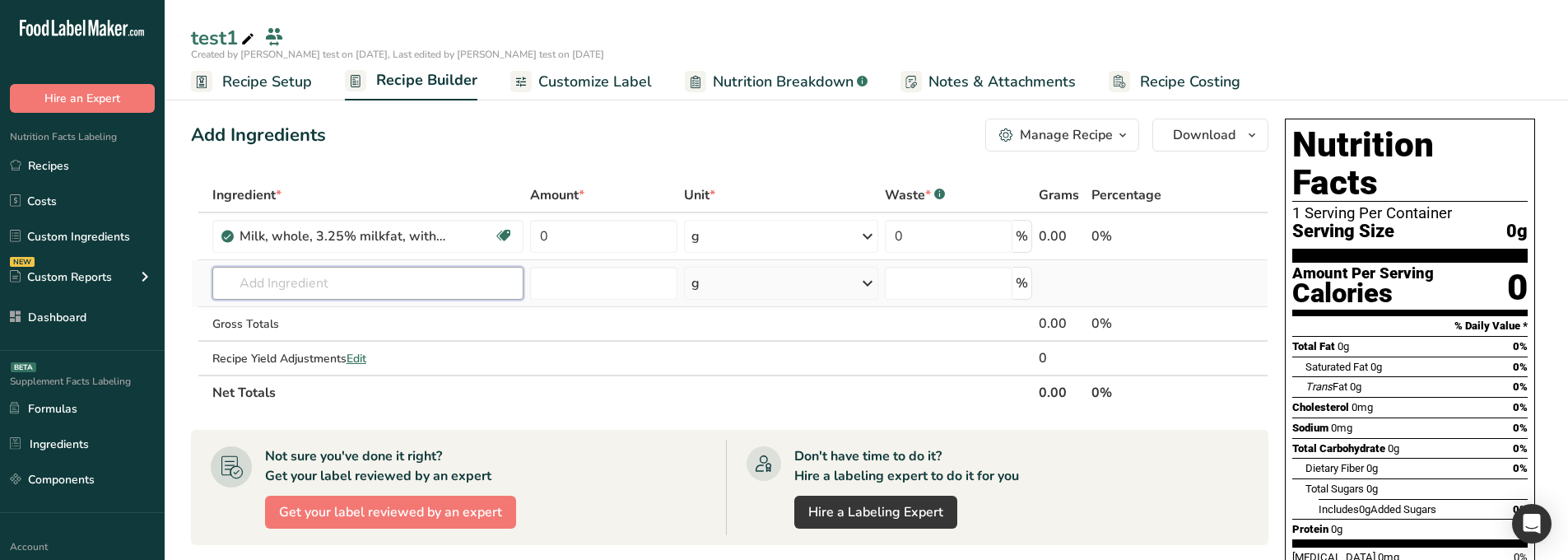
click at [412, 284] on input "text" at bounding box center [368, 283] width 312 height 33
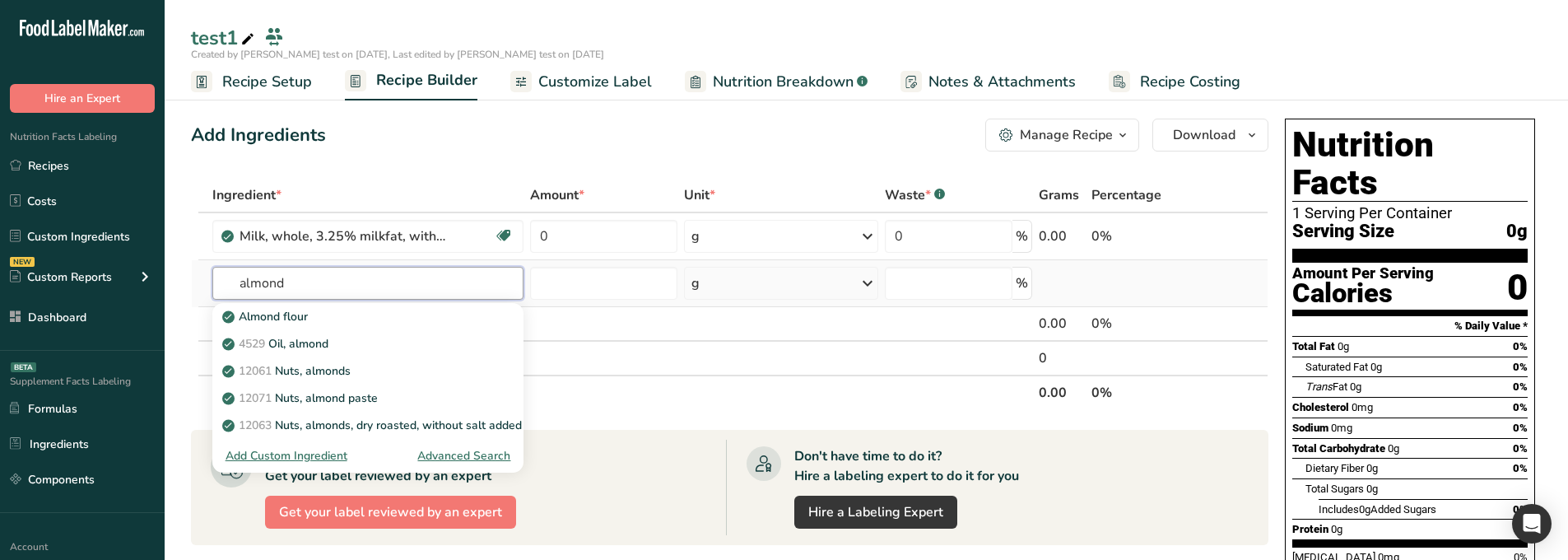
type input "almond"
click at [444, 451] on div "Advanced Search" at bounding box center [464, 455] width 93 height 17
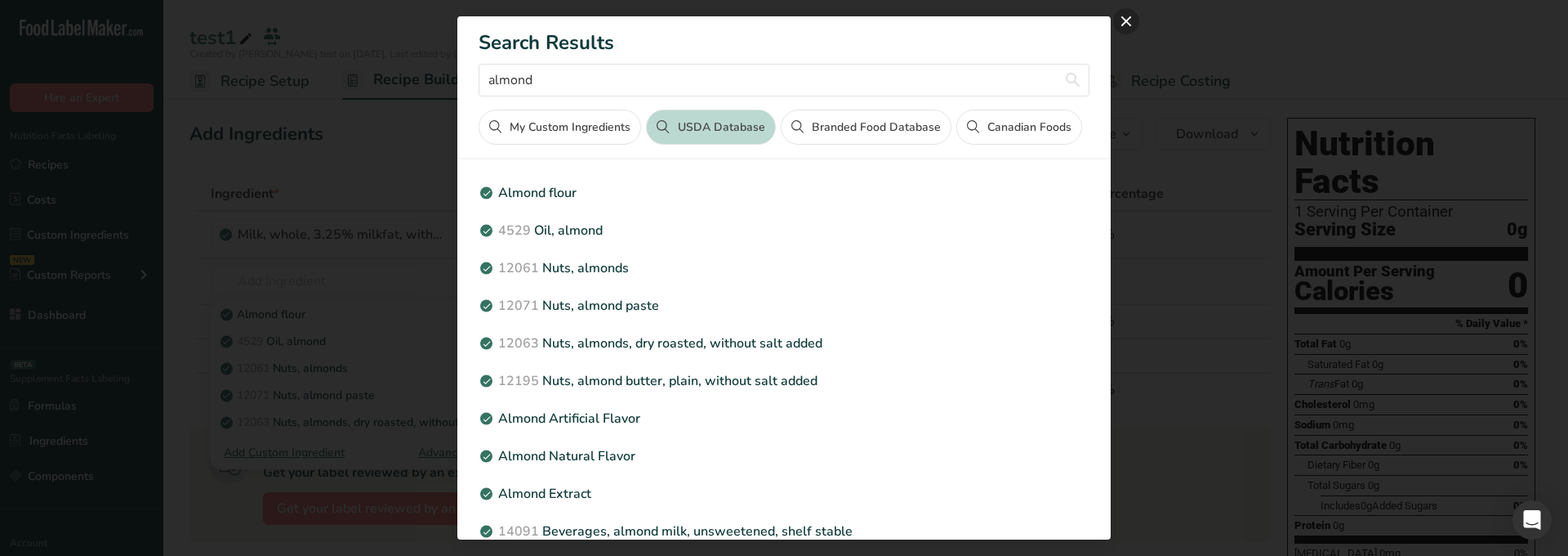
click at [1125, 23] on button "close" at bounding box center [1126, 21] width 26 height 26
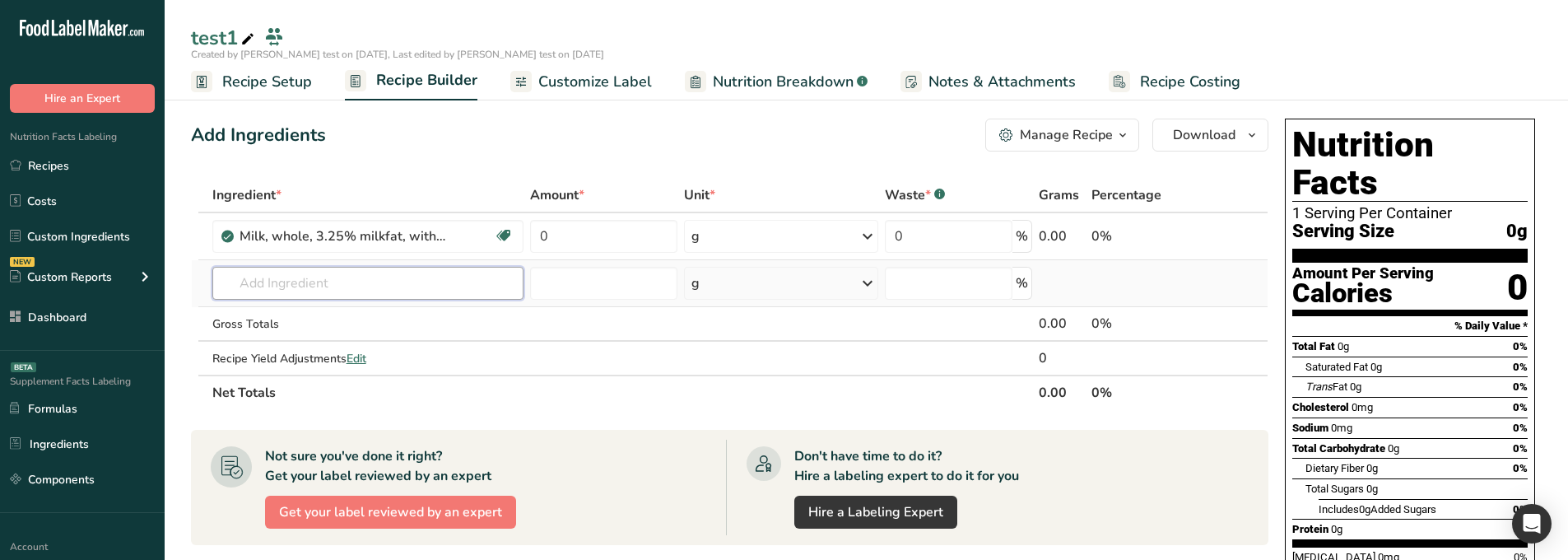
click at [392, 280] on input "text" at bounding box center [368, 283] width 312 height 33
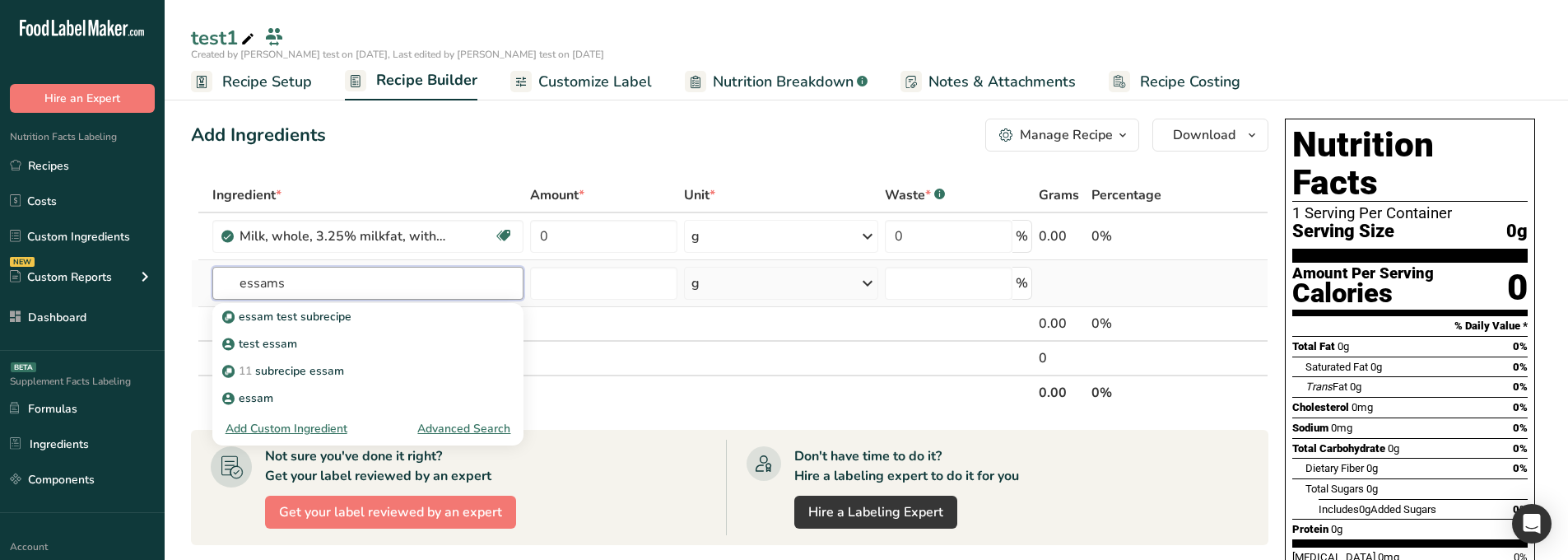
type input "essams"
click at [464, 435] on div "Advanced Search" at bounding box center [464, 428] width 93 height 17
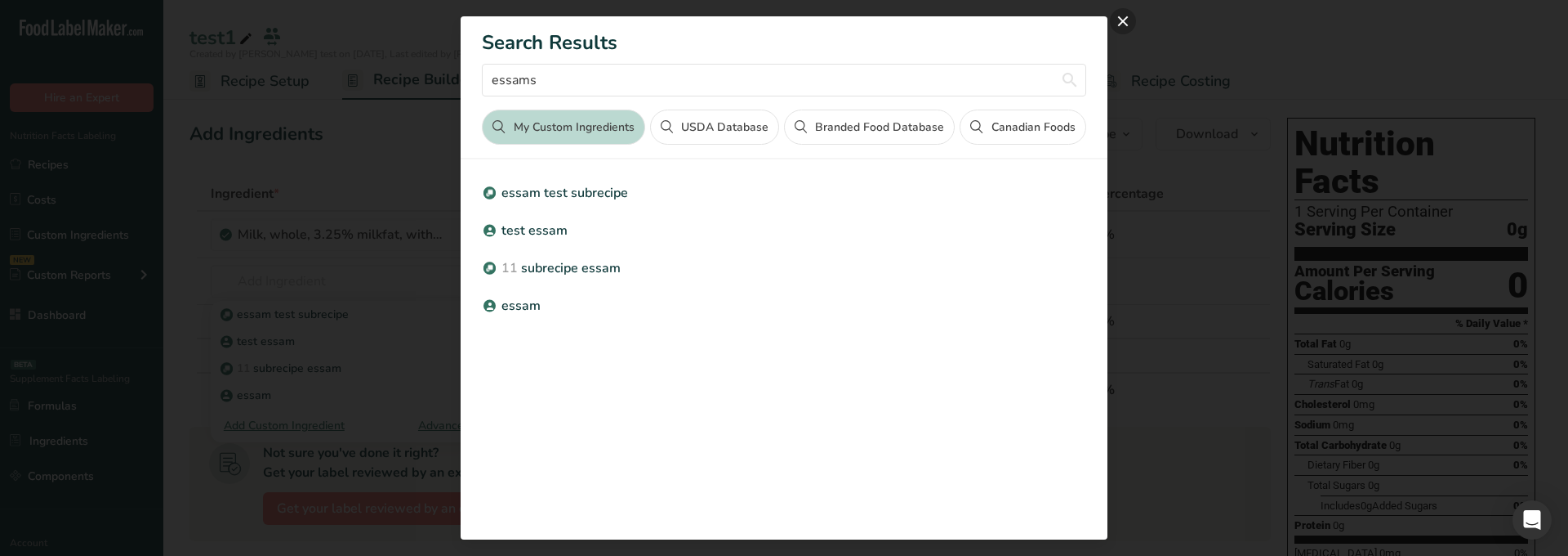
click at [1115, 16] on button "close" at bounding box center [1124, 21] width 26 height 26
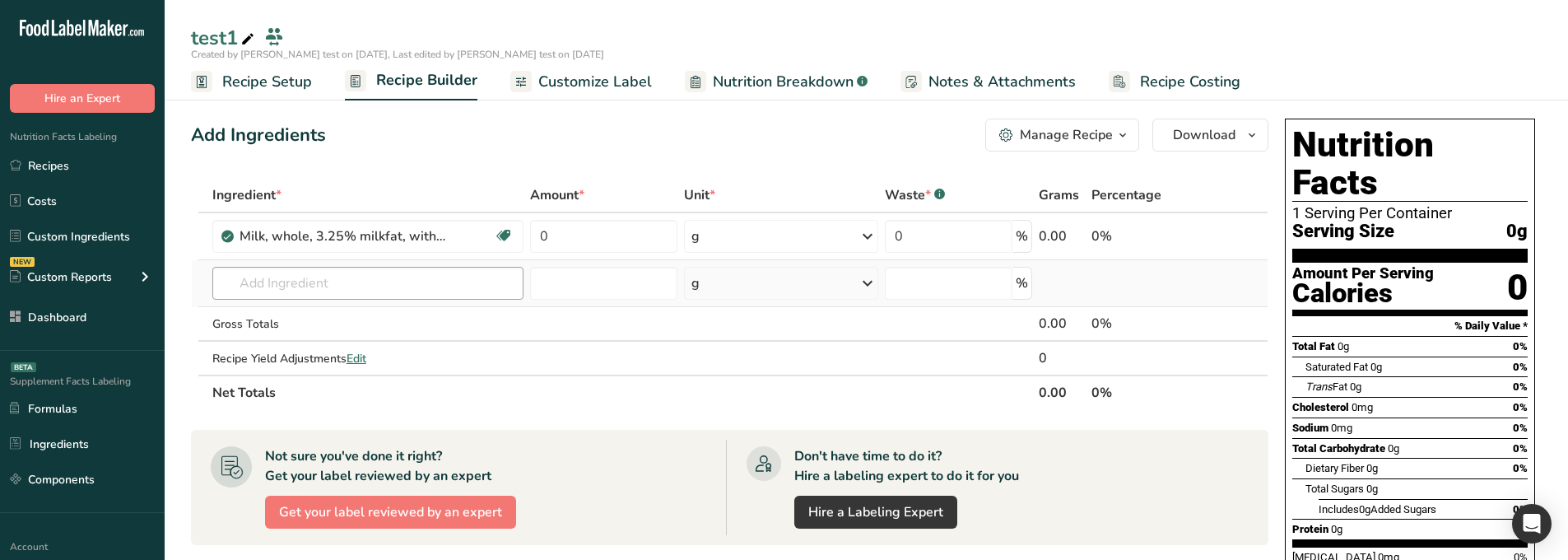
drag, startPoint x: 287, startPoint y: 304, endPoint x: 284, endPoint y: 278, distance: 26.2
click at [287, 303] on td "essam test subrecipe test essam 11 subrecipe essam essam Add Custom Ingredient …" at bounding box center [368, 284] width 318 height 47
click at [284, 276] on input "text" at bounding box center [368, 283] width 312 height 33
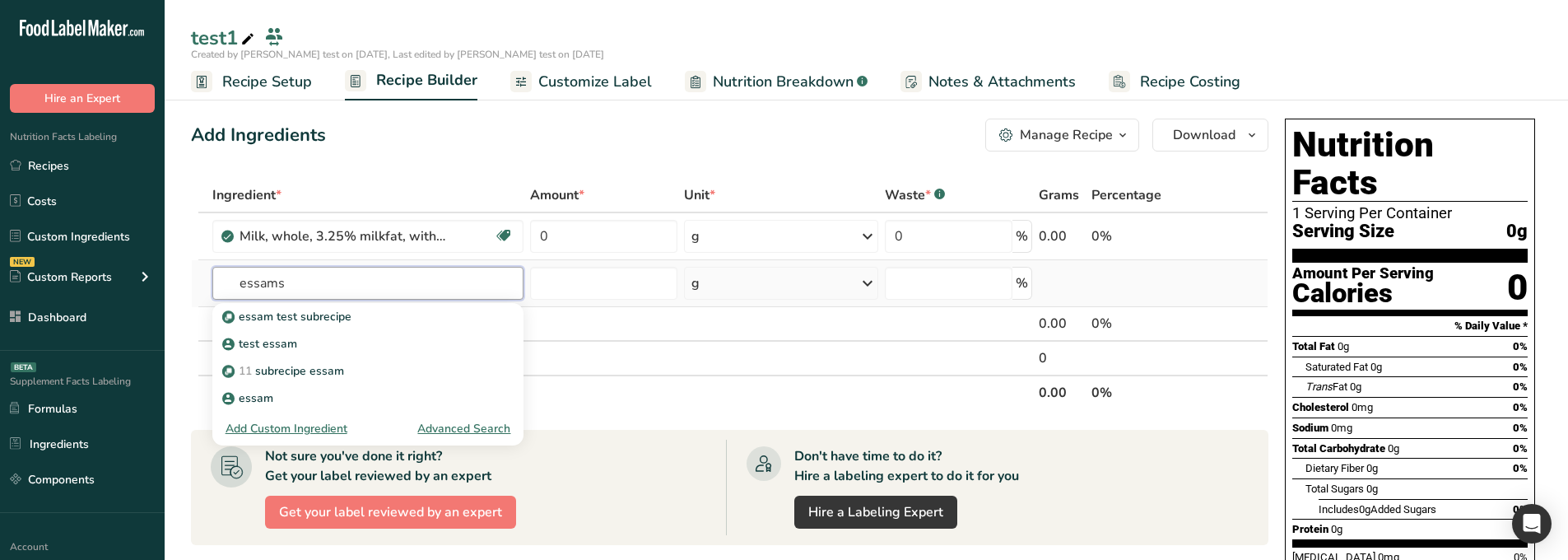
type input "essams"
click at [475, 424] on div "Advanced Search" at bounding box center [464, 428] width 93 height 17
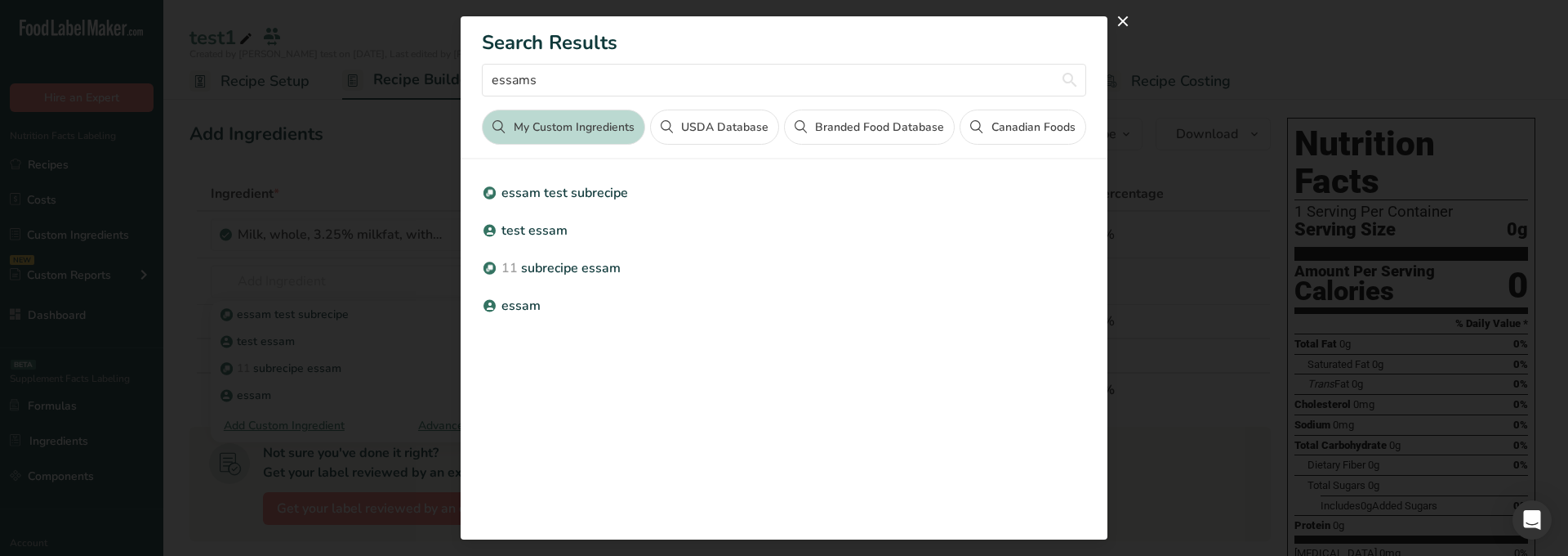
click at [693, 131] on button "USDA Database" at bounding box center [714, 127] width 129 height 35
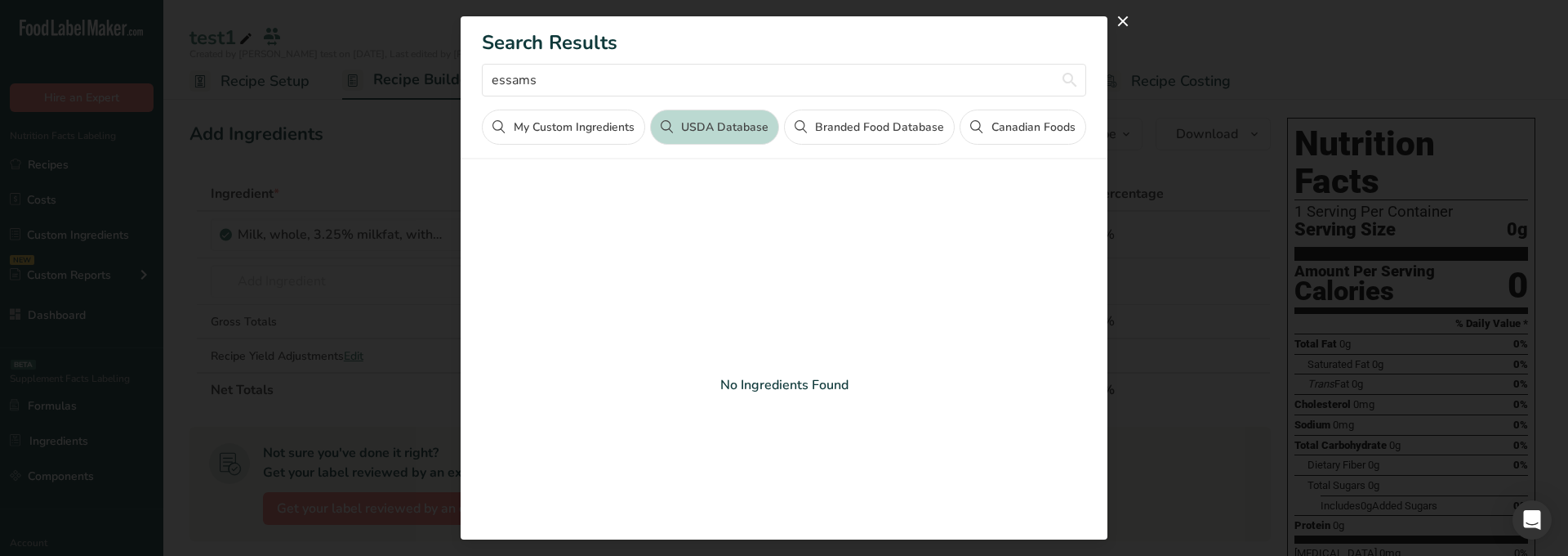
click at [630, 131] on button "My Custom Ingredients" at bounding box center [563, 127] width 162 height 35
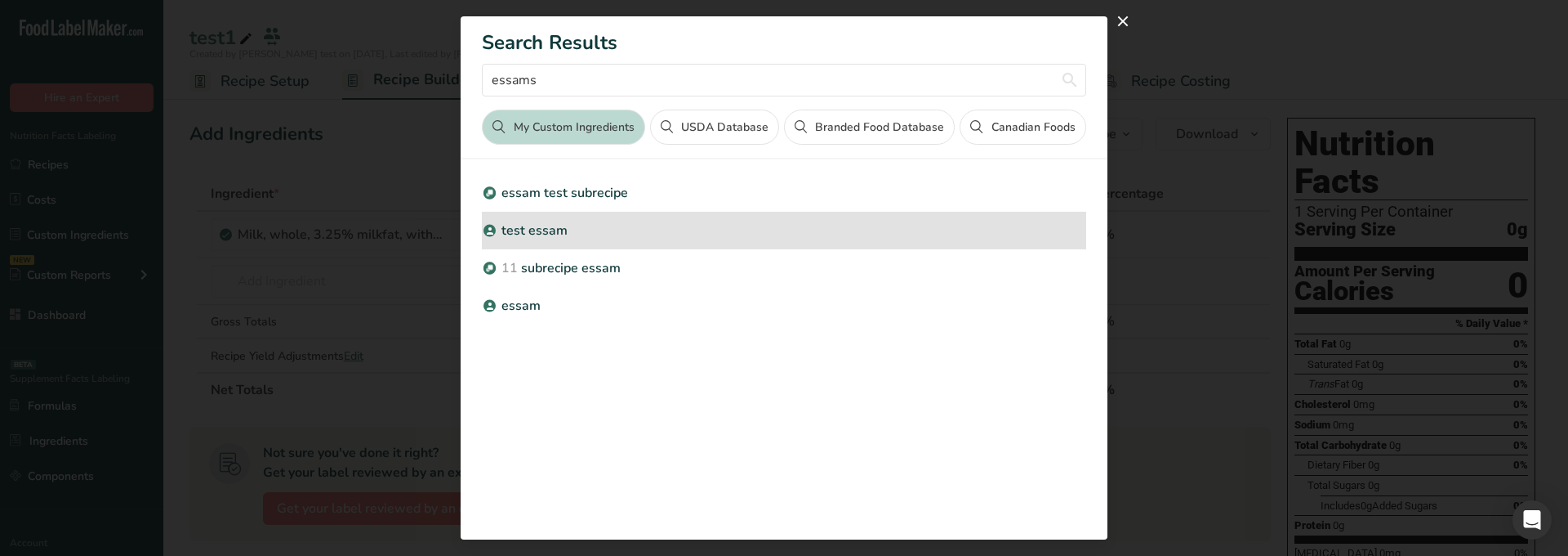
click at [567, 237] on p "test essam" at bounding box center [783, 230] width 603 height 19
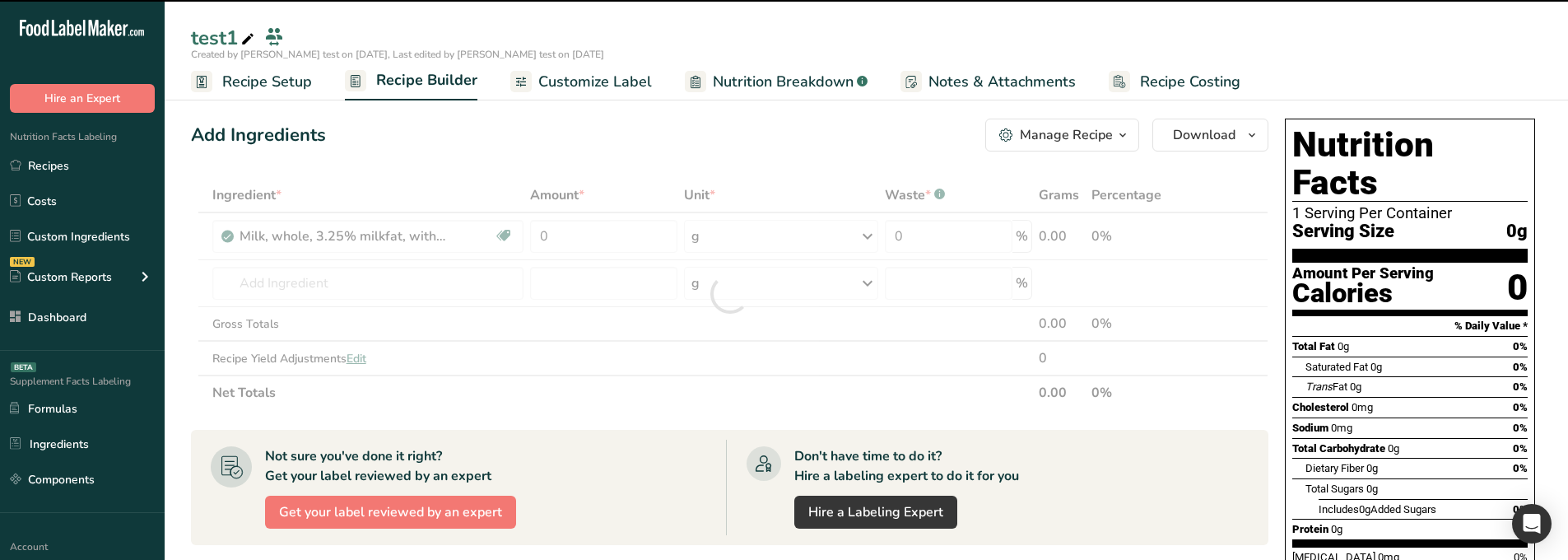
type input "0"
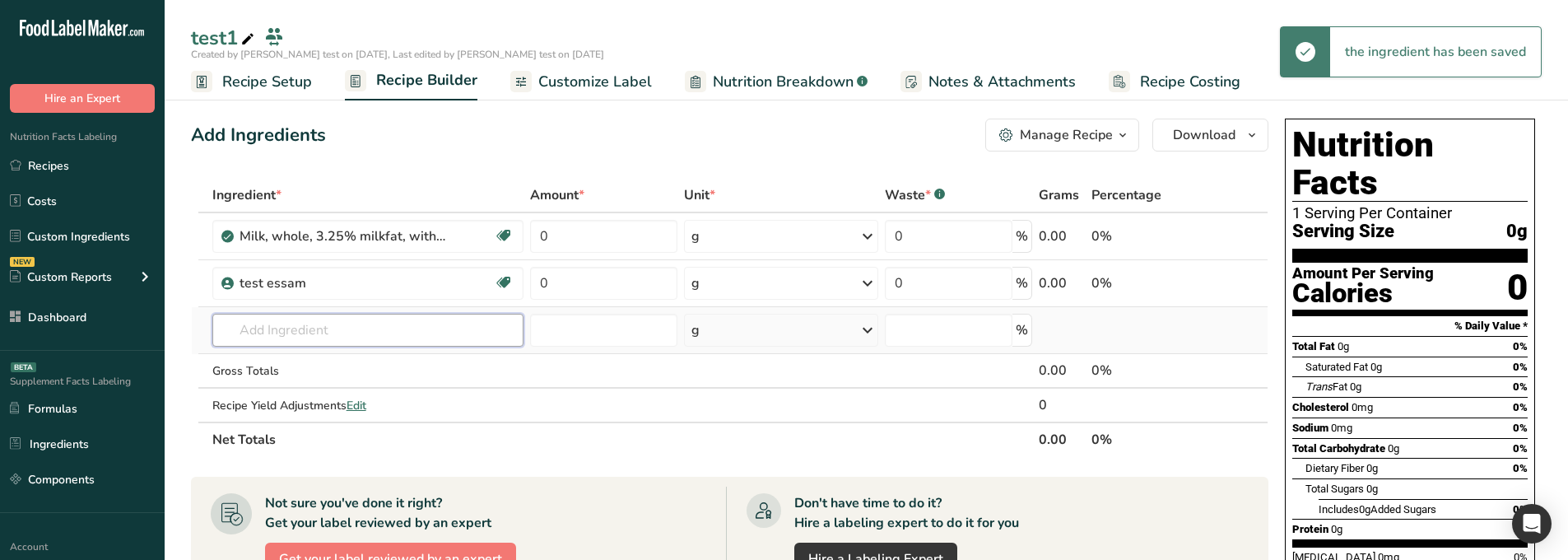
click at [365, 324] on input "text" at bounding box center [368, 330] width 312 height 33
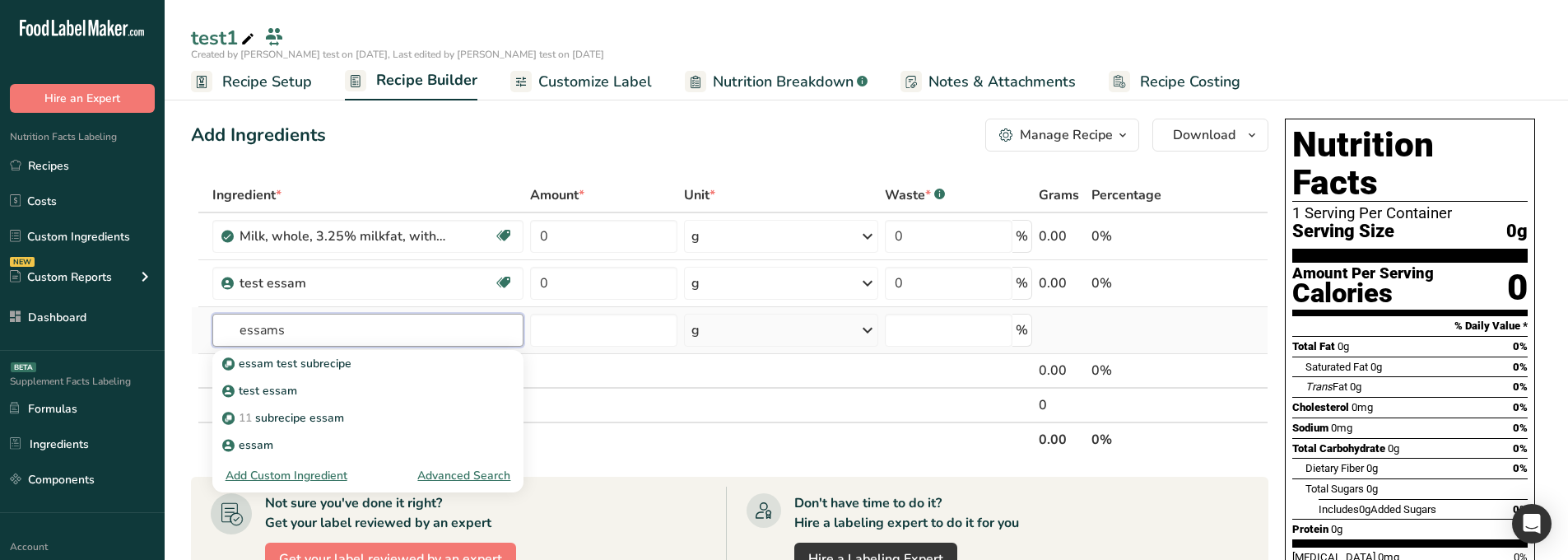
type input "essams"
click at [445, 478] on div "Advanced Search" at bounding box center [464, 475] width 93 height 17
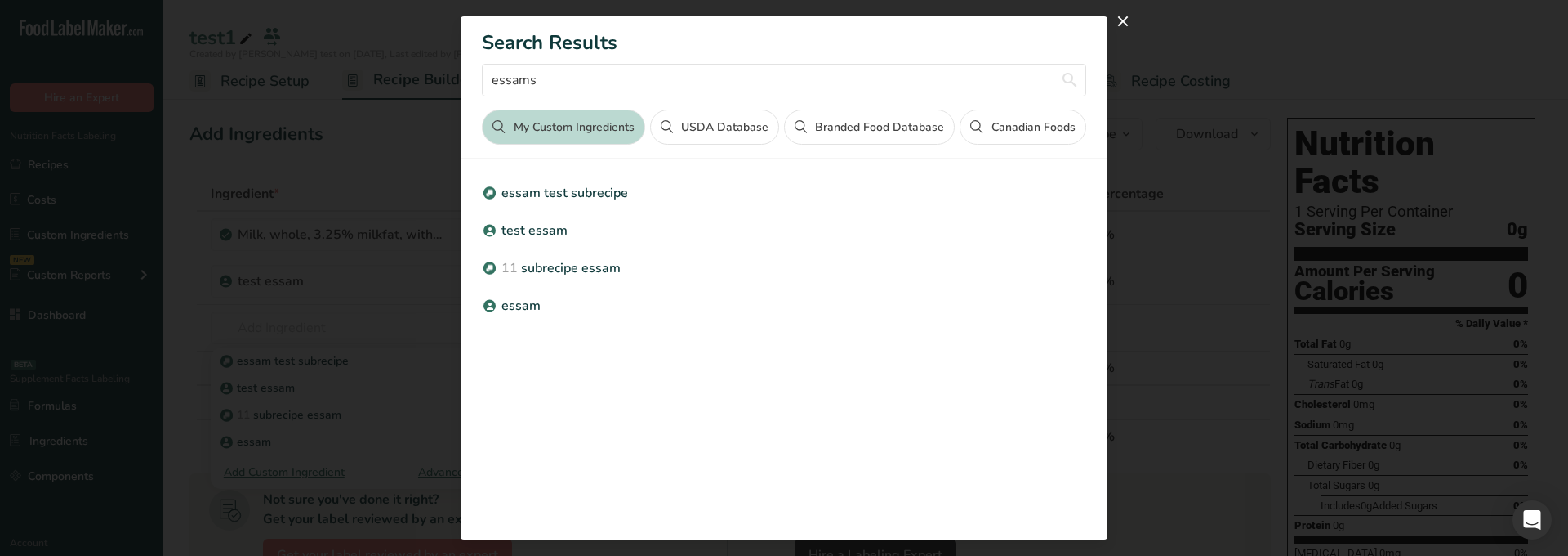
click at [385, 309] on div "Search results modal" at bounding box center [784, 278] width 1568 height 556
click at [320, 333] on div "Search results modal" at bounding box center [784, 278] width 1568 height 556
click at [1118, 8] on button "close" at bounding box center [1124, 21] width 26 height 26
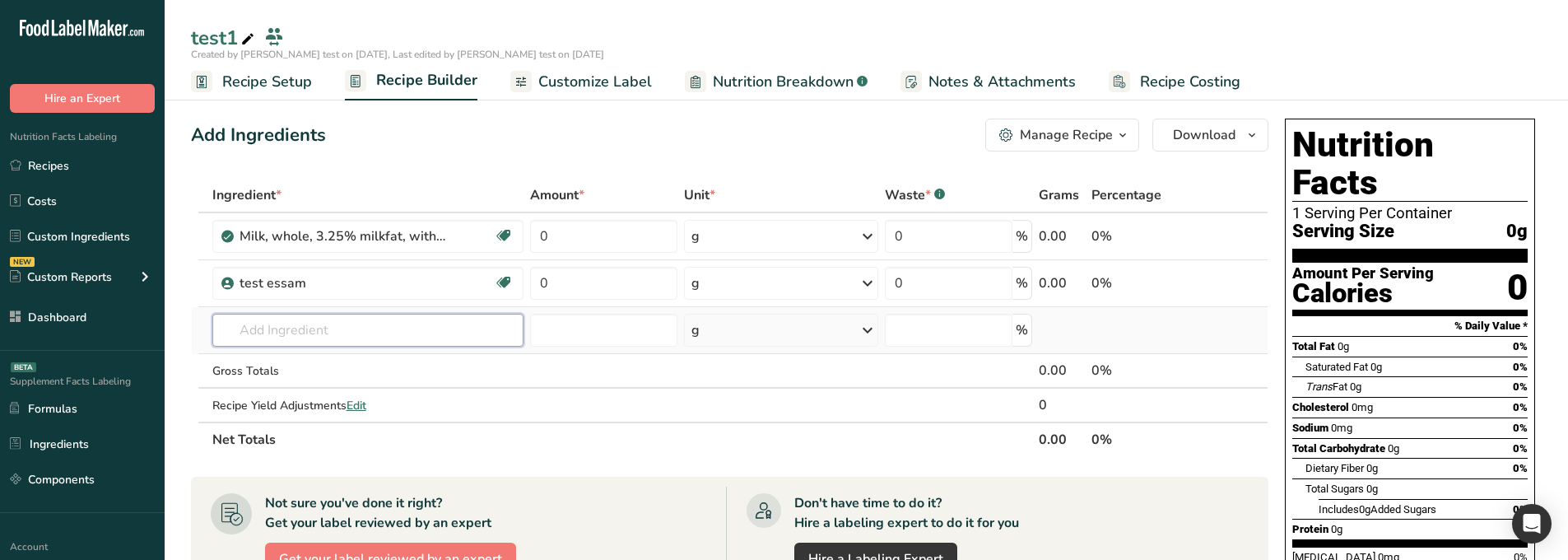
click at [290, 330] on input "text" at bounding box center [368, 330] width 312 height 33
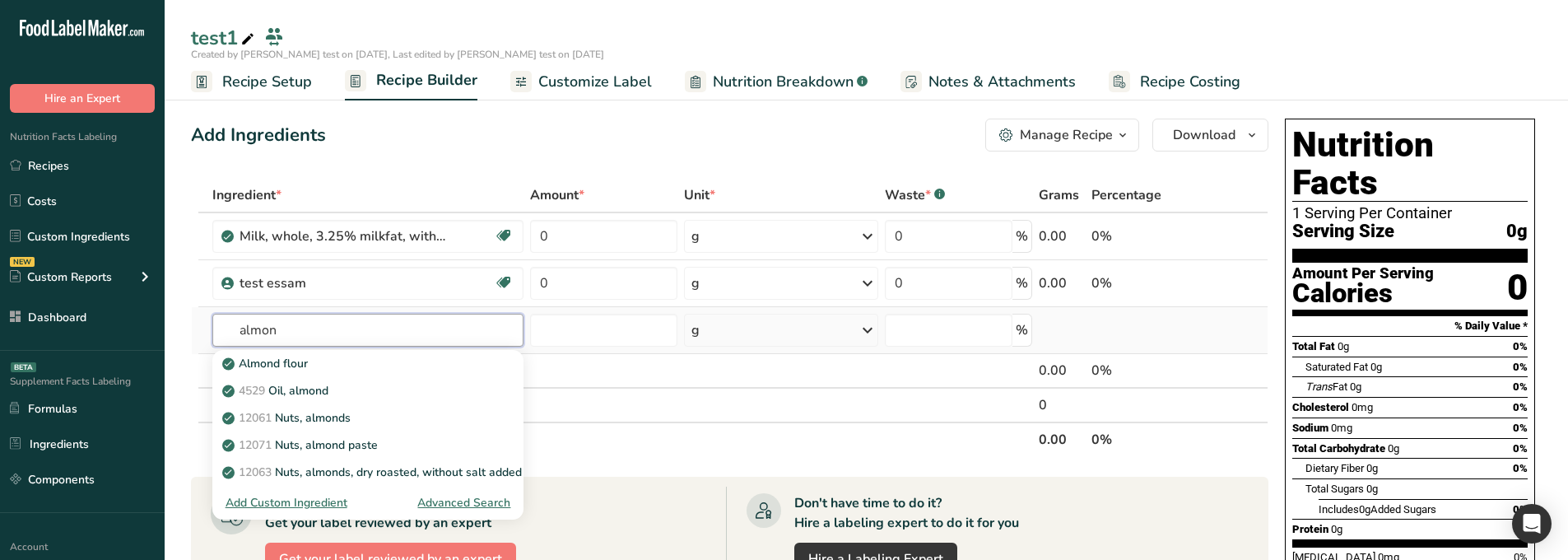
type input "almon"
click at [470, 497] on div "Advanced Search" at bounding box center [464, 502] width 93 height 17
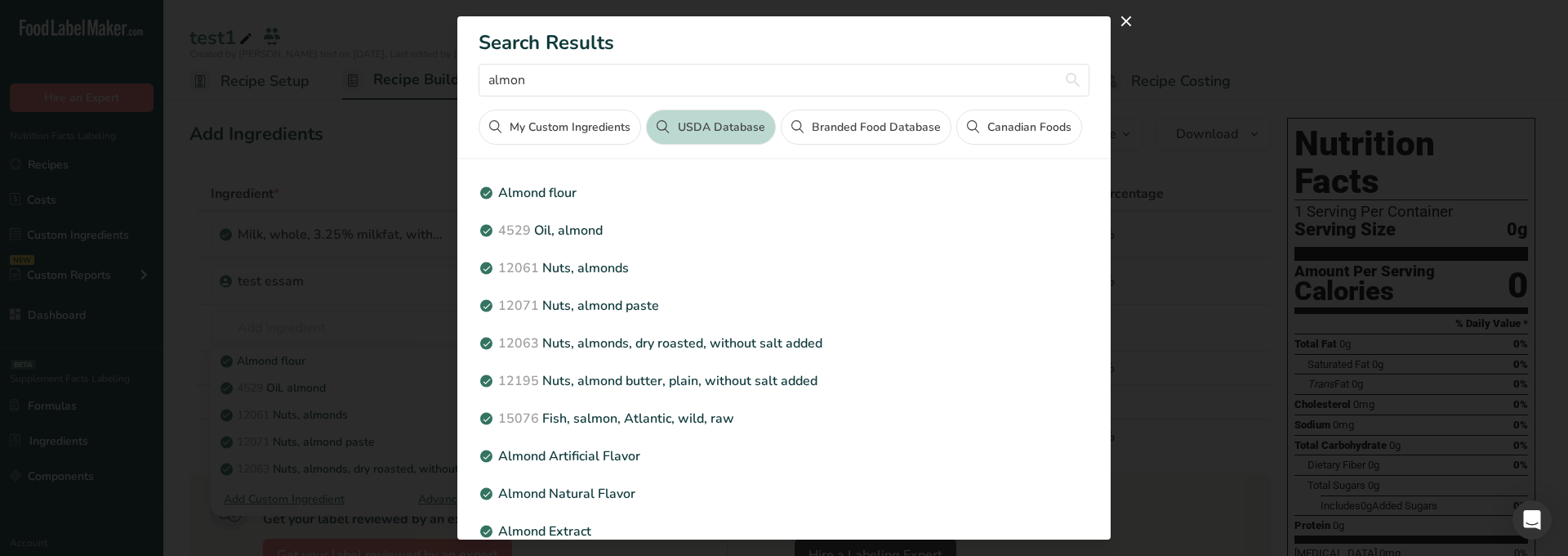
click at [898, 110] on button "Branded Food Database" at bounding box center [866, 127] width 171 height 35
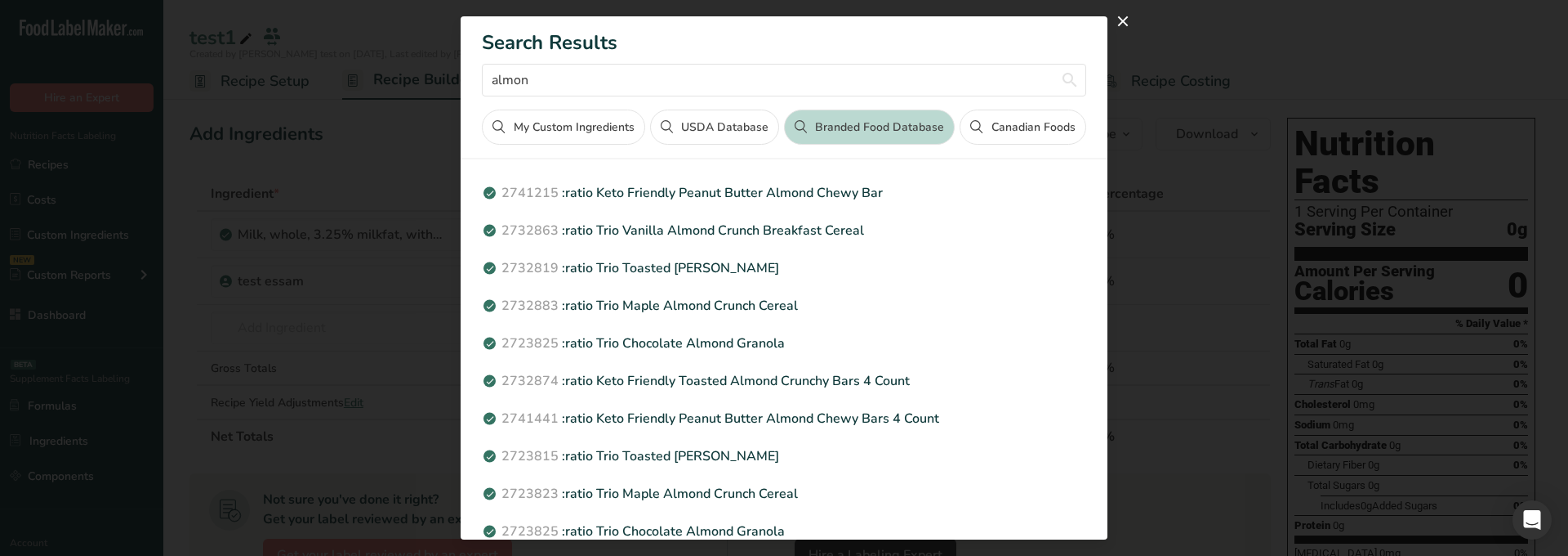
click at [1238, 101] on div "Search results modal" at bounding box center [784, 278] width 1568 height 556
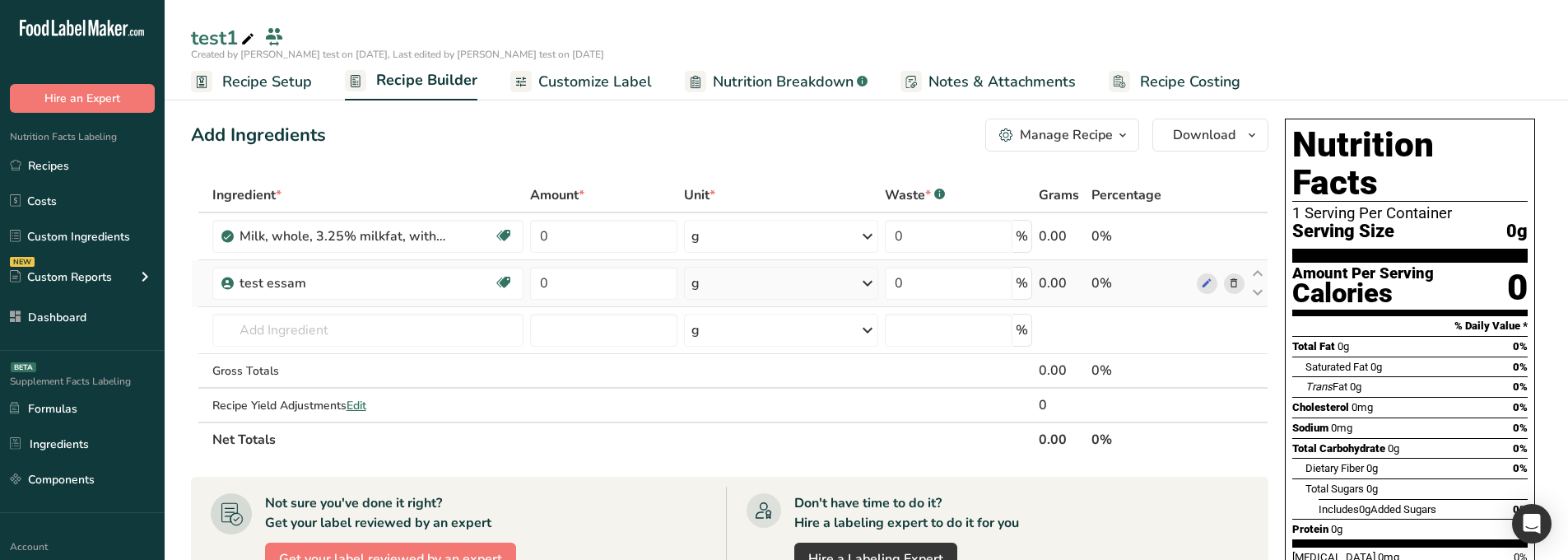
click at [1238, 284] on icon at bounding box center [1234, 283] width 12 height 17
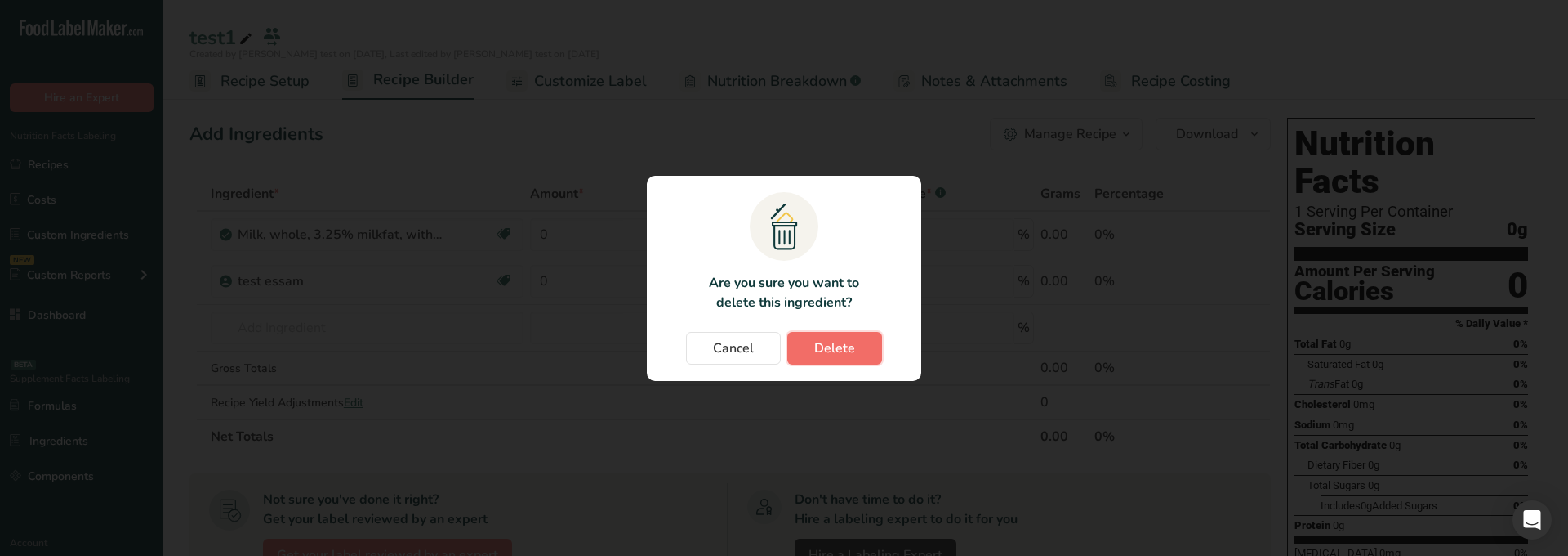
click at [817, 359] on button "Delete" at bounding box center [834, 348] width 94 height 33
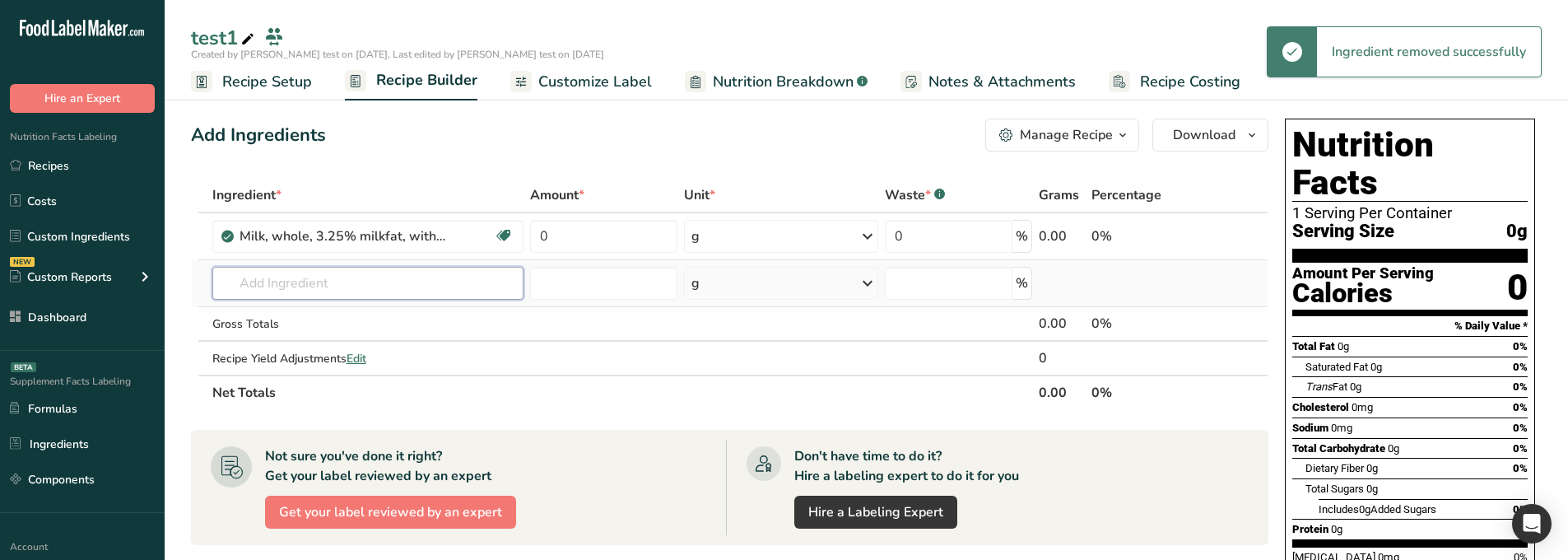
click at [434, 284] on input "text" at bounding box center [368, 283] width 312 height 33
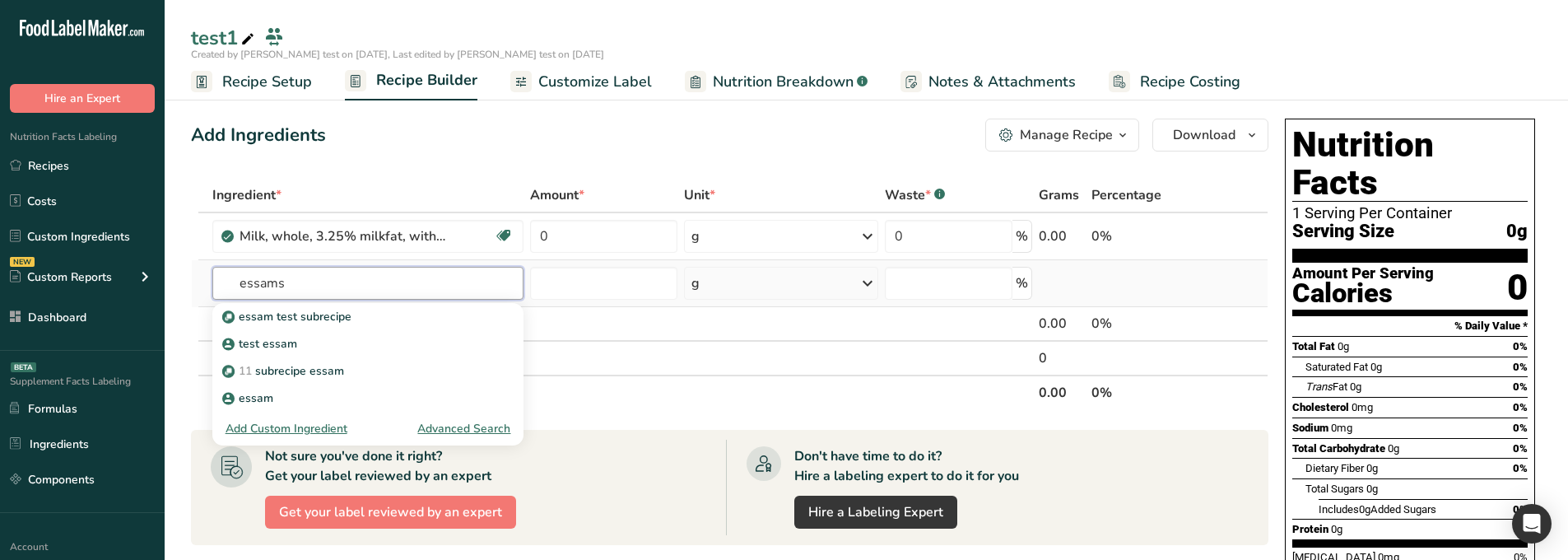
type input "essams"
click at [487, 426] on div "Advanced Search" at bounding box center [464, 428] width 93 height 17
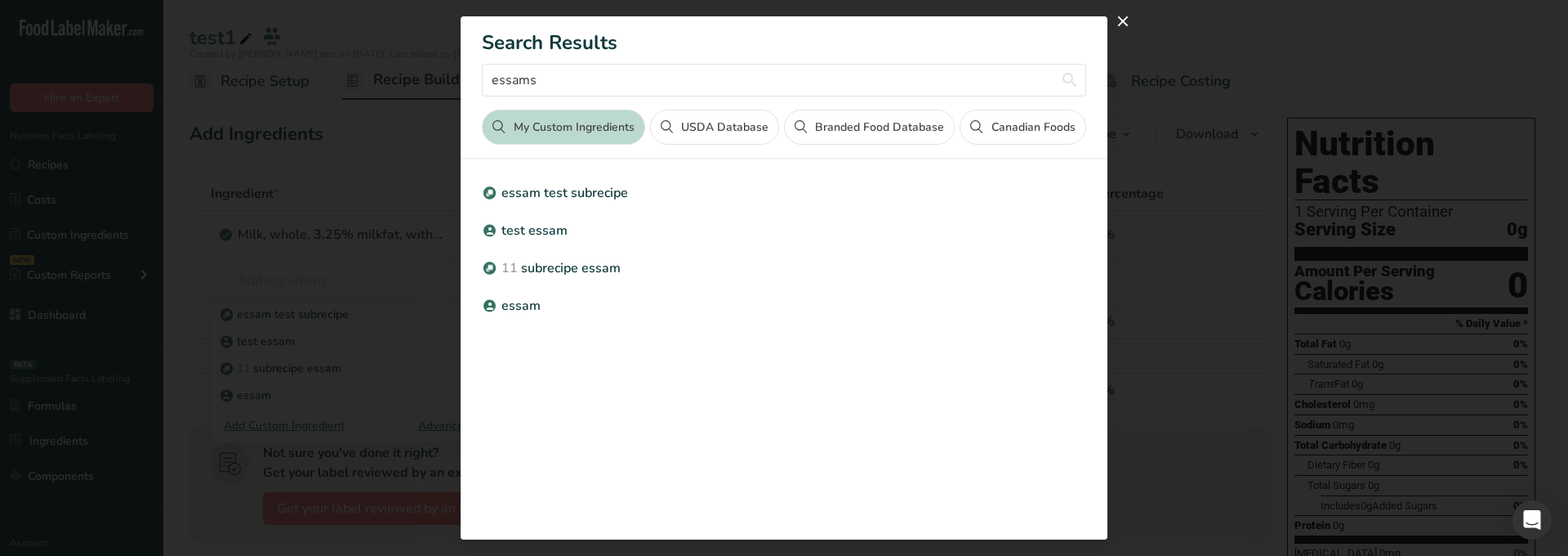
click at [389, 364] on div "Search results modal" at bounding box center [784, 278] width 1568 height 556
click at [761, 83] on input "essams" at bounding box center [783, 79] width 603 height 33
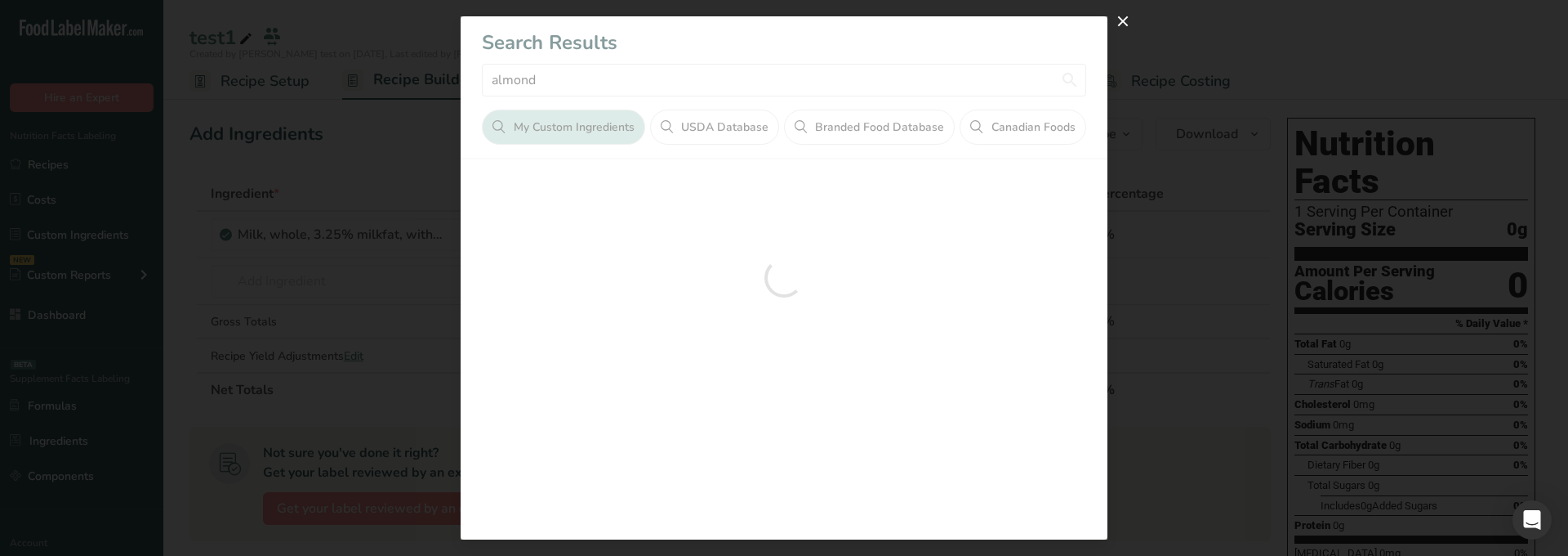
click at [731, 134] on div "Search results modal" at bounding box center [783, 278] width 646 height 523
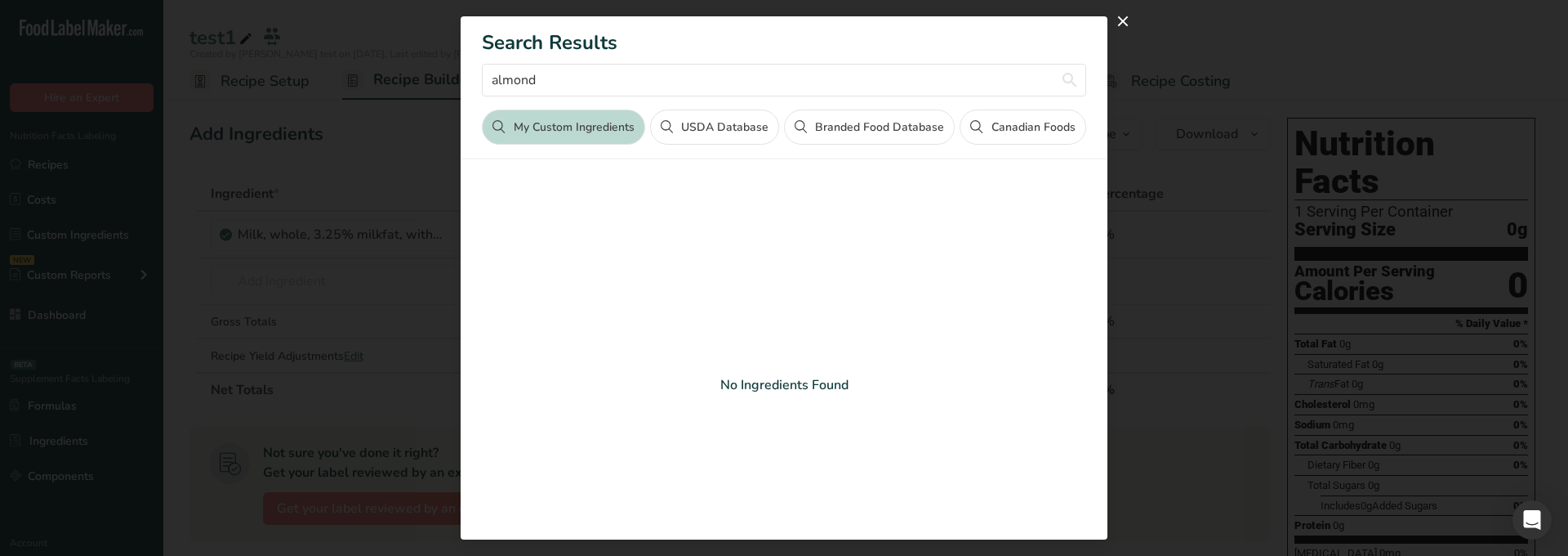
click at [713, 120] on button "USDA Database" at bounding box center [714, 127] width 129 height 35
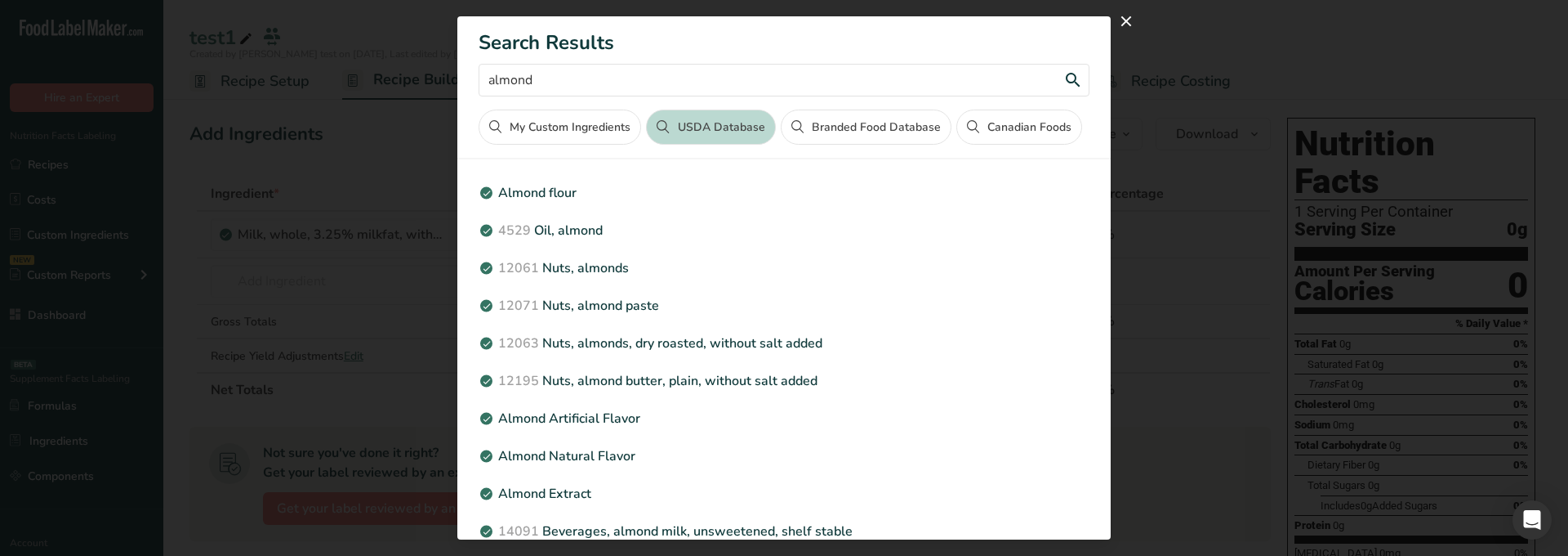
click at [694, 80] on input "almond" at bounding box center [784, 79] width 611 height 33
click at [683, 74] on input "almond" at bounding box center [784, 79] width 611 height 33
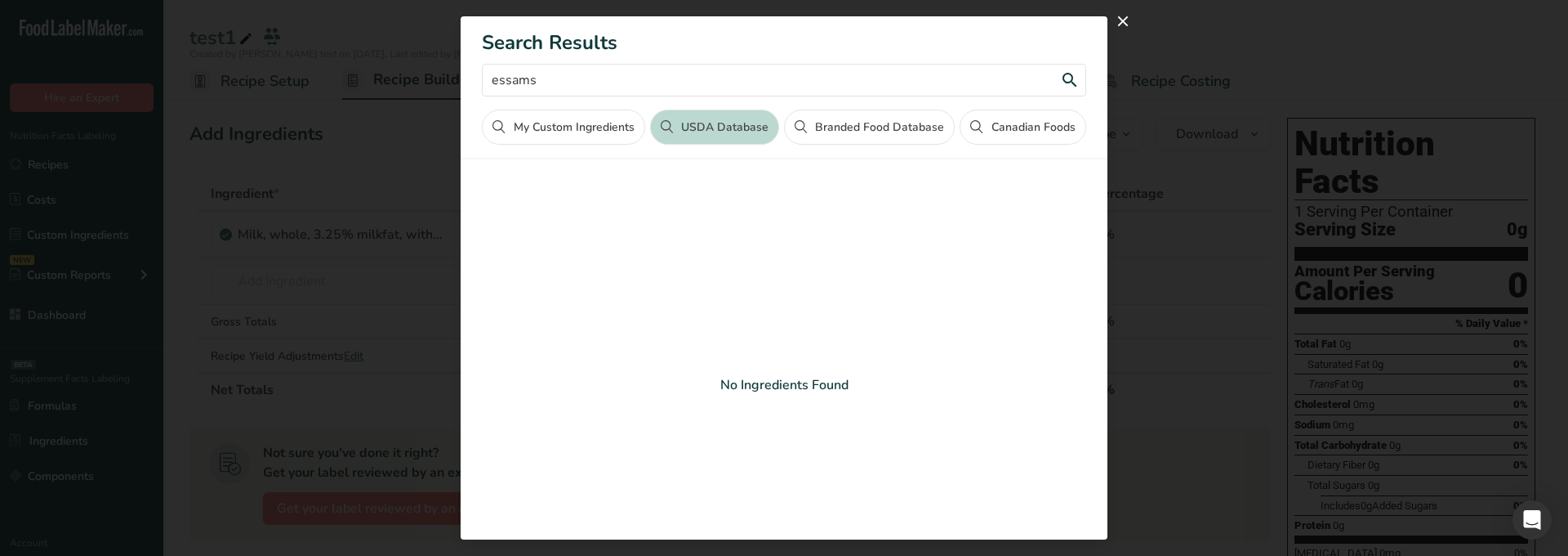
type input "essams"
click at [605, 123] on button "My Custom Ingredients" at bounding box center [563, 127] width 162 height 35
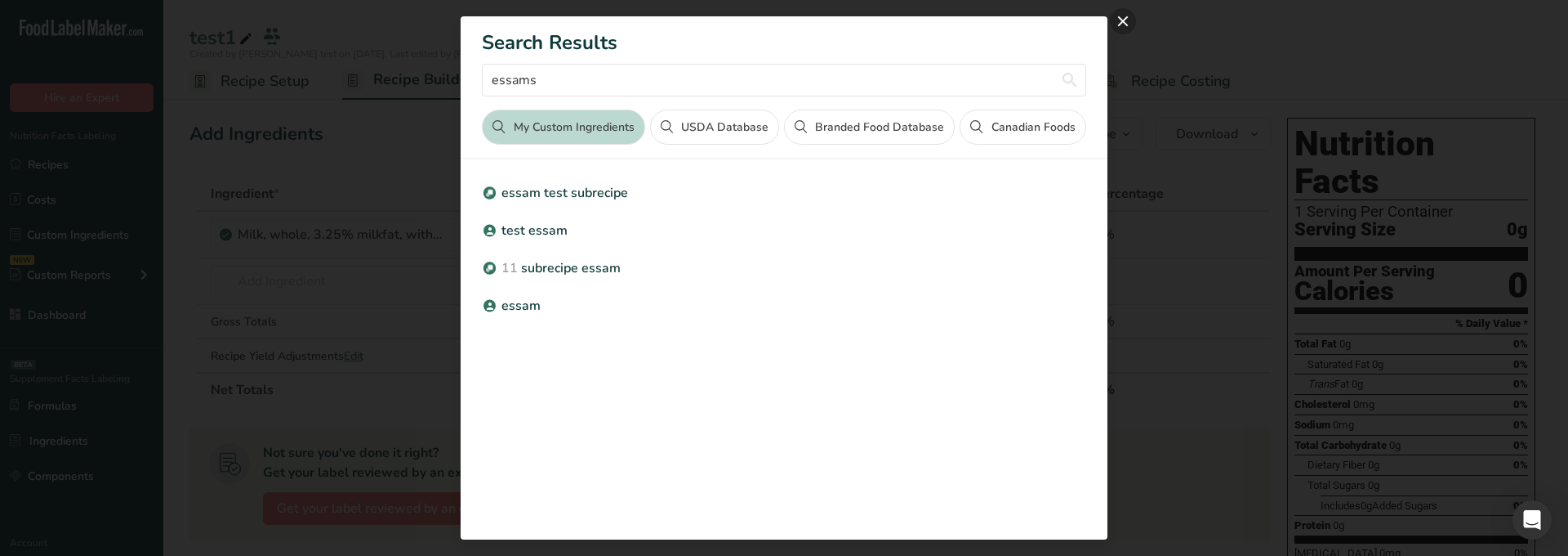
click at [1119, 22] on button "close" at bounding box center [1124, 21] width 26 height 26
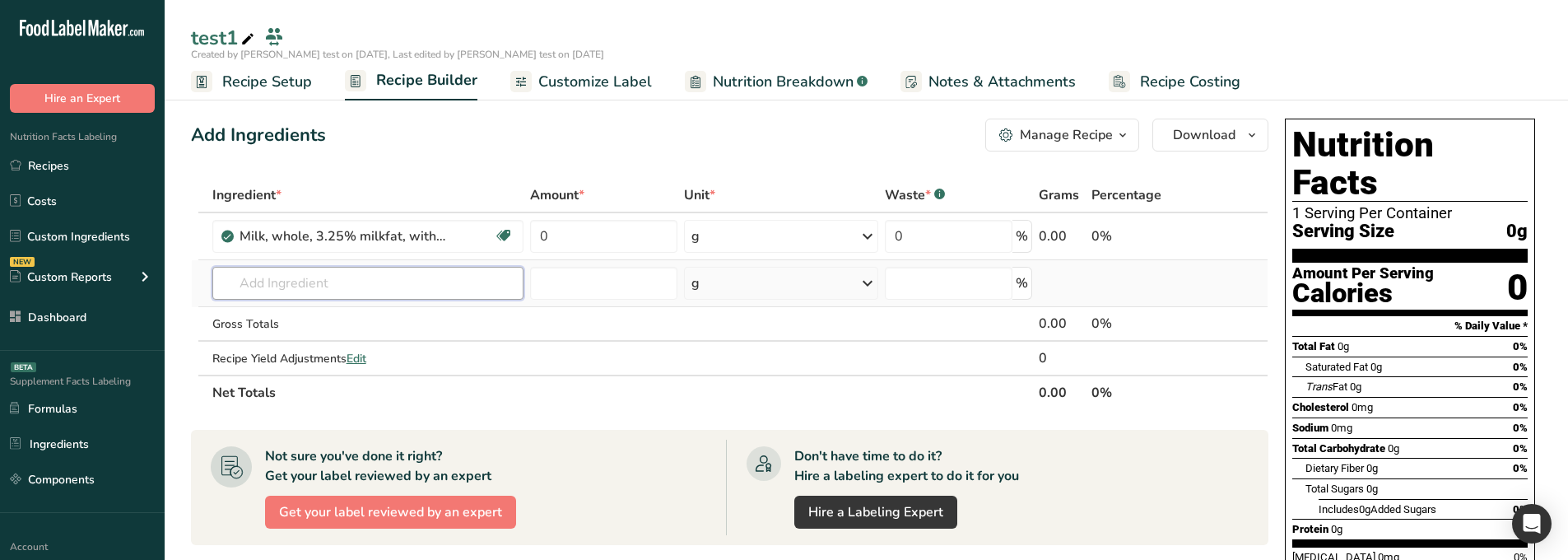
click at [396, 281] on input "text" at bounding box center [368, 283] width 312 height 33
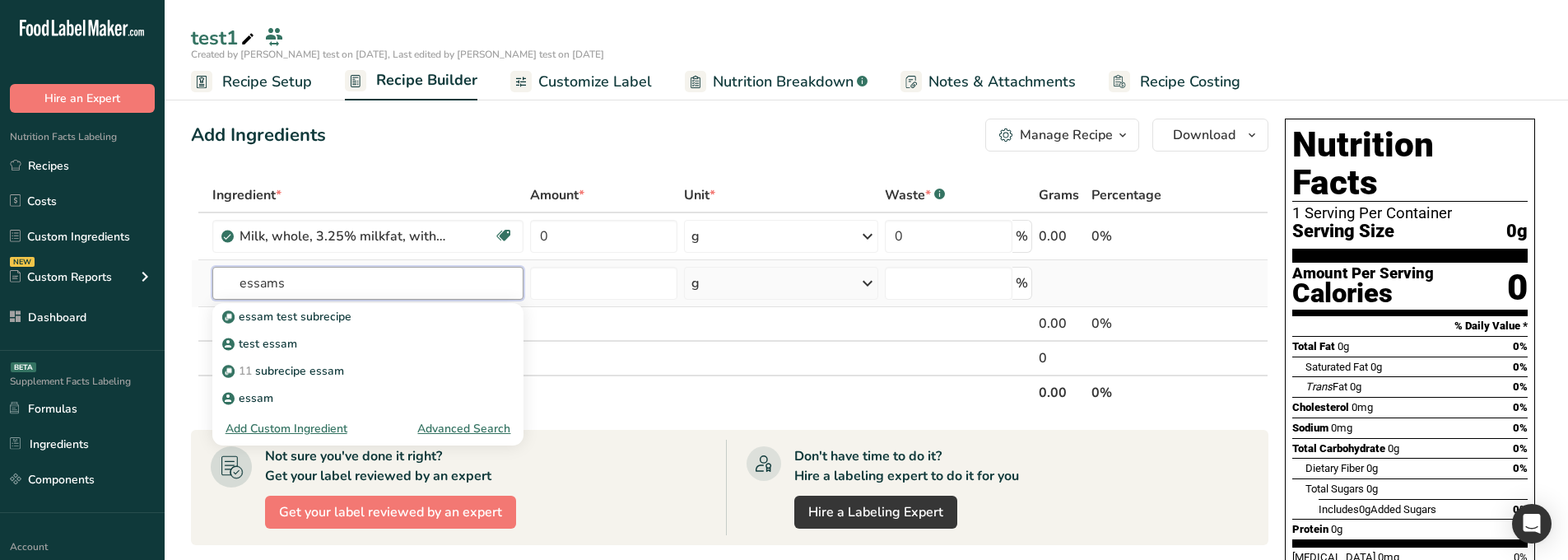
type input "essams"
click at [463, 428] on div "Advanced Search" at bounding box center [464, 428] width 93 height 17
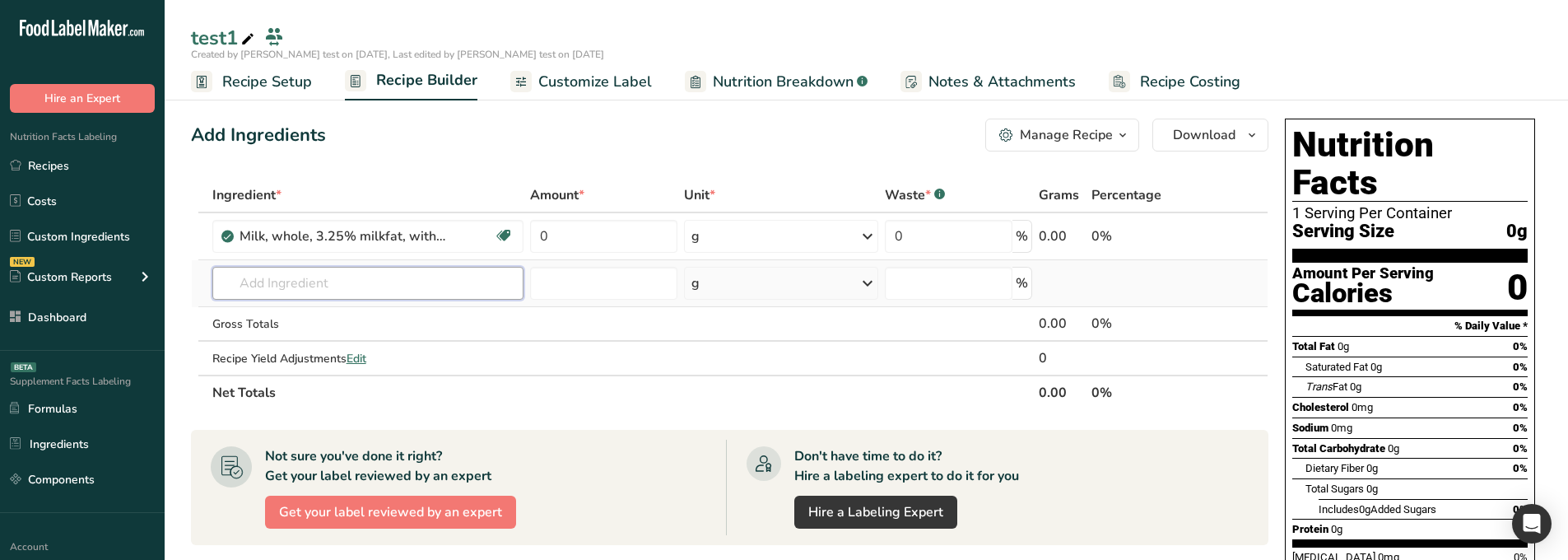
click at [353, 291] on input "text" at bounding box center [368, 283] width 312 height 33
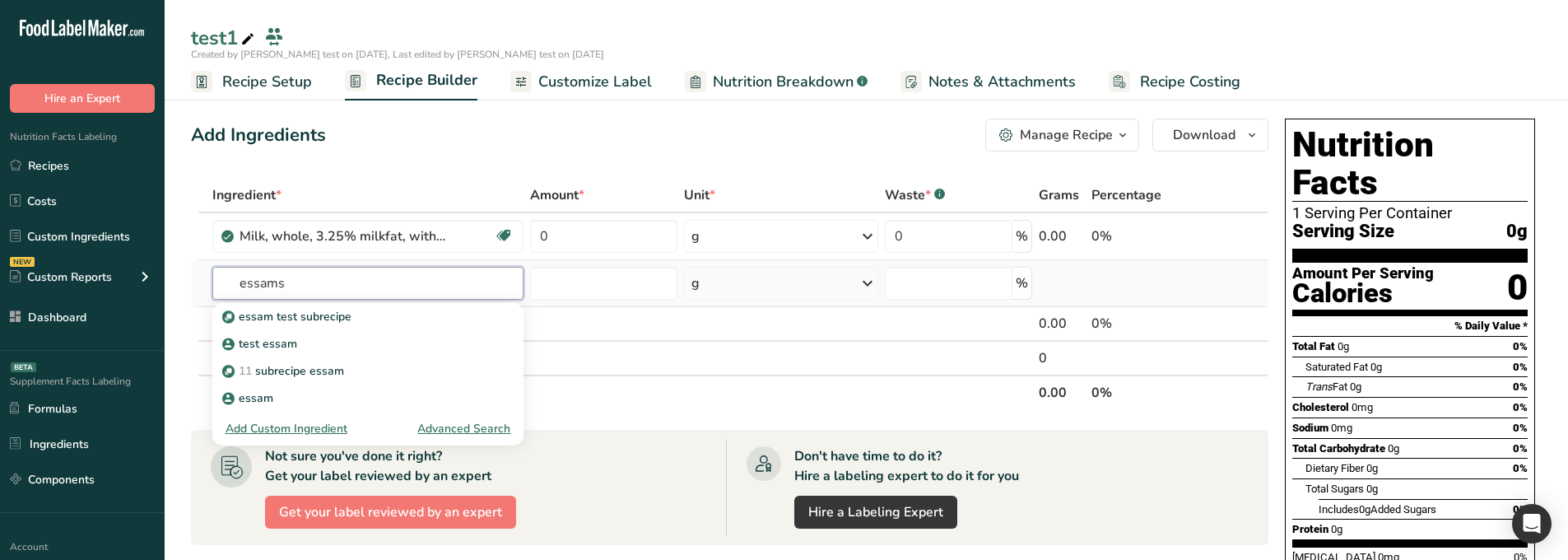
type input "essams"
click at [476, 424] on div "Advanced Search" at bounding box center [464, 428] width 93 height 17
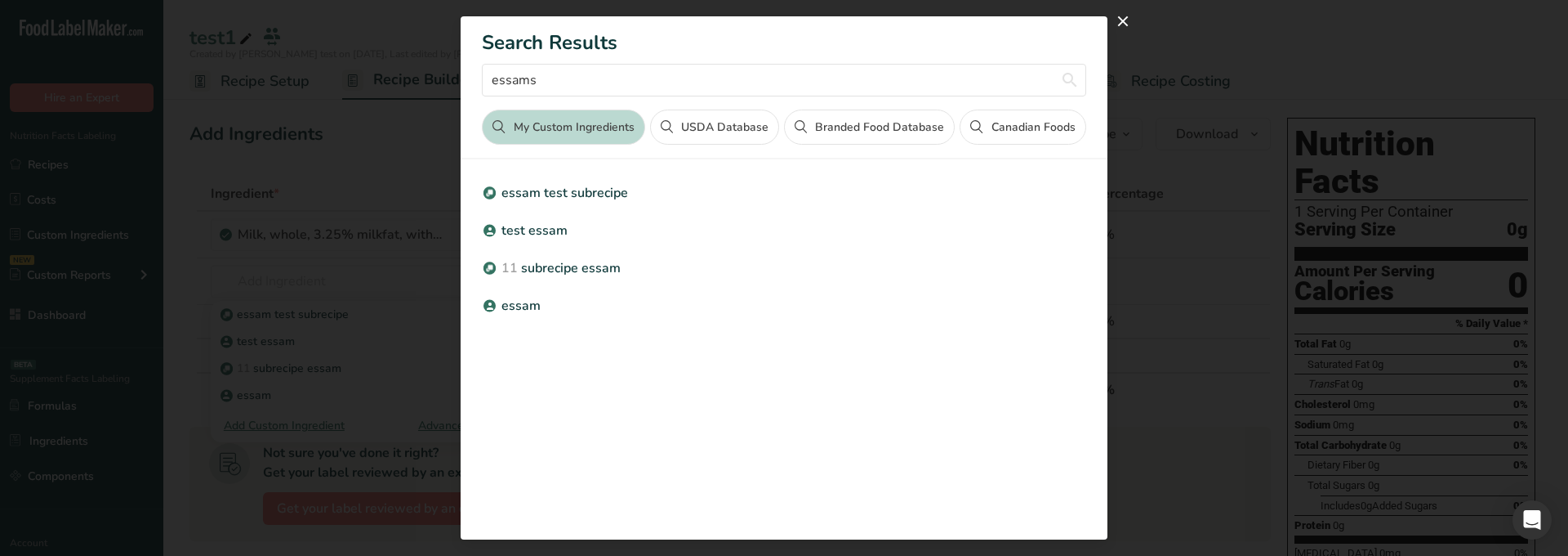
click at [754, 123] on button "USDA Database" at bounding box center [714, 127] width 129 height 35
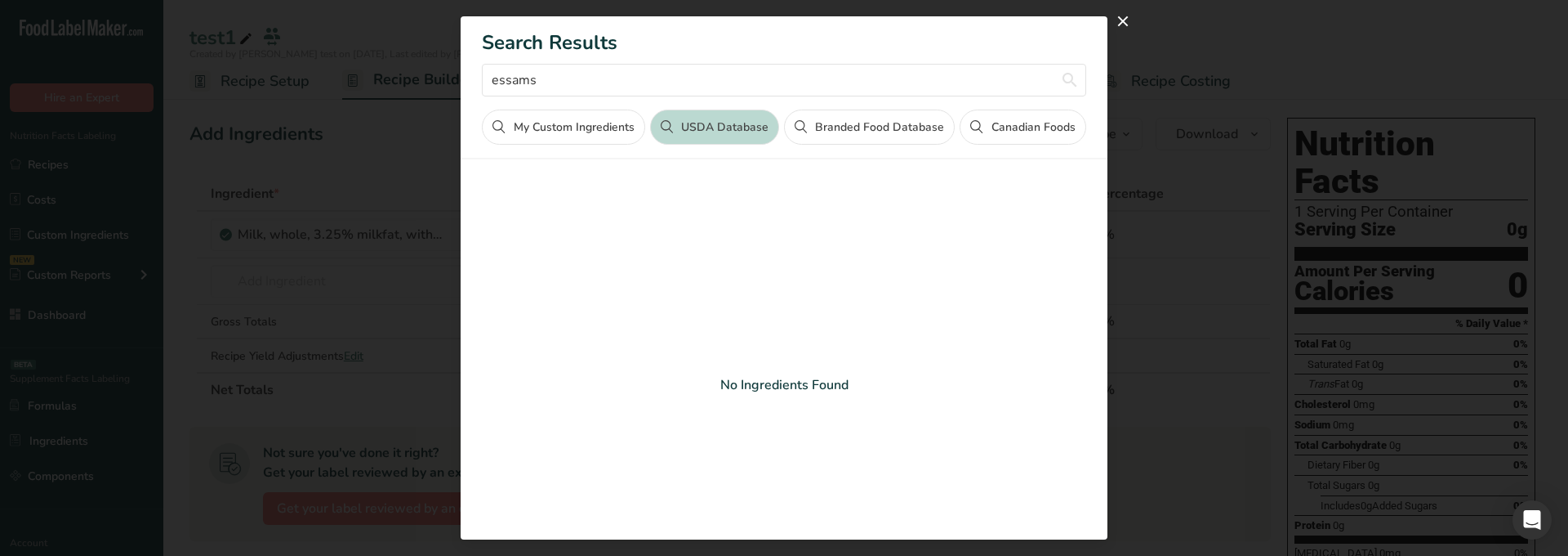
click at [608, 131] on button "My Custom Ingredients" at bounding box center [563, 127] width 162 height 35
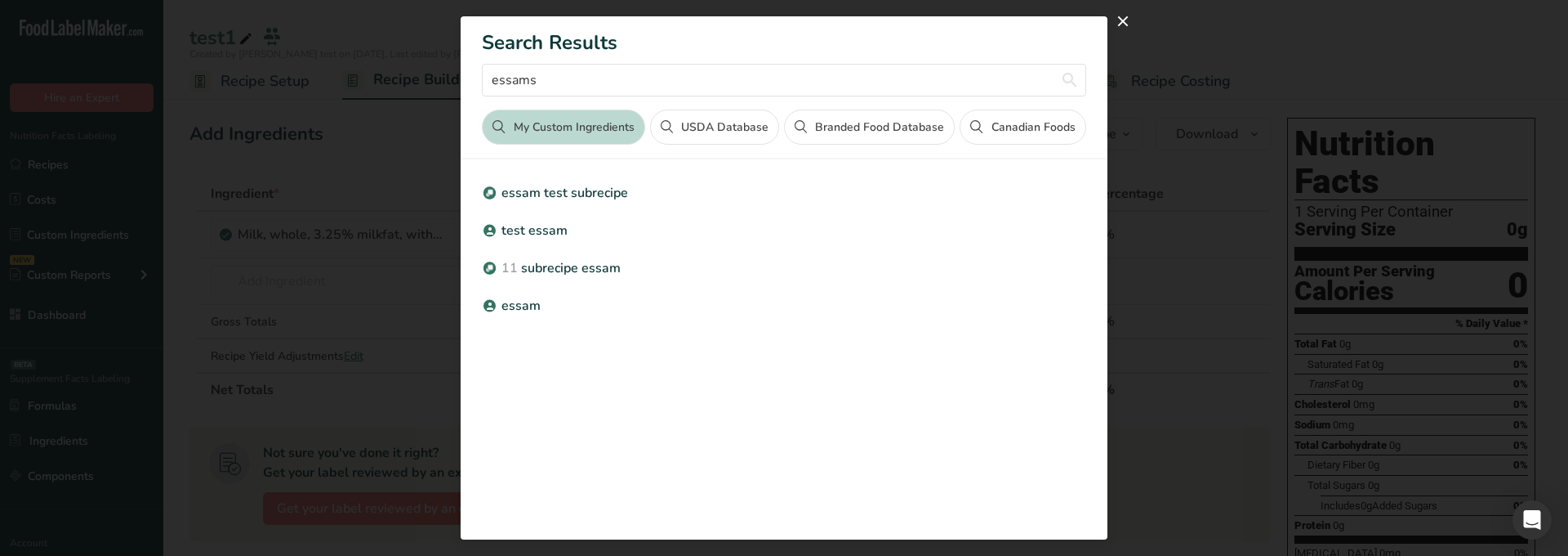
click at [875, 124] on button "Branded Food Database" at bounding box center [870, 127] width 171 height 35
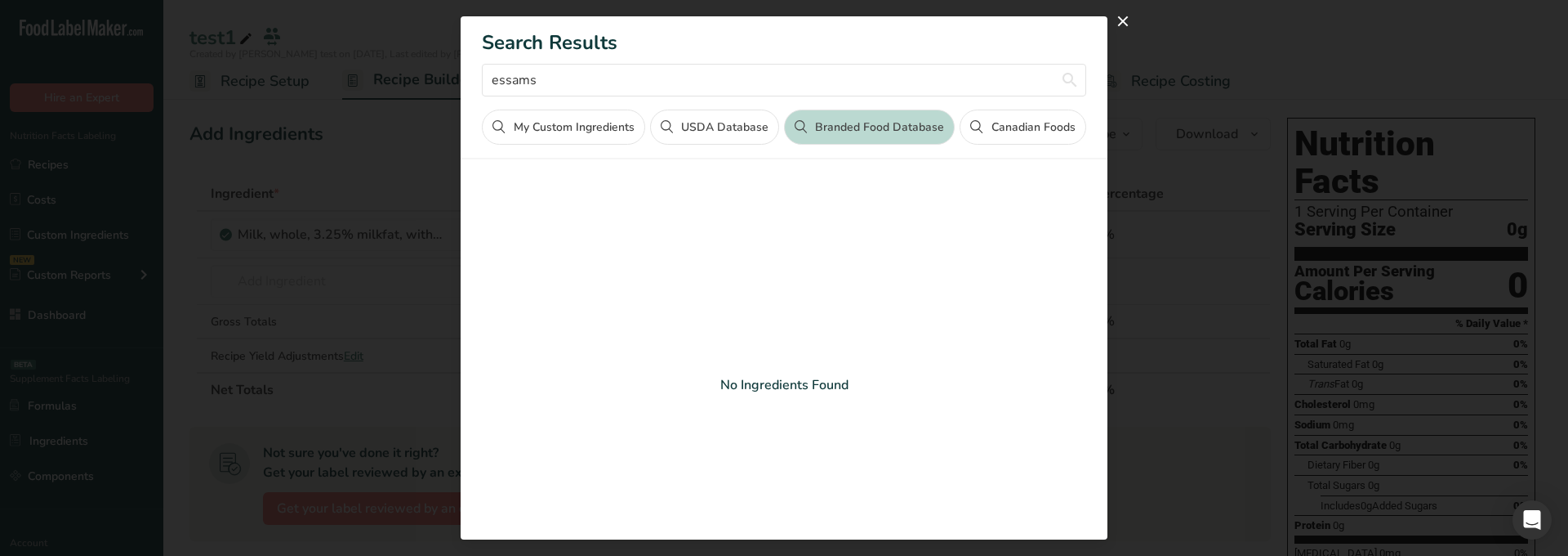
click at [1025, 130] on button "Canadian Foods" at bounding box center [1022, 127] width 126 height 35
